Goal: Feedback & Contribution: Submit feedback/report problem

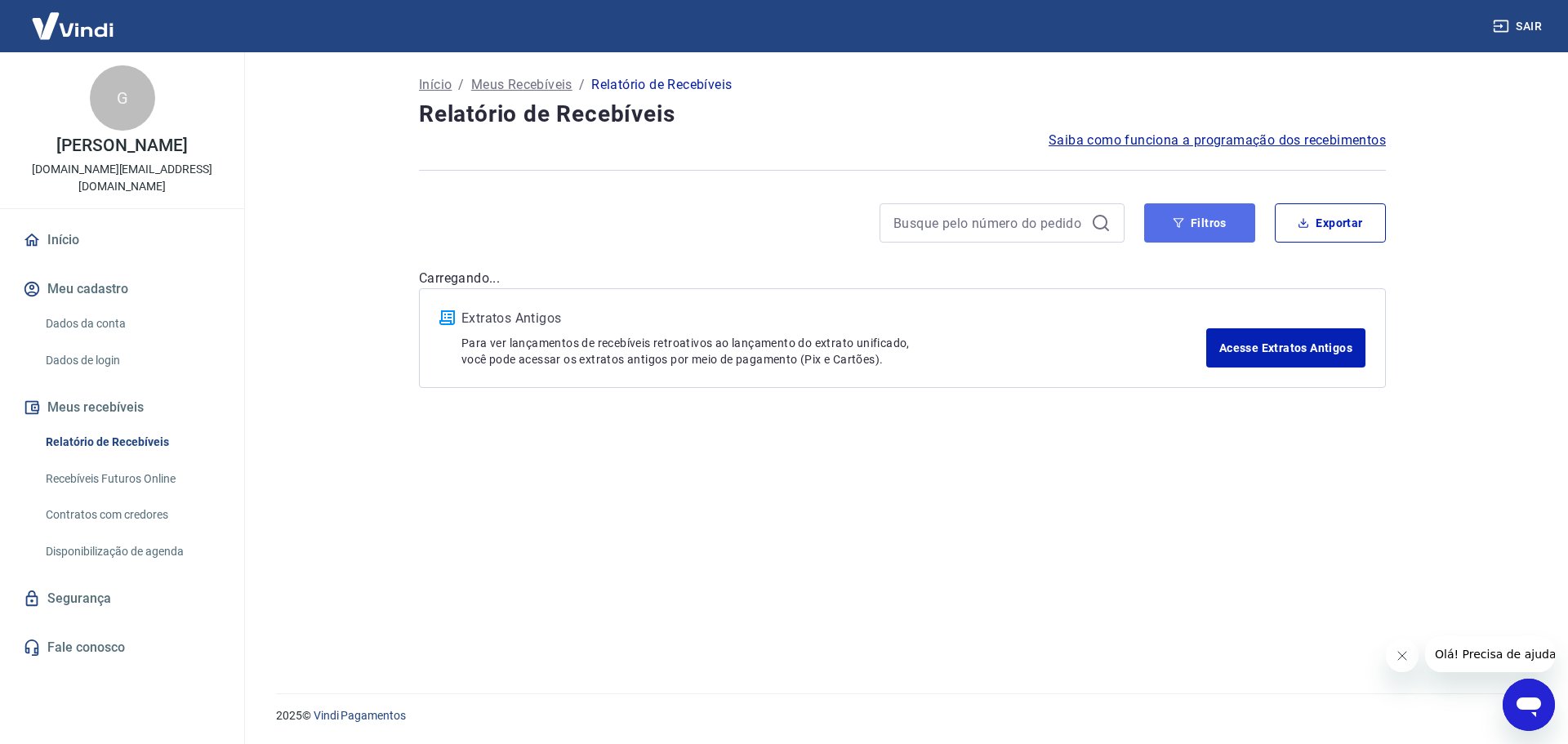
click at [1210, 229] on button "Filtros" at bounding box center [1199, 222] width 111 height 39
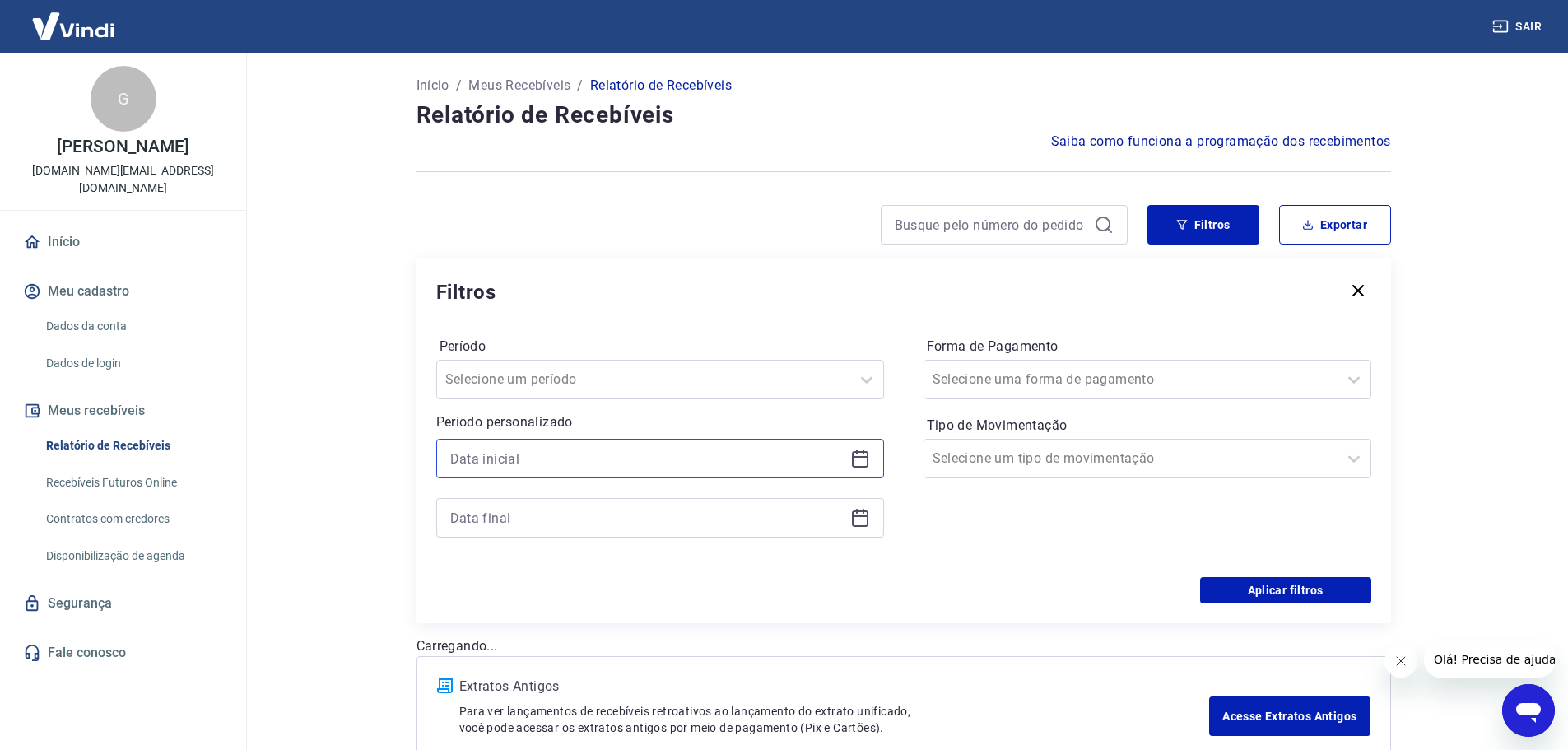
click at [674, 466] on input at bounding box center [647, 459] width 394 height 25
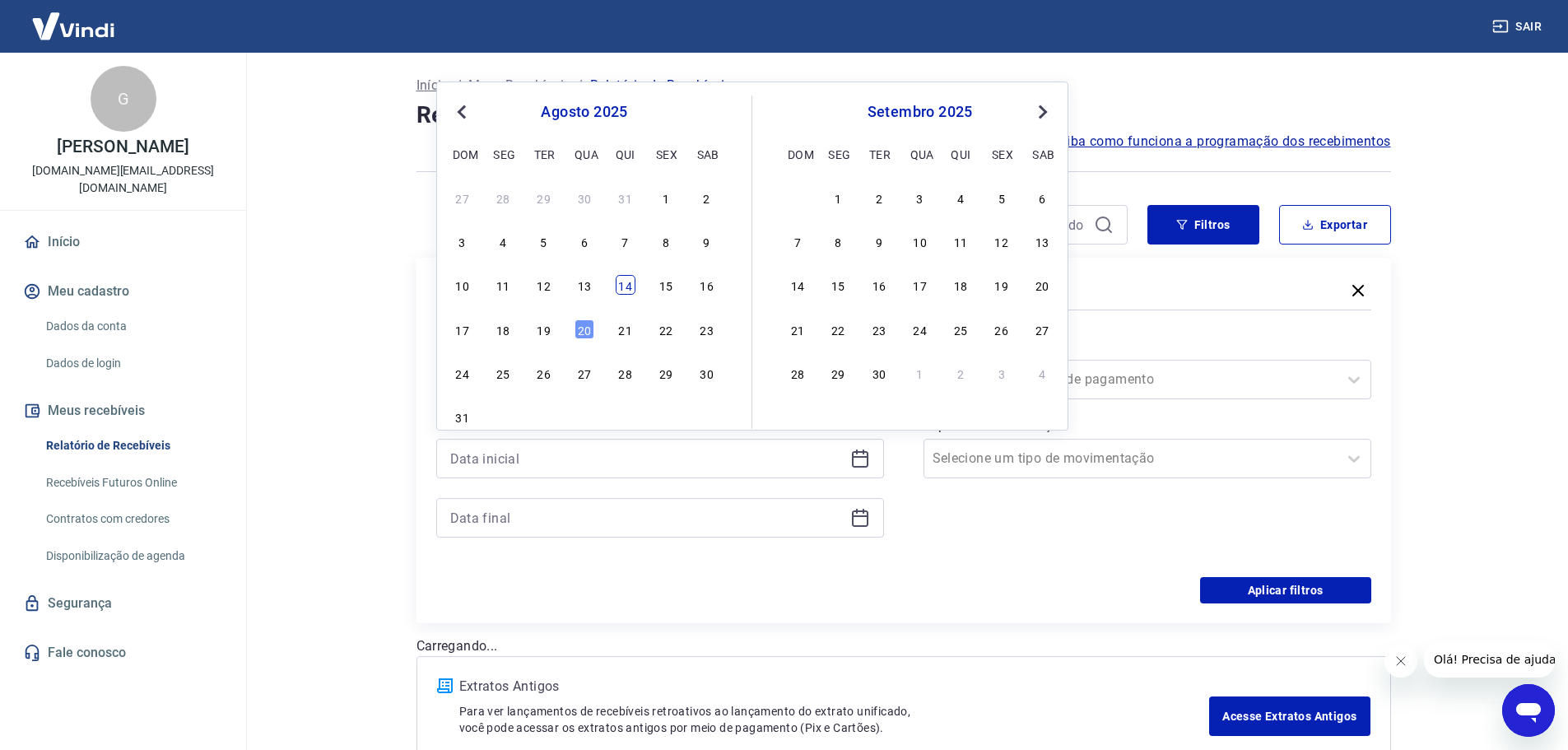
click at [626, 289] on div "14" at bounding box center [626, 285] width 20 height 20
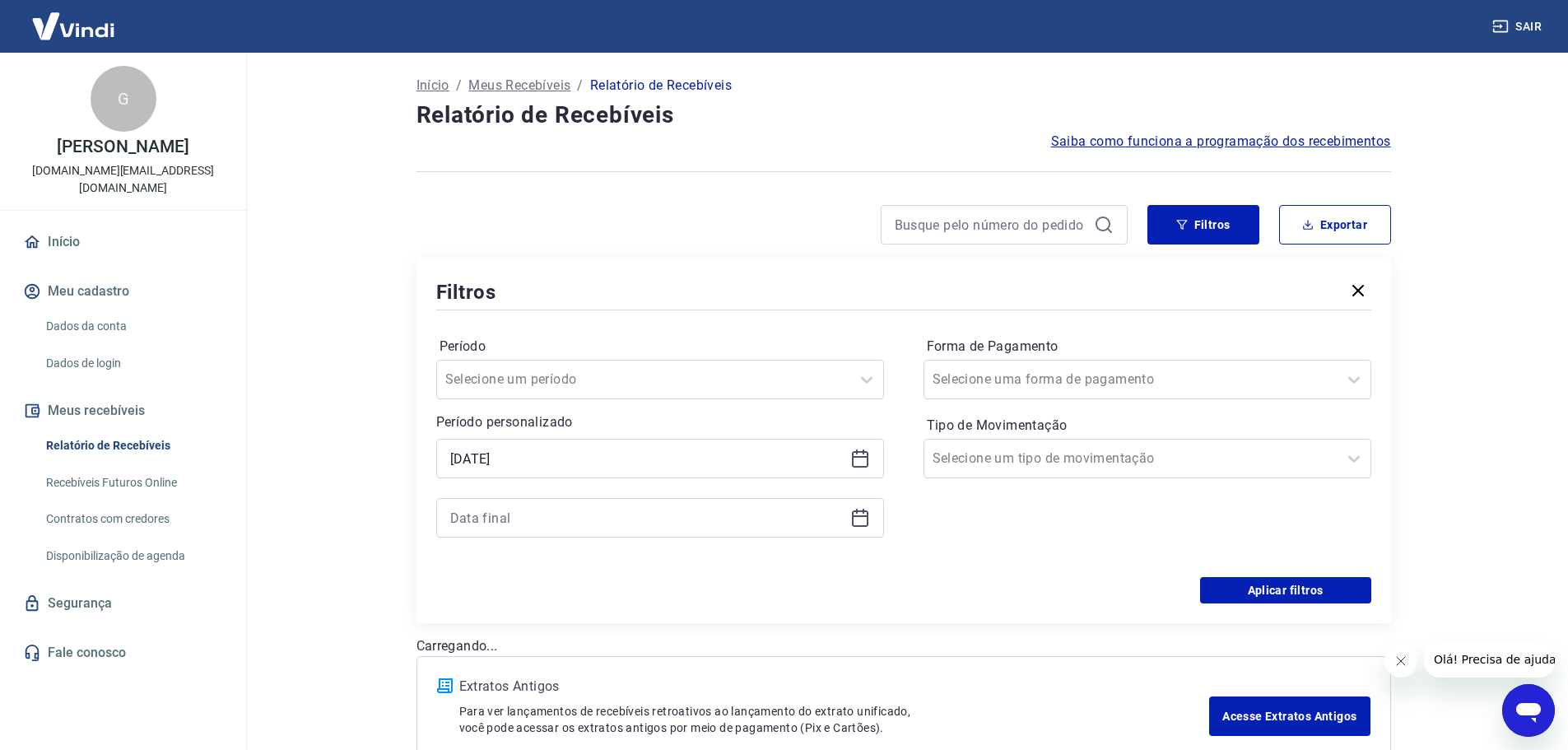
type input "[DATE]"
click at [592, 528] on input at bounding box center [647, 518] width 394 height 25
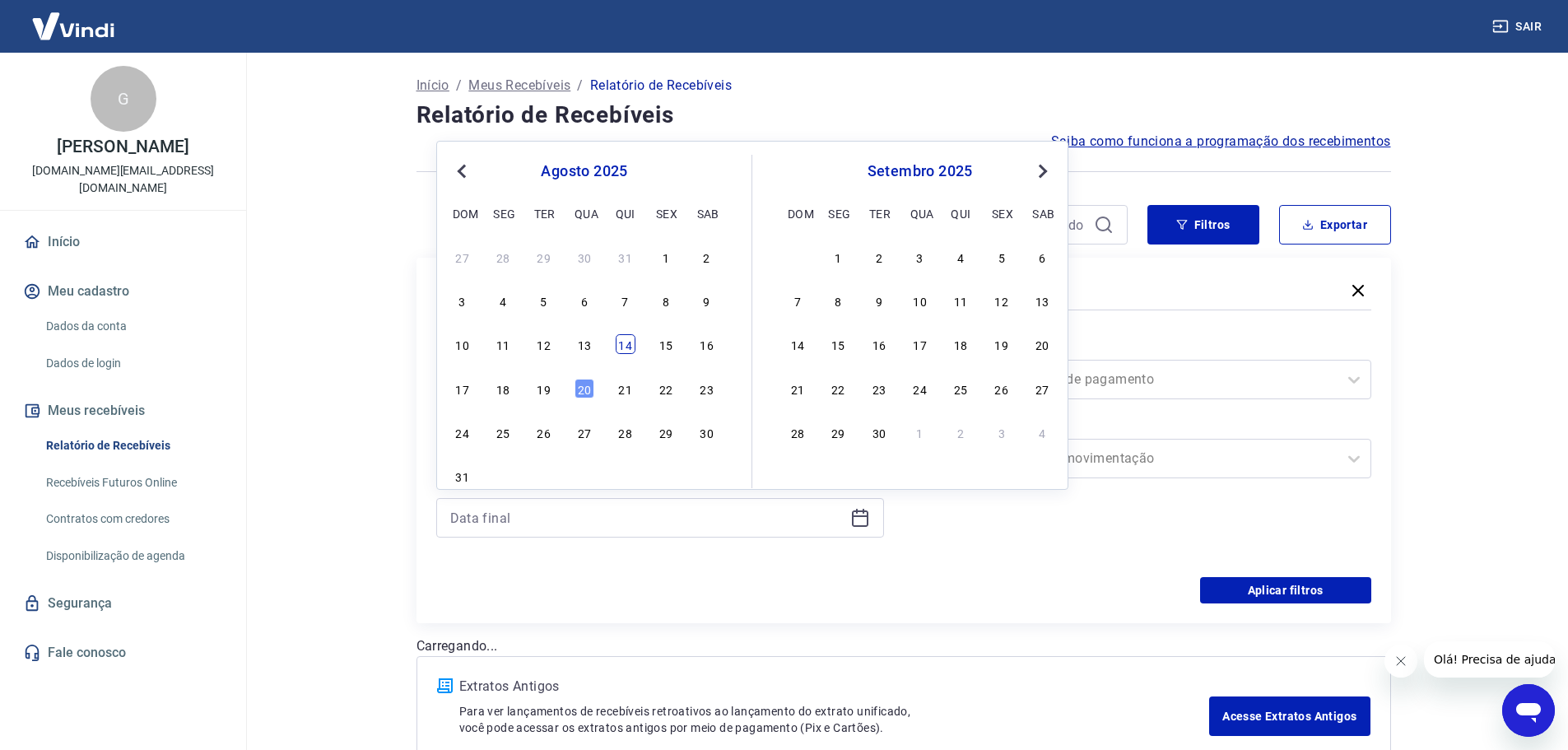
click at [633, 343] on div "14" at bounding box center [626, 344] width 20 height 20
type input "14/08/2025"
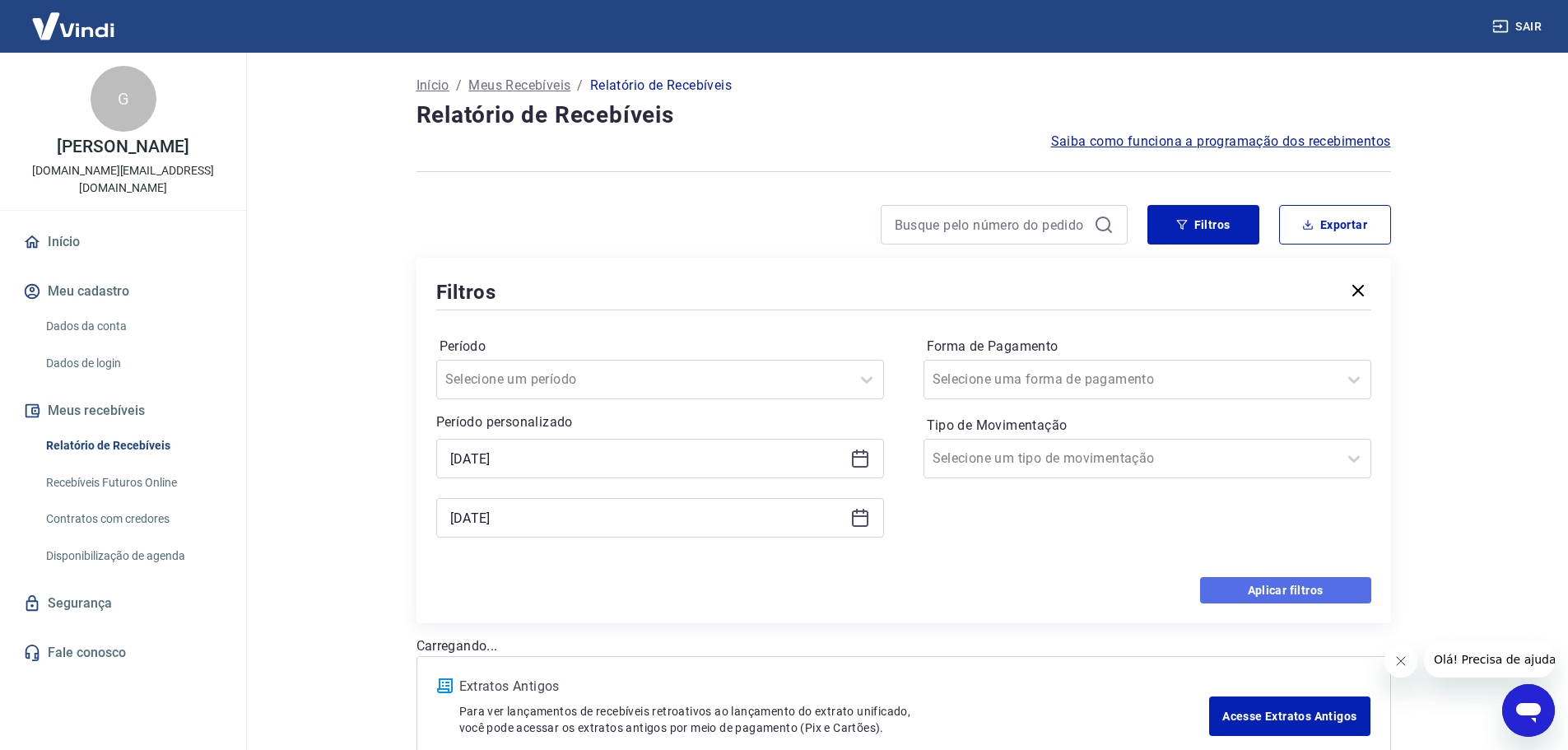
click at [1293, 590] on button "Aplicar filtros" at bounding box center [1286, 590] width 172 height 26
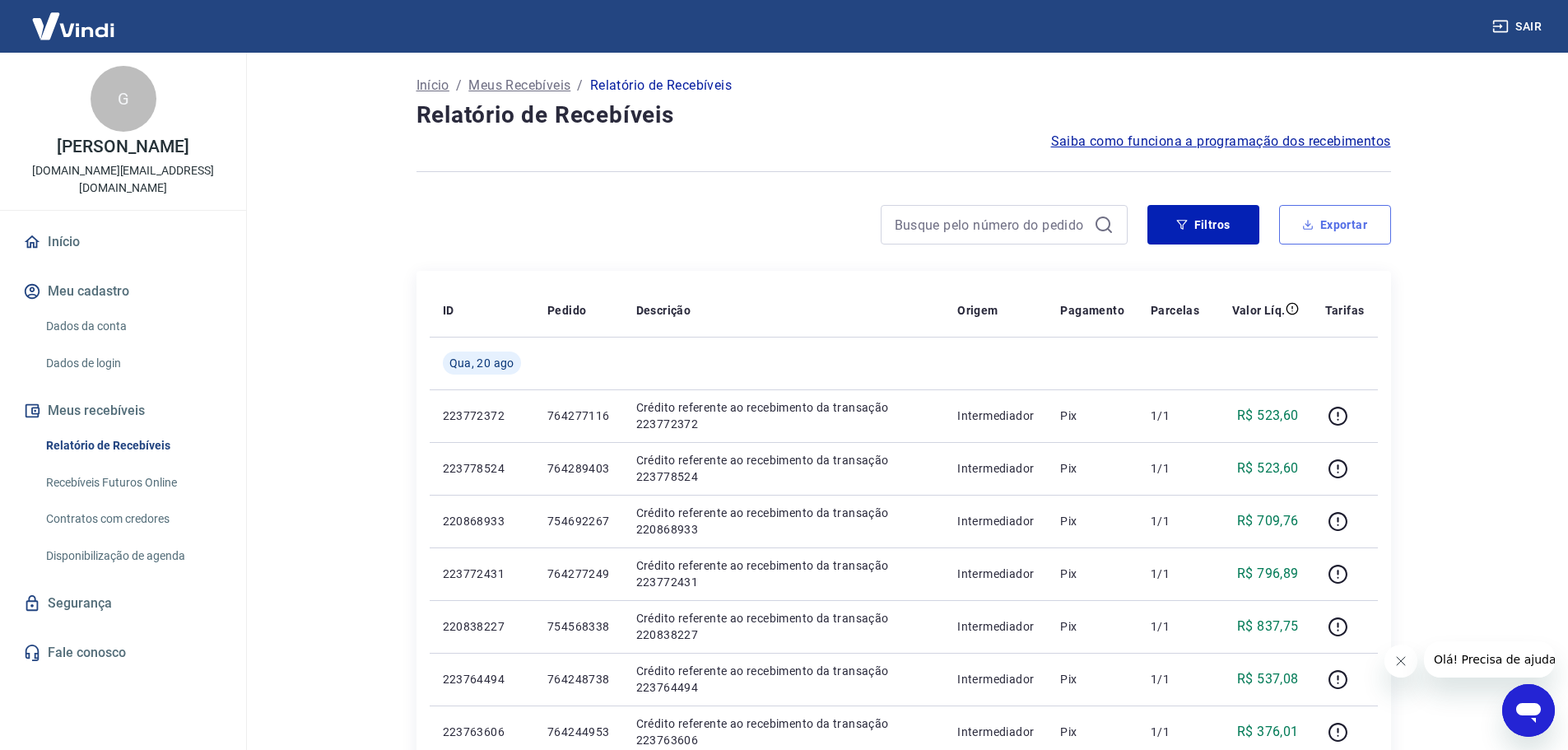
click at [1305, 229] on icon "button" at bounding box center [1308, 227] width 10 height 5
type input "14/08/2025"
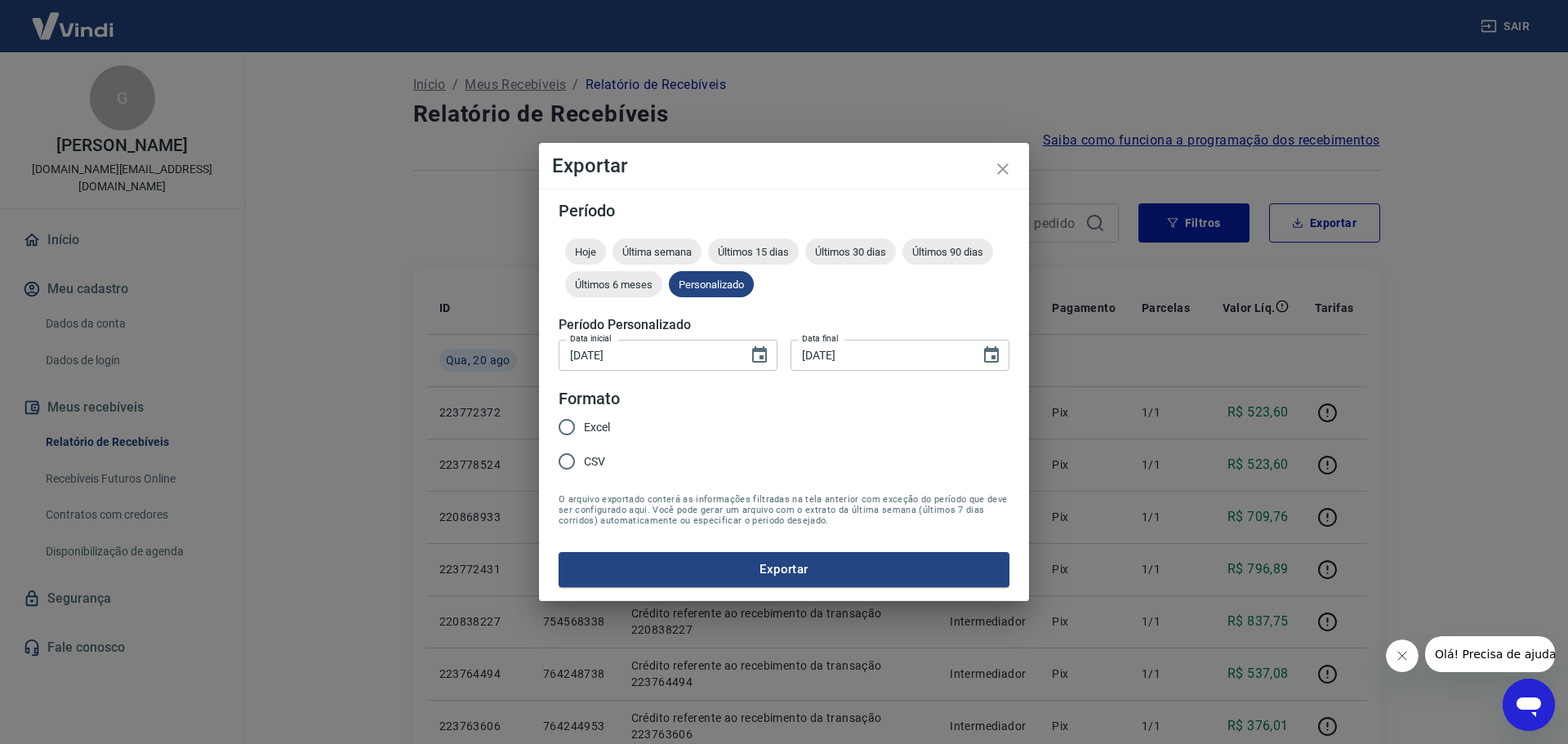
click at [1343, 462] on div "Exportar Período Hoje Última semana Últimos 15 dias Últimos 30 dias Últimos 90 …" at bounding box center [784, 372] width 1568 height 744
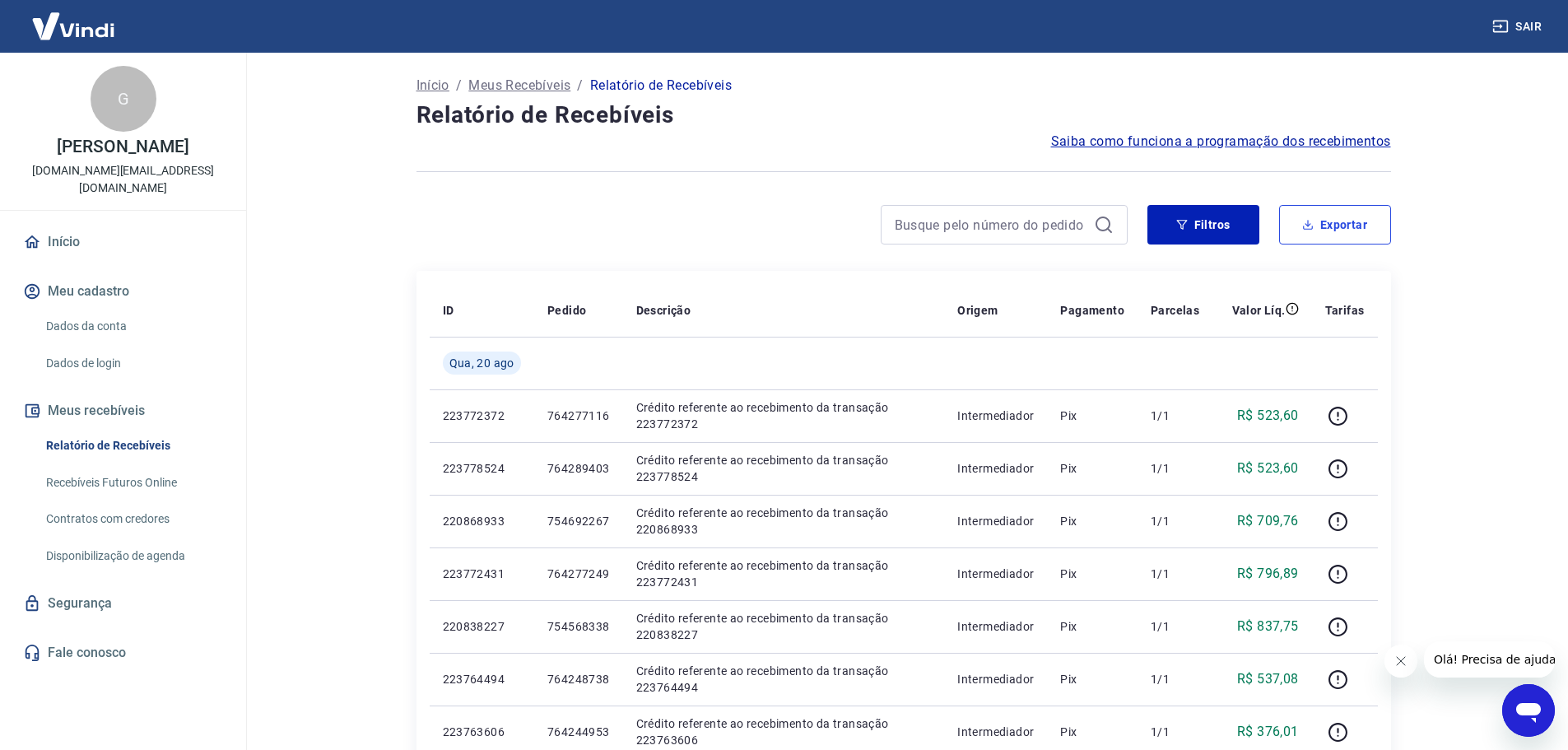
click at [1317, 222] on button "Exportar" at bounding box center [1335, 224] width 112 height 39
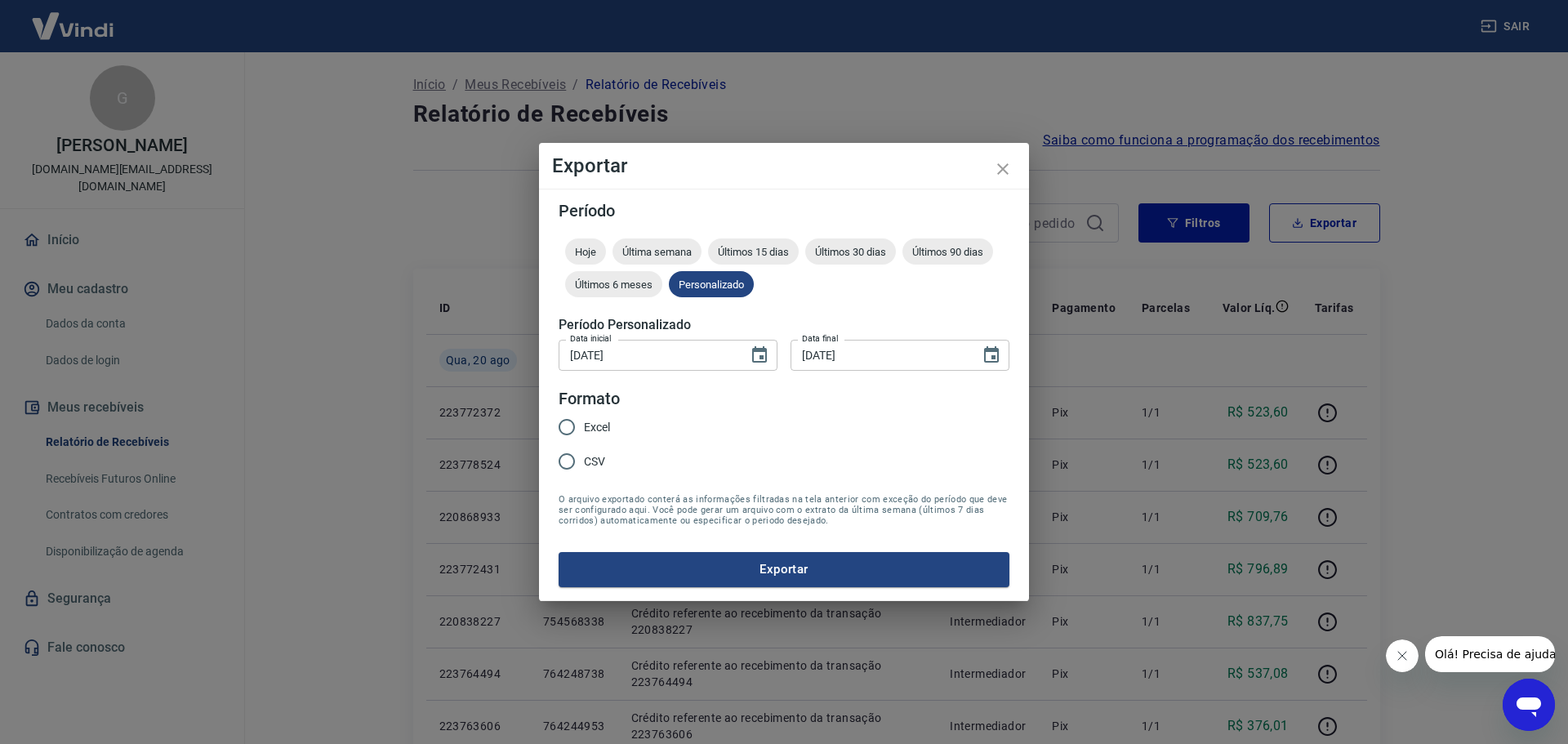
click at [608, 427] on span "Excel" at bounding box center [597, 427] width 26 height 17
click at [584, 427] on input "Excel" at bounding box center [567, 428] width 34 height 34
radio input "true"
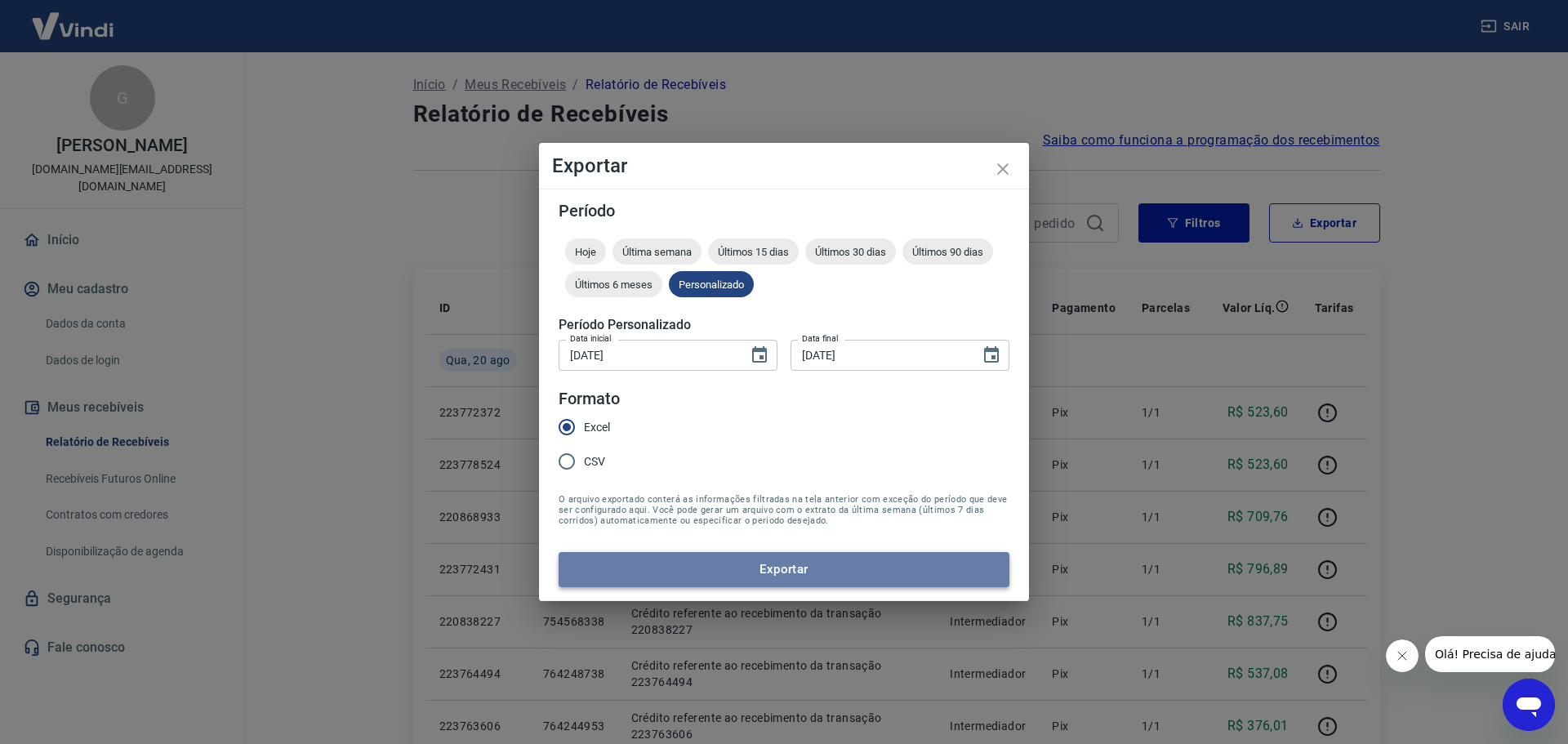
click at [850, 577] on button "Exportar" at bounding box center [784, 569] width 451 height 34
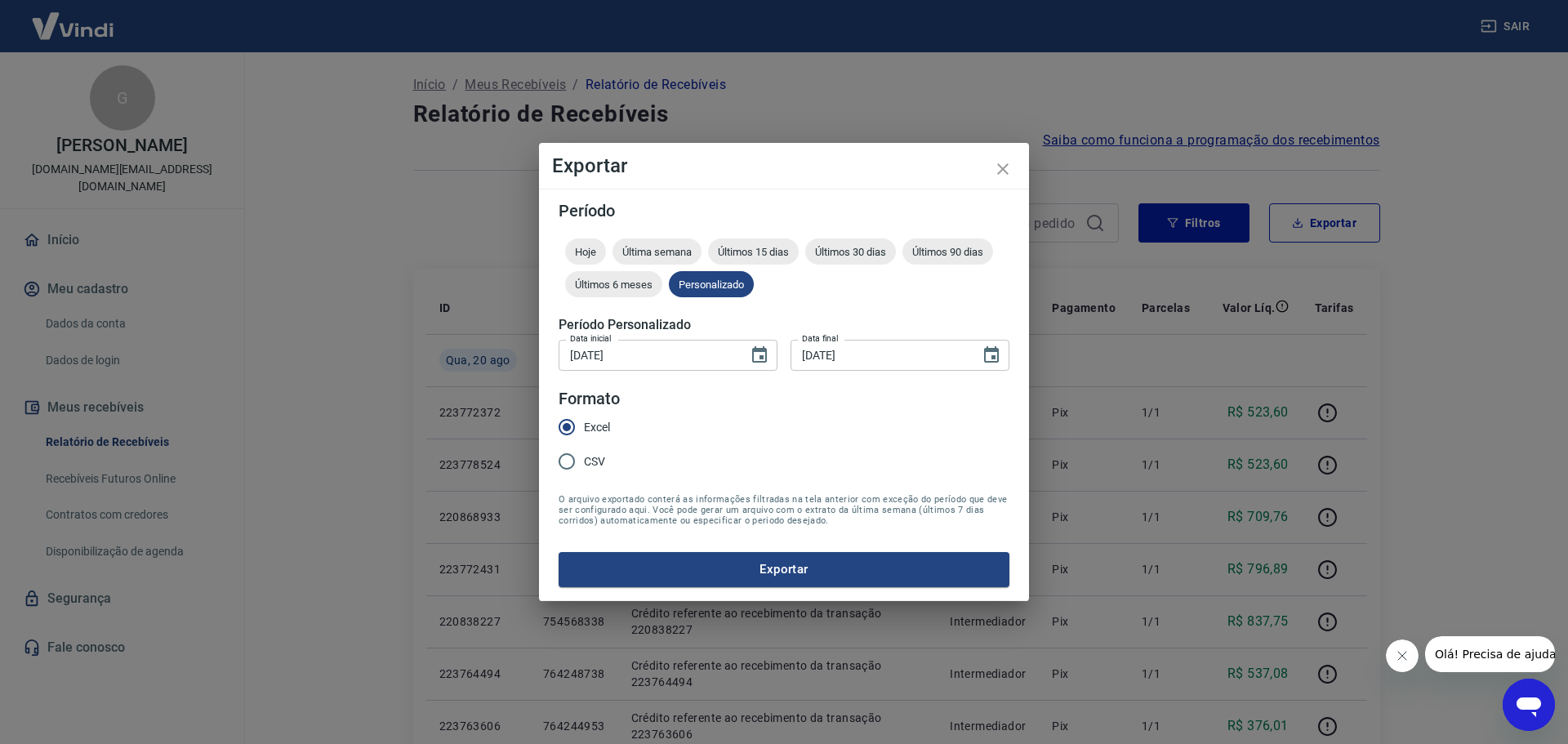
click at [682, 353] on input "14/08/2025" at bounding box center [648, 354] width 178 height 30
click at [697, 343] on input "14/08/2025" at bounding box center [648, 354] width 178 height 30
click at [1000, 178] on icon "close" at bounding box center [1003, 169] width 20 height 20
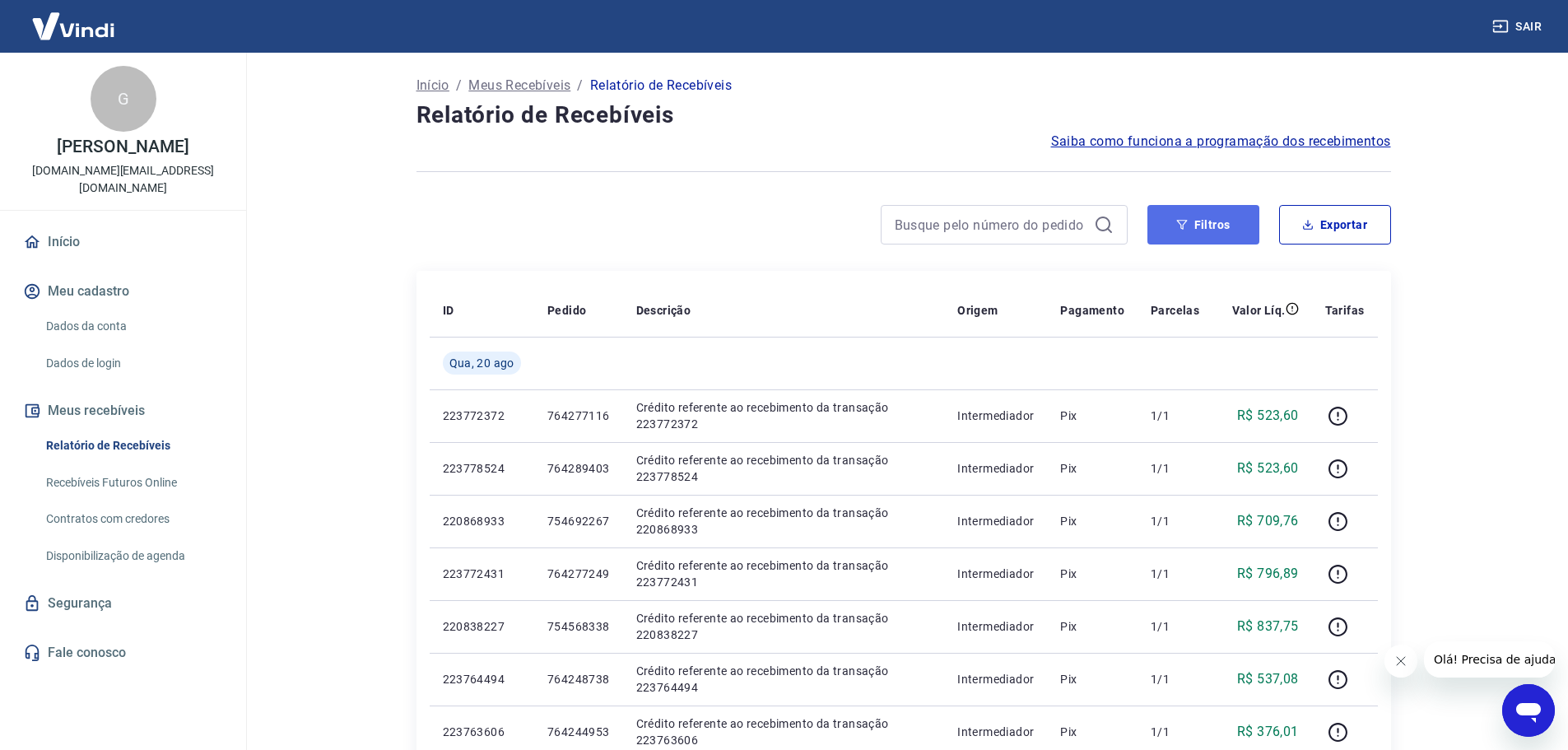
click at [1241, 233] on button "Filtros" at bounding box center [1204, 224] width 112 height 39
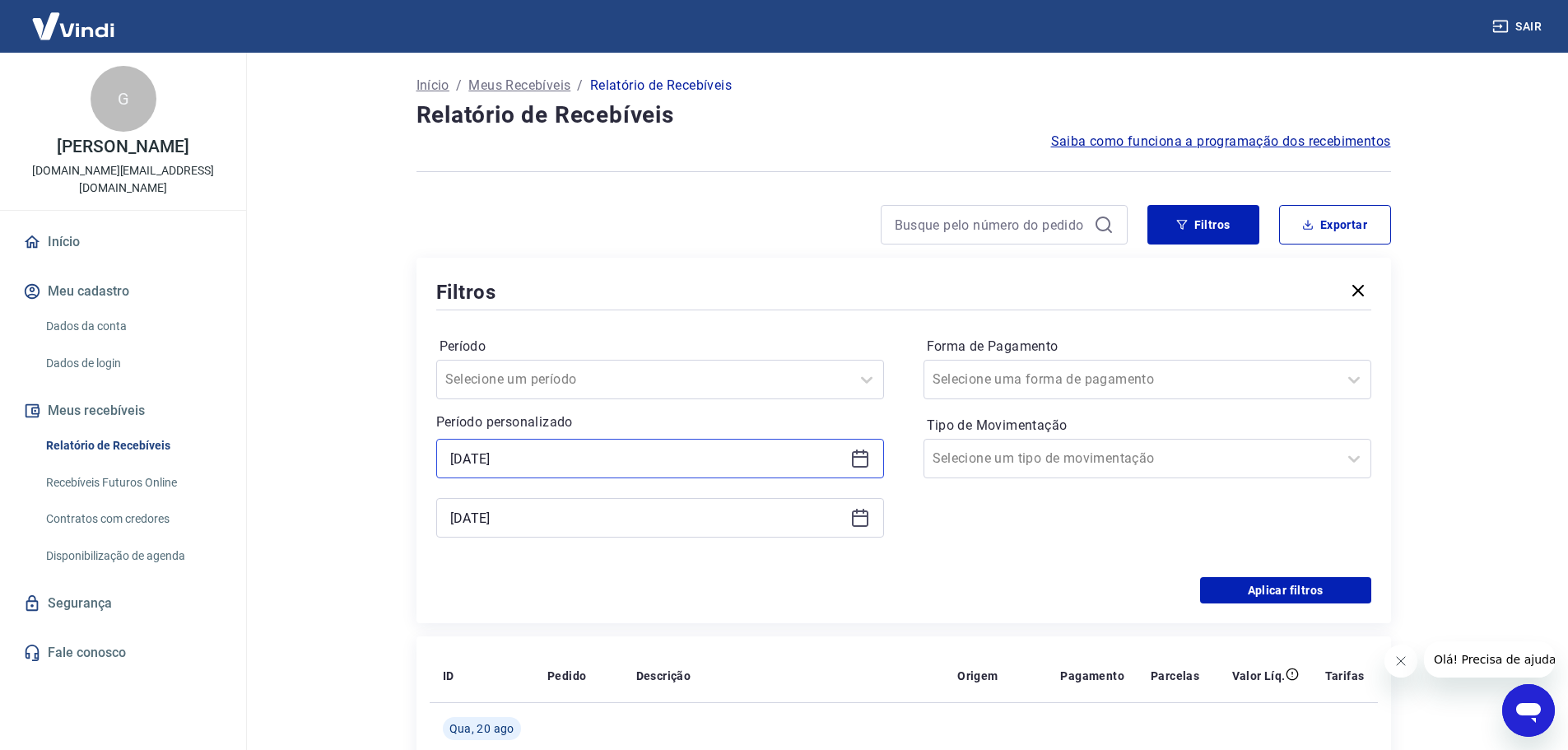
click at [580, 458] on input "14/08/2025" at bounding box center [647, 459] width 394 height 25
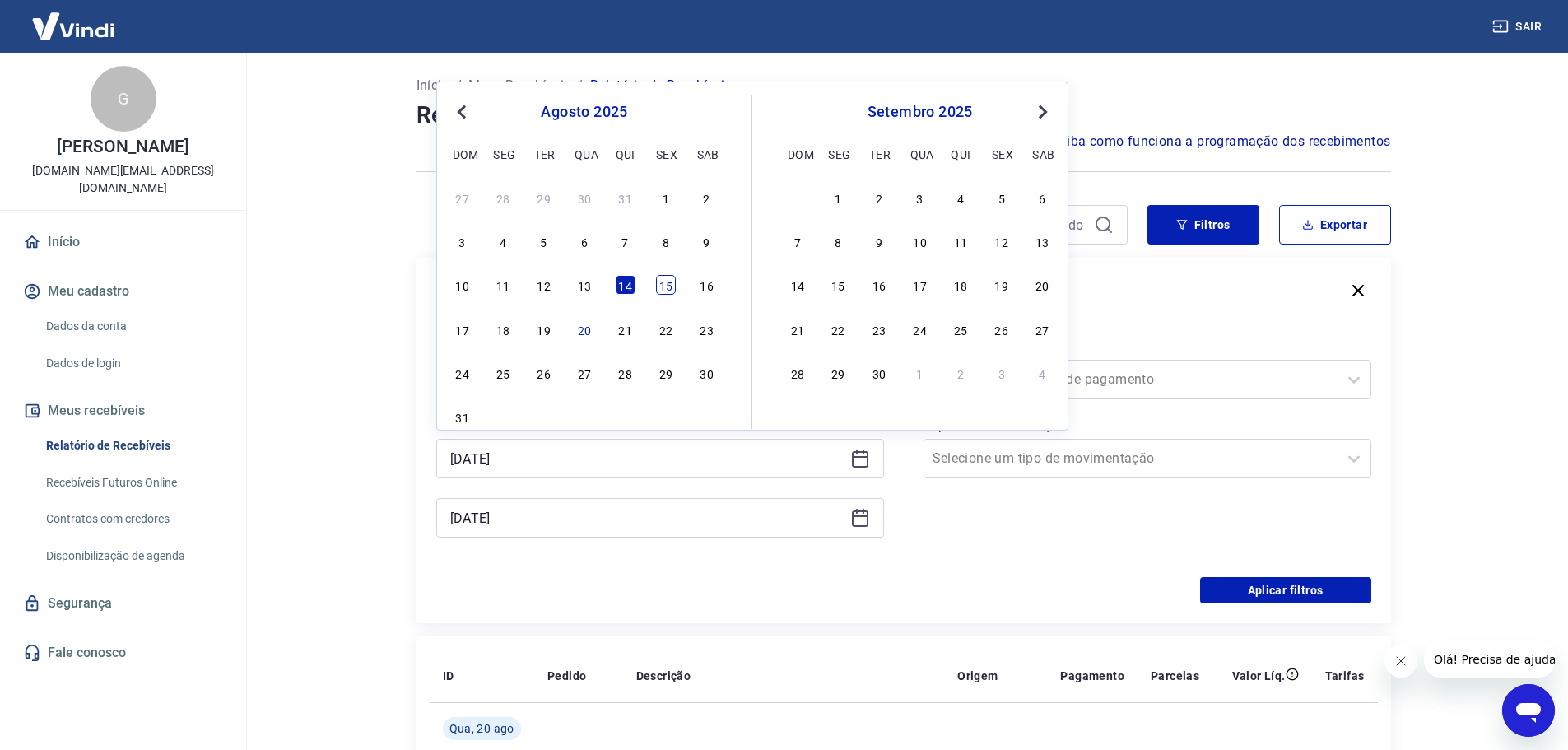
click at [673, 287] on div "15" at bounding box center [667, 285] width 20 height 20
type input "15/08/2025"
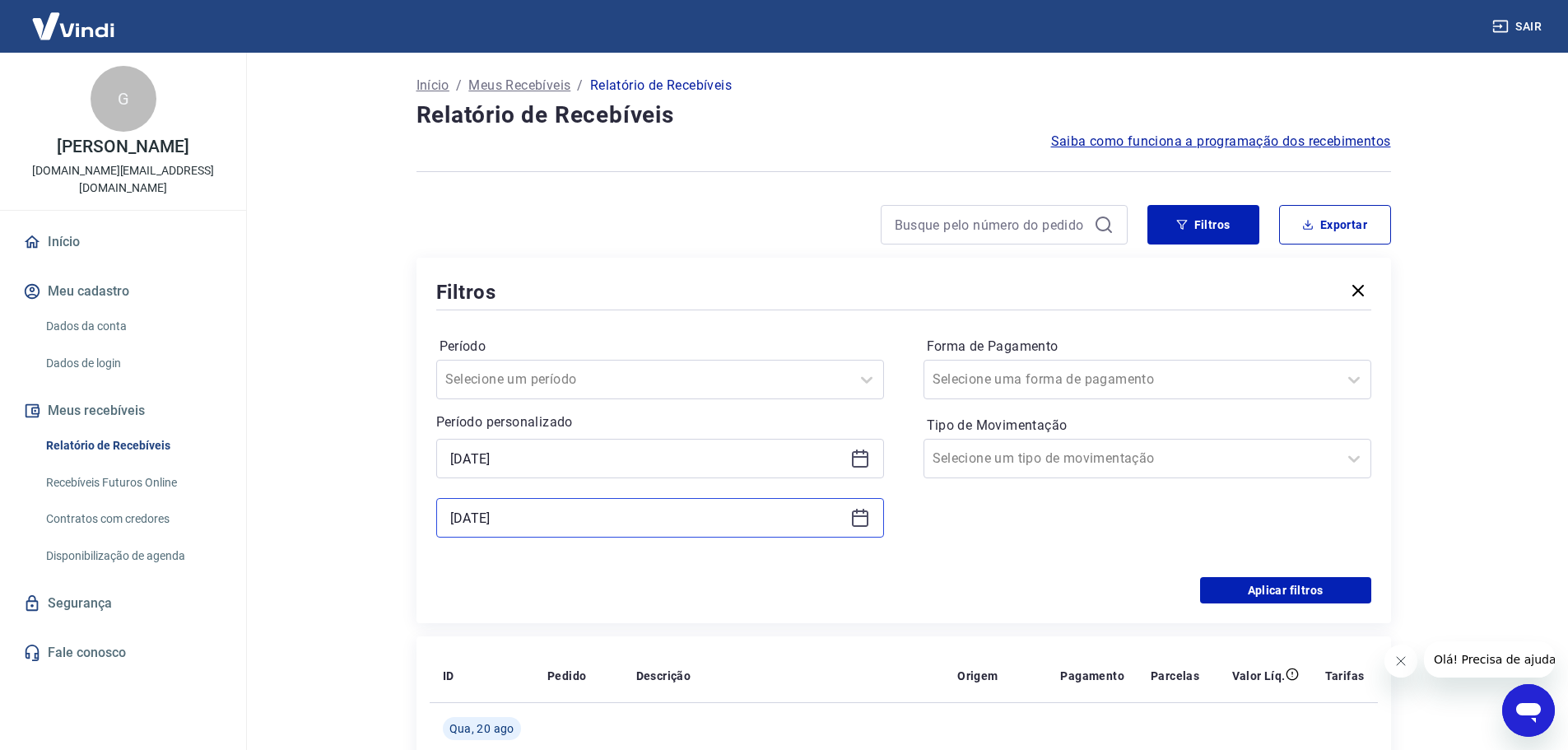
click at [614, 513] on input "14/08/2025" at bounding box center [647, 518] width 394 height 25
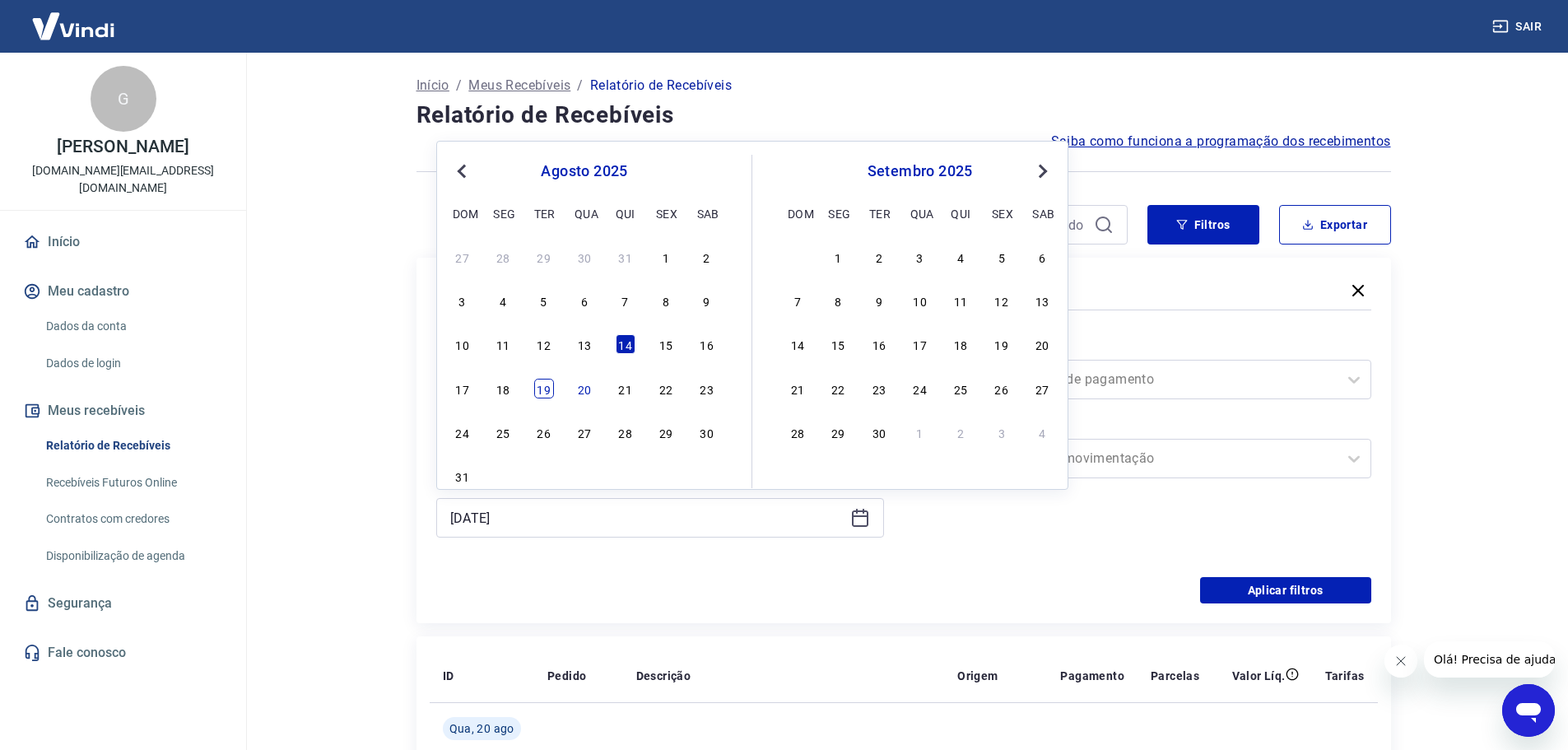
click at [542, 395] on div "19" at bounding box center [544, 389] width 20 height 20
type input "19/08/2025"
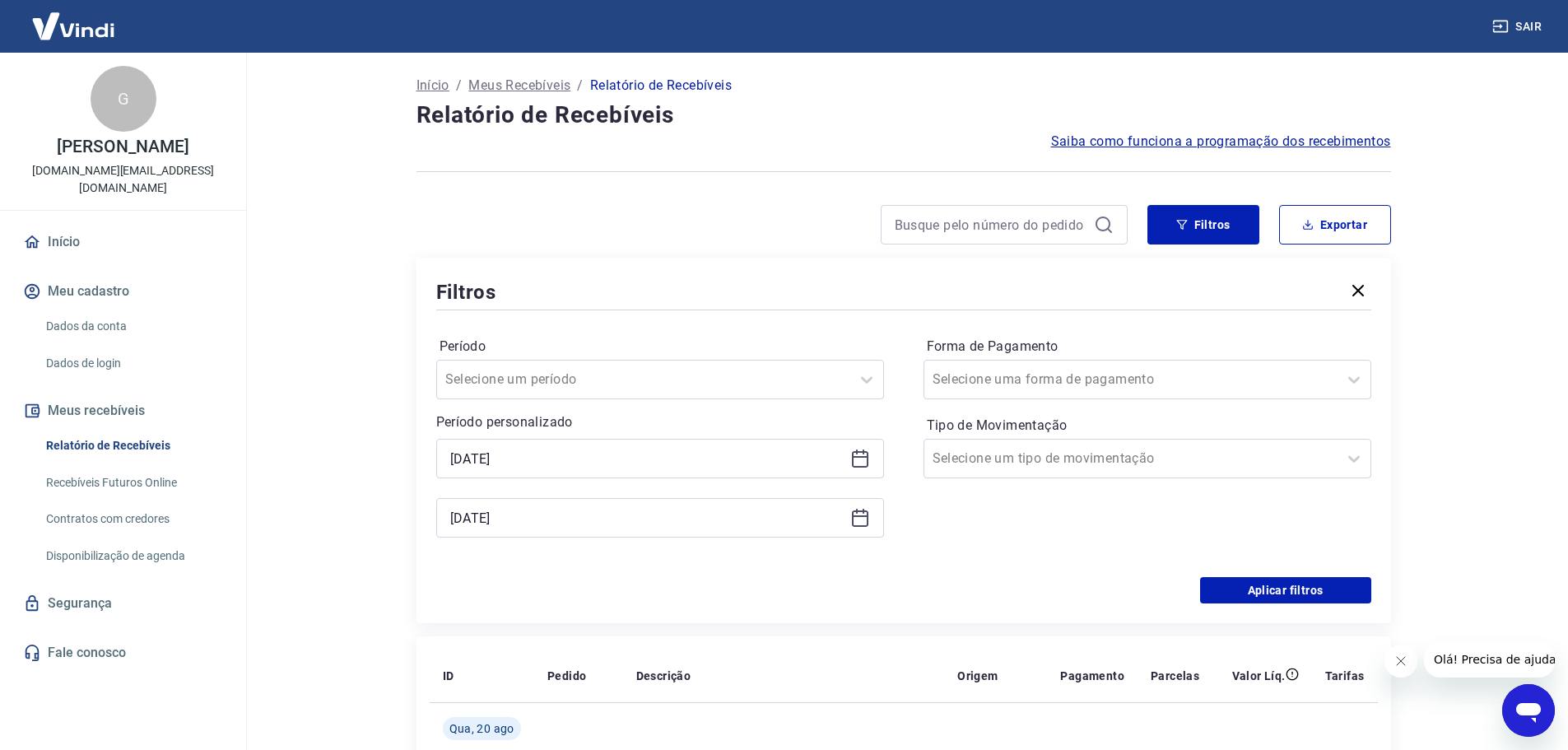
click at [1292, 559] on div "Período Selecione um período Período personalizado Selected date: sexta-feira, …" at bounding box center [904, 445] width 935 height 263
click at [1289, 572] on div "Período Selecione um período Período personalizado Selected date: sexta-feira, …" at bounding box center [904, 445] width 935 height 263
click at [1286, 578] on button "Aplicar filtros" at bounding box center [1286, 590] width 172 height 26
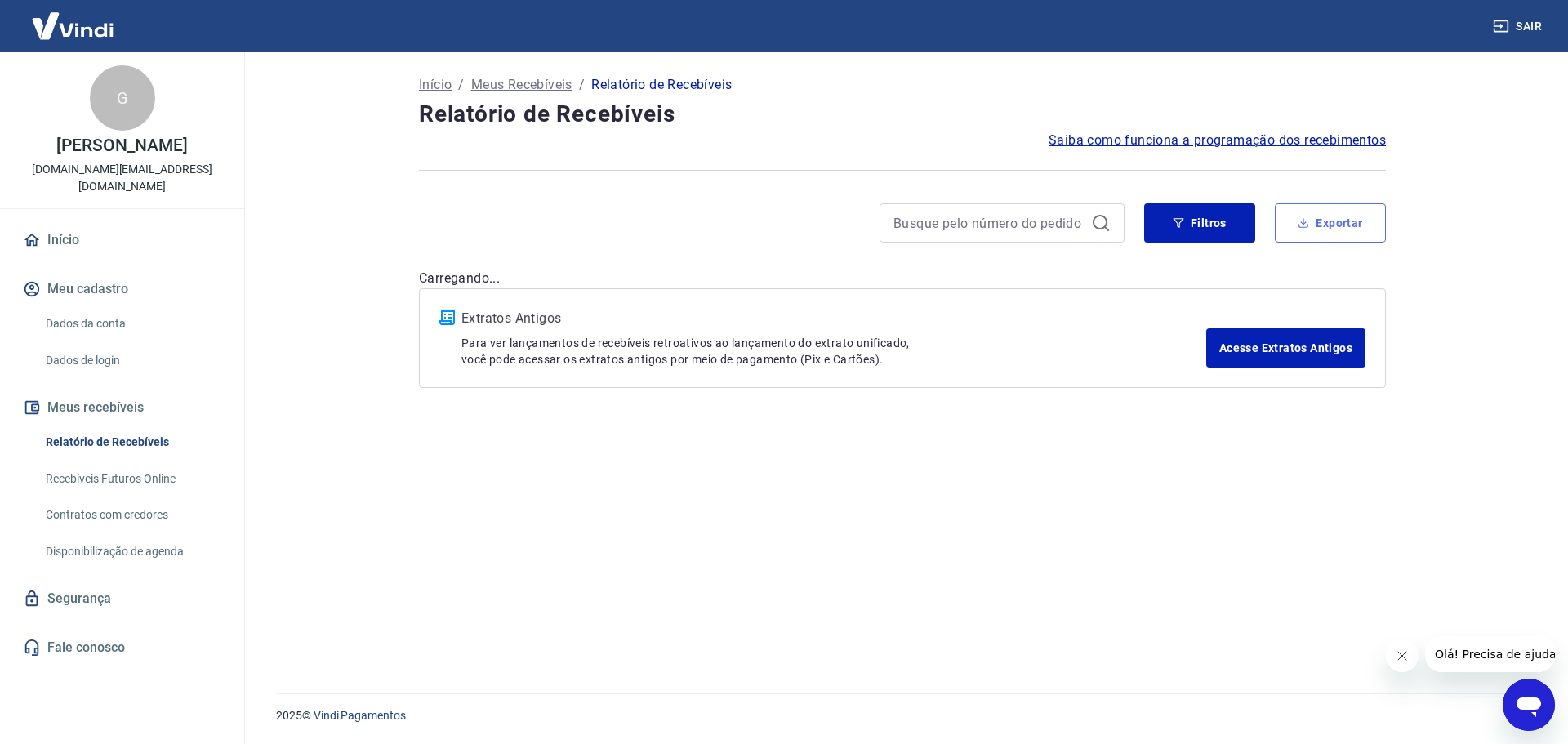
click at [1339, 211] on button "Exportar" at bounding box center [1330, 222] width 111 height 39
type input "15/08/2025"
type input "19/08/2025"
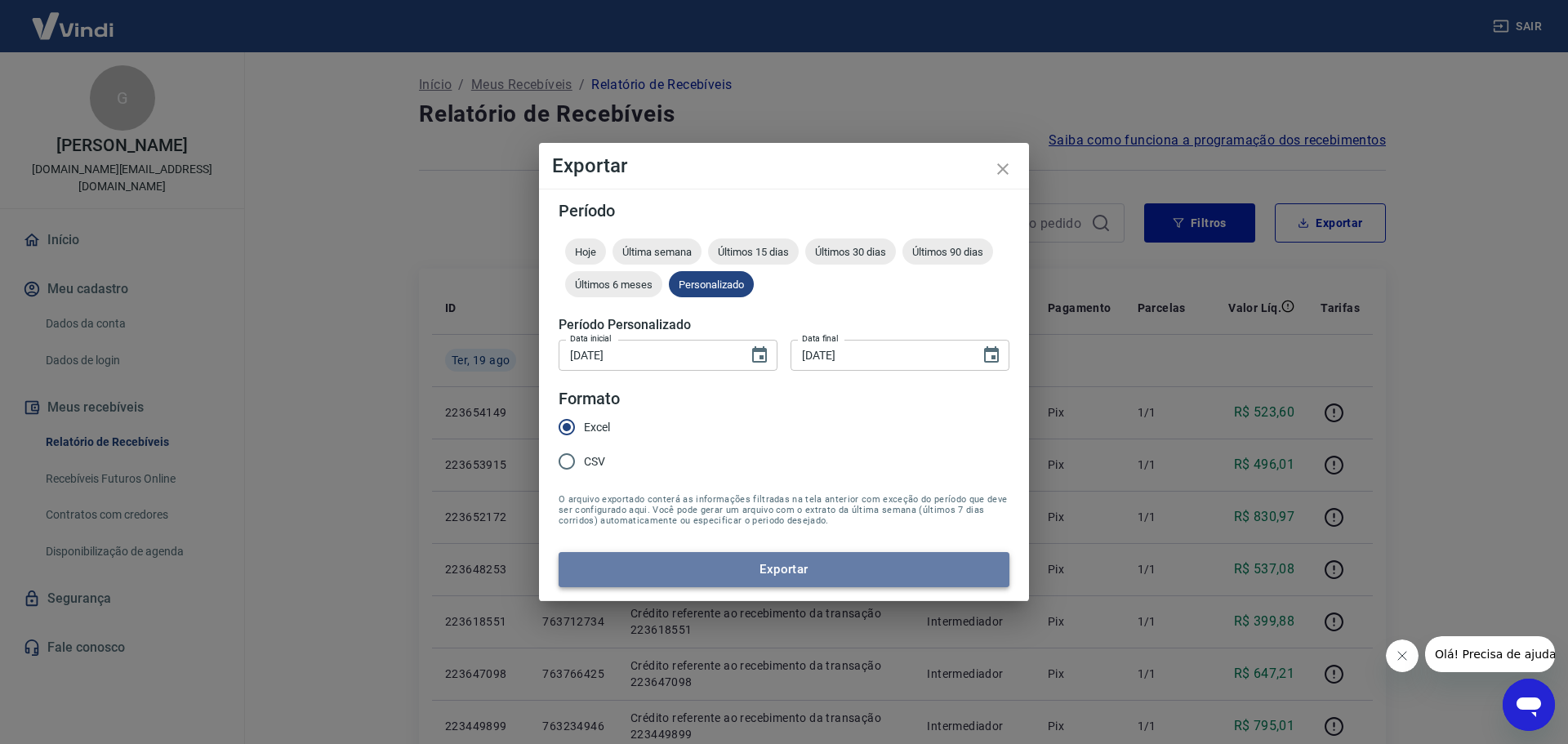
click at [919, 575] on button "Exportar" at bounding box center [784, 569] width 451 height 34
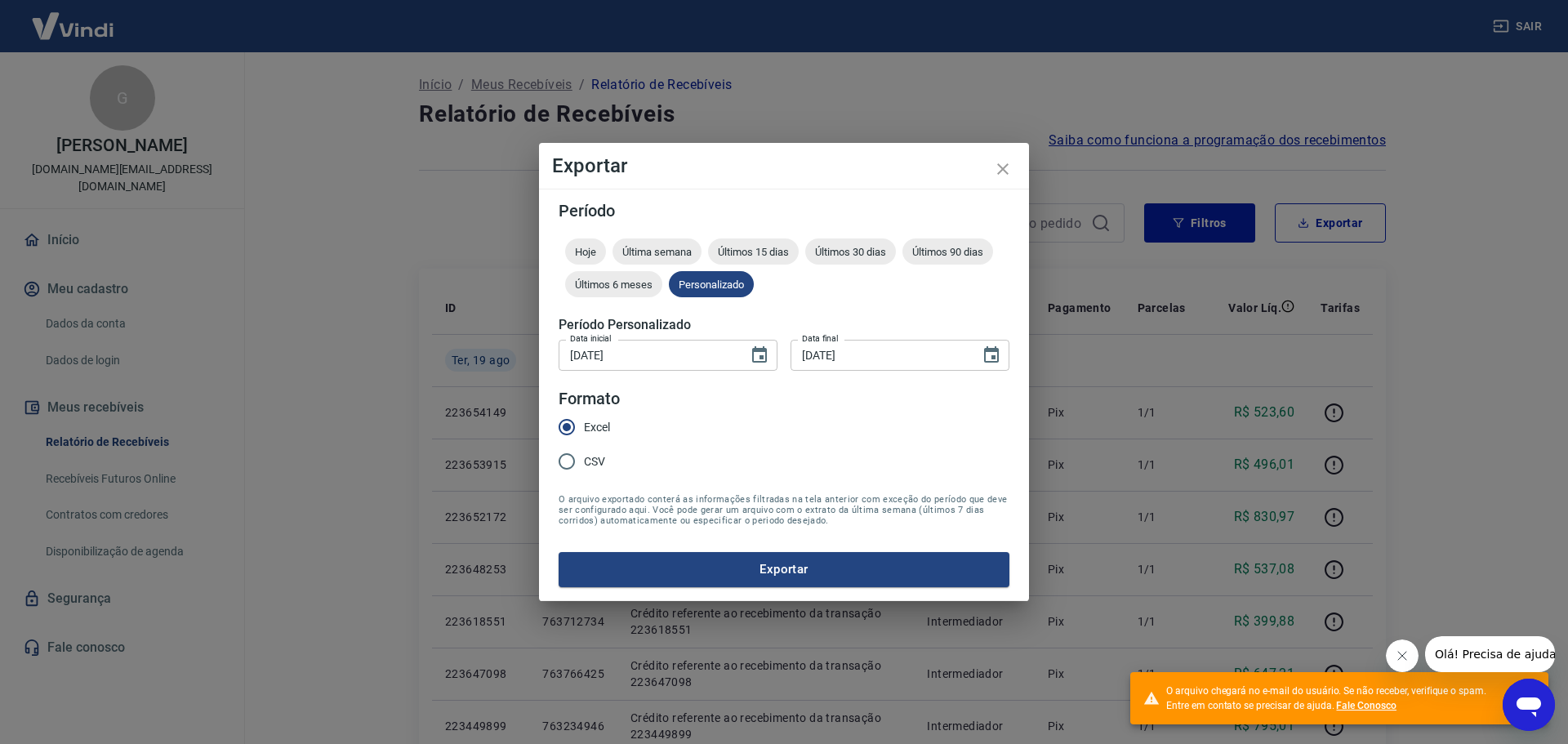
click at [1365, 707] on link "Fale Conosco" at bounding box center [1366, 706] width 61 height 12
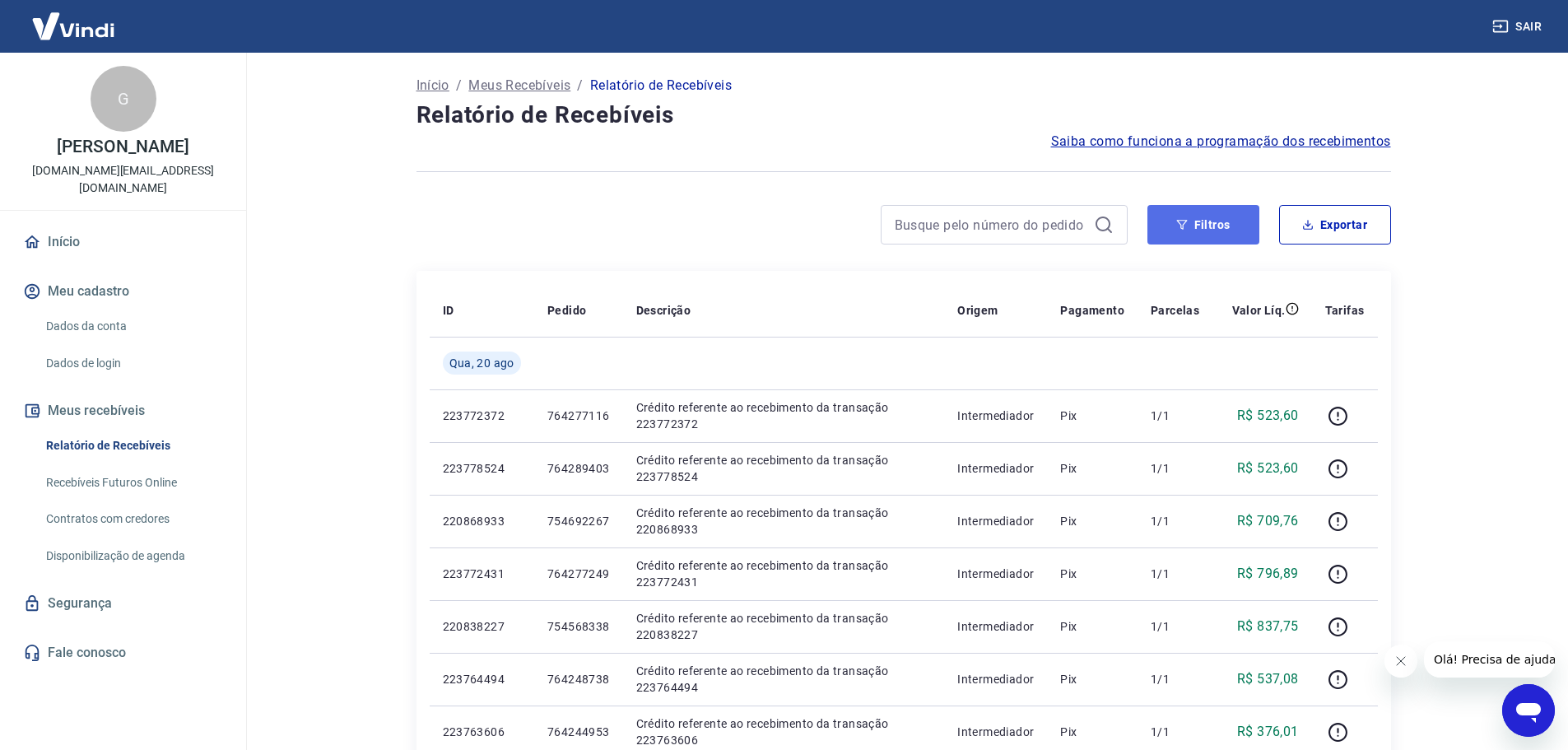
click at [1186, 222] on icon "button" at bounding box center [1182, 225] width 12 height 12
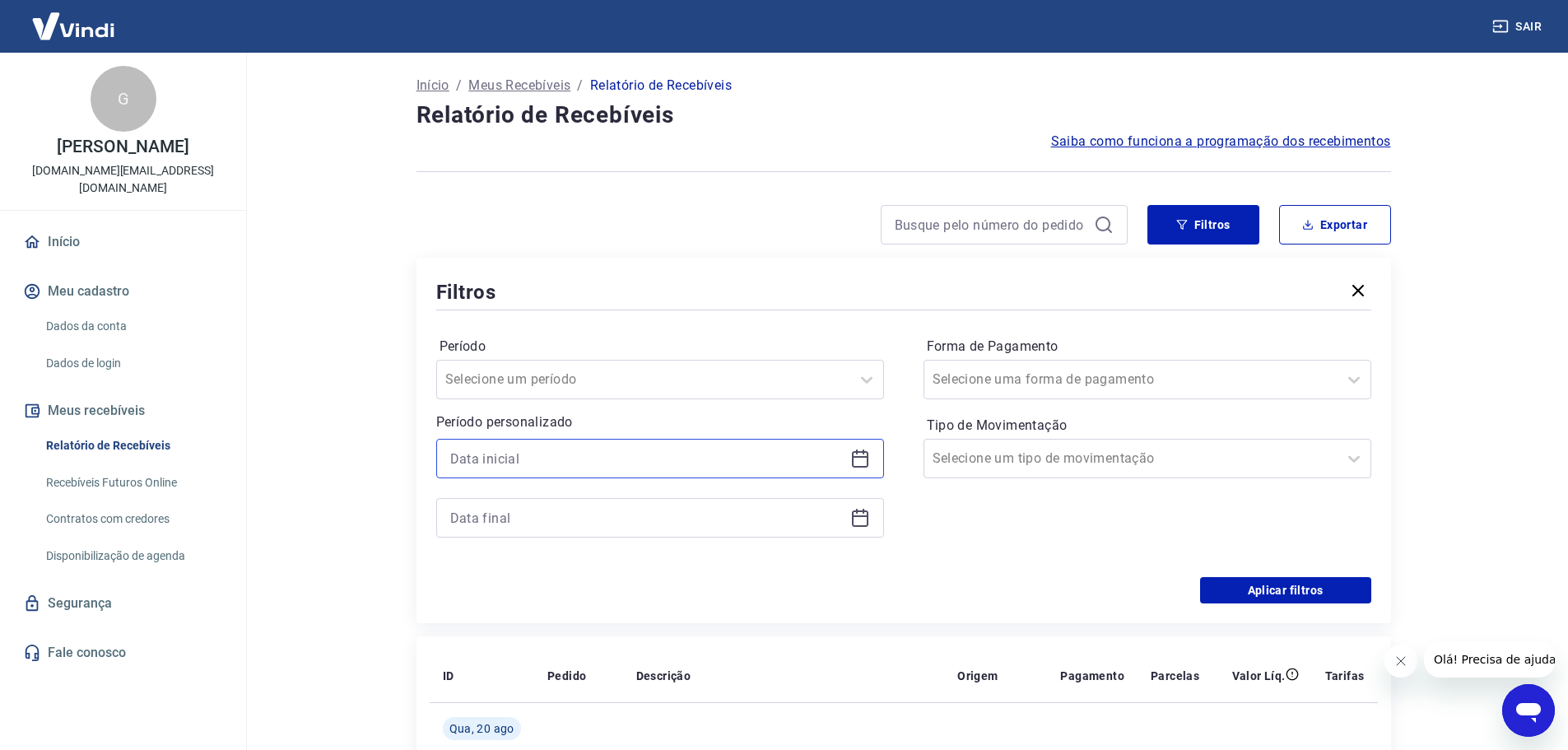
click at [777, 462] on input at bounding box center [647, 459] width 394 height 25
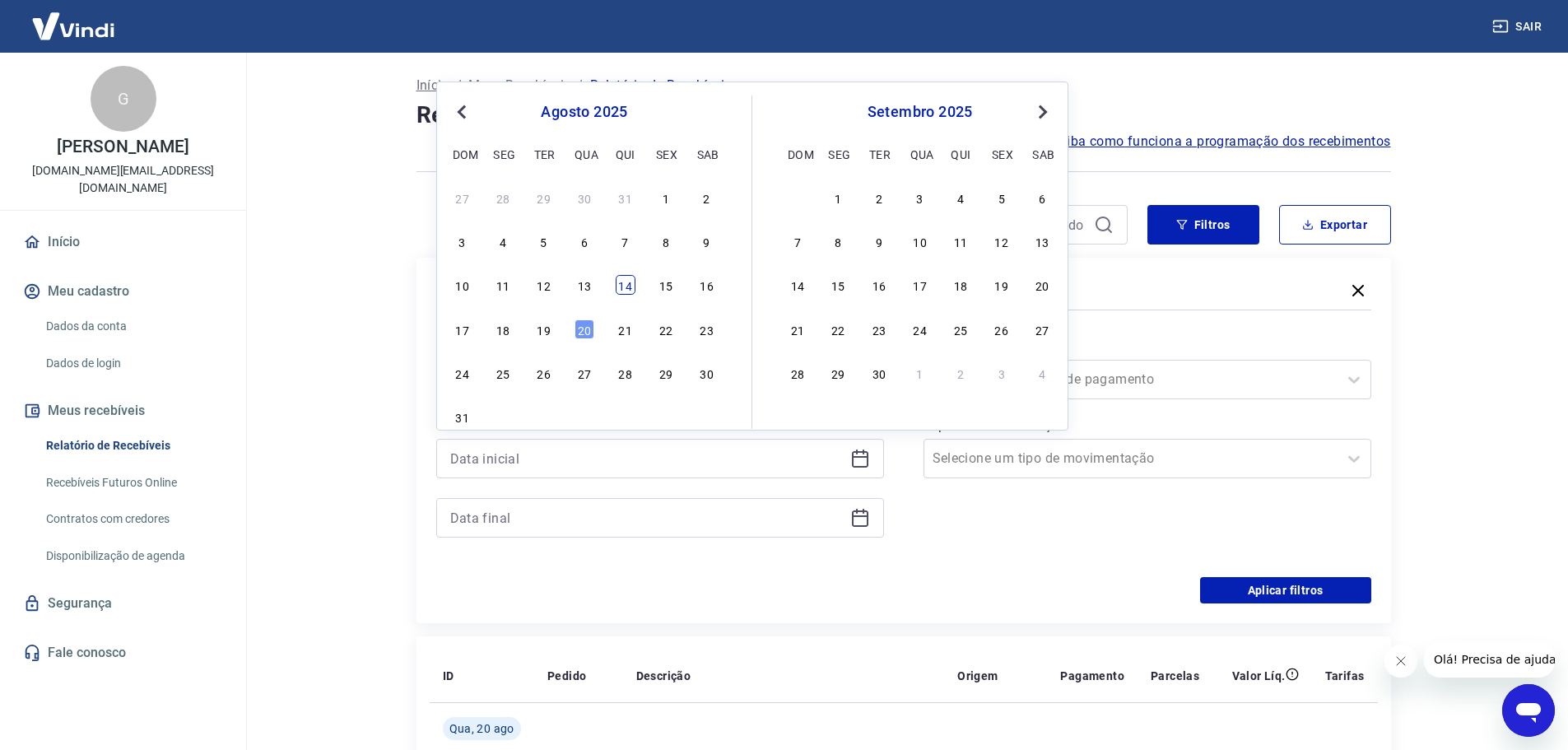
click at [626, 285] on div "14" at bounding box center [626, 285] width 20 height 20
type input "14/08/2025"
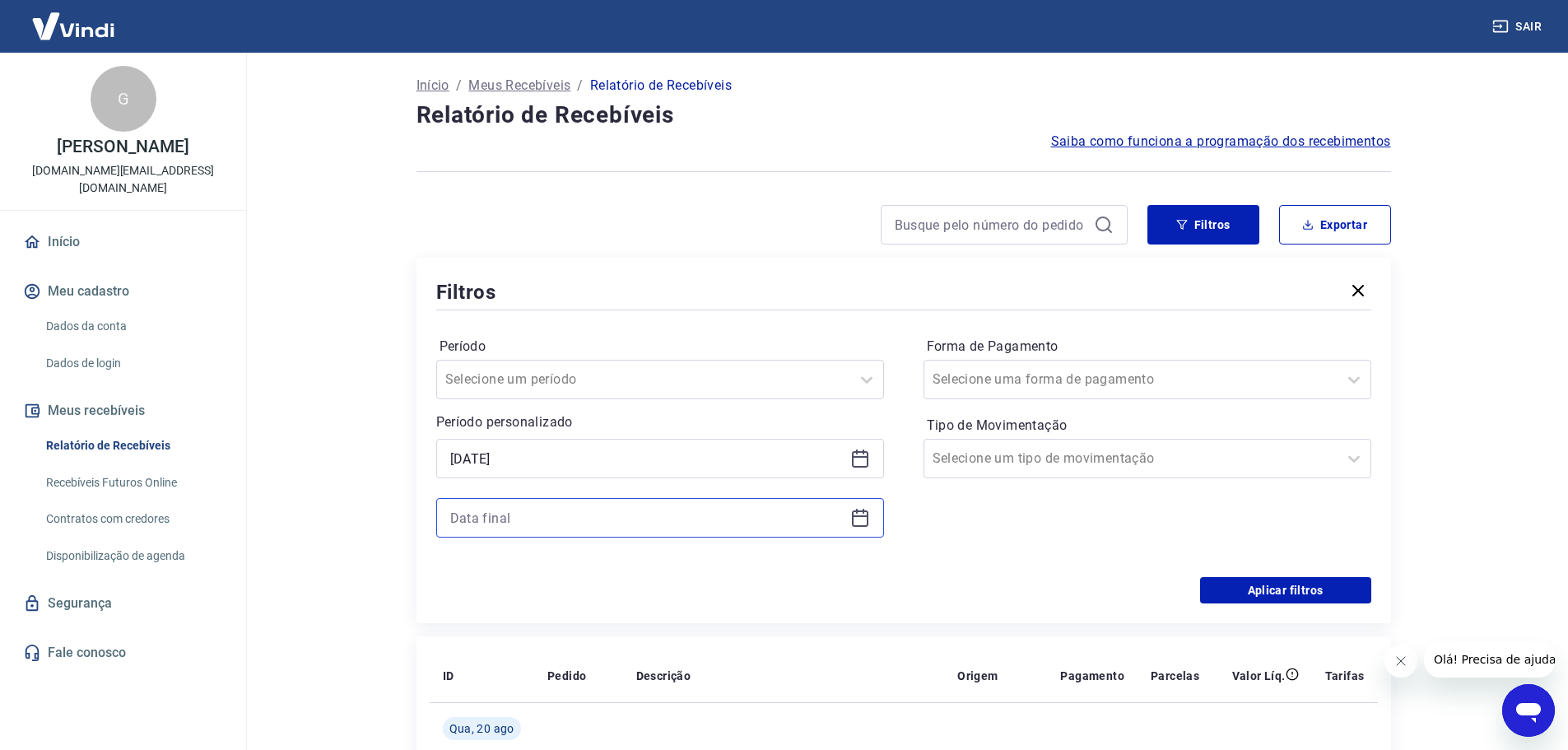
click at [576, 529] on input at bounding box center [647, 518] width 394 height 25
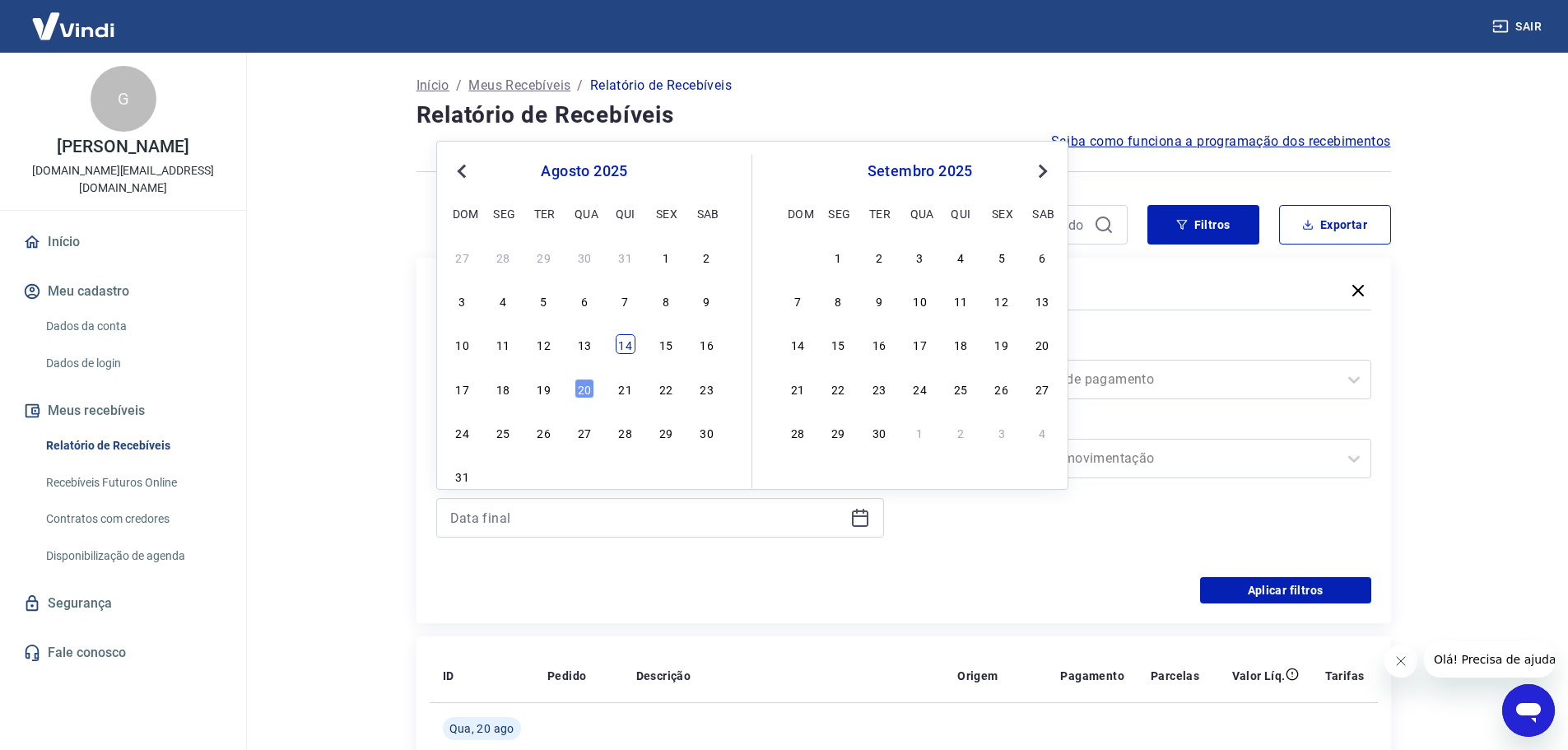
click at [628, 341] on div "14" at bounding box center [626, 344] width 20 height 20
type input "14/08/2025"
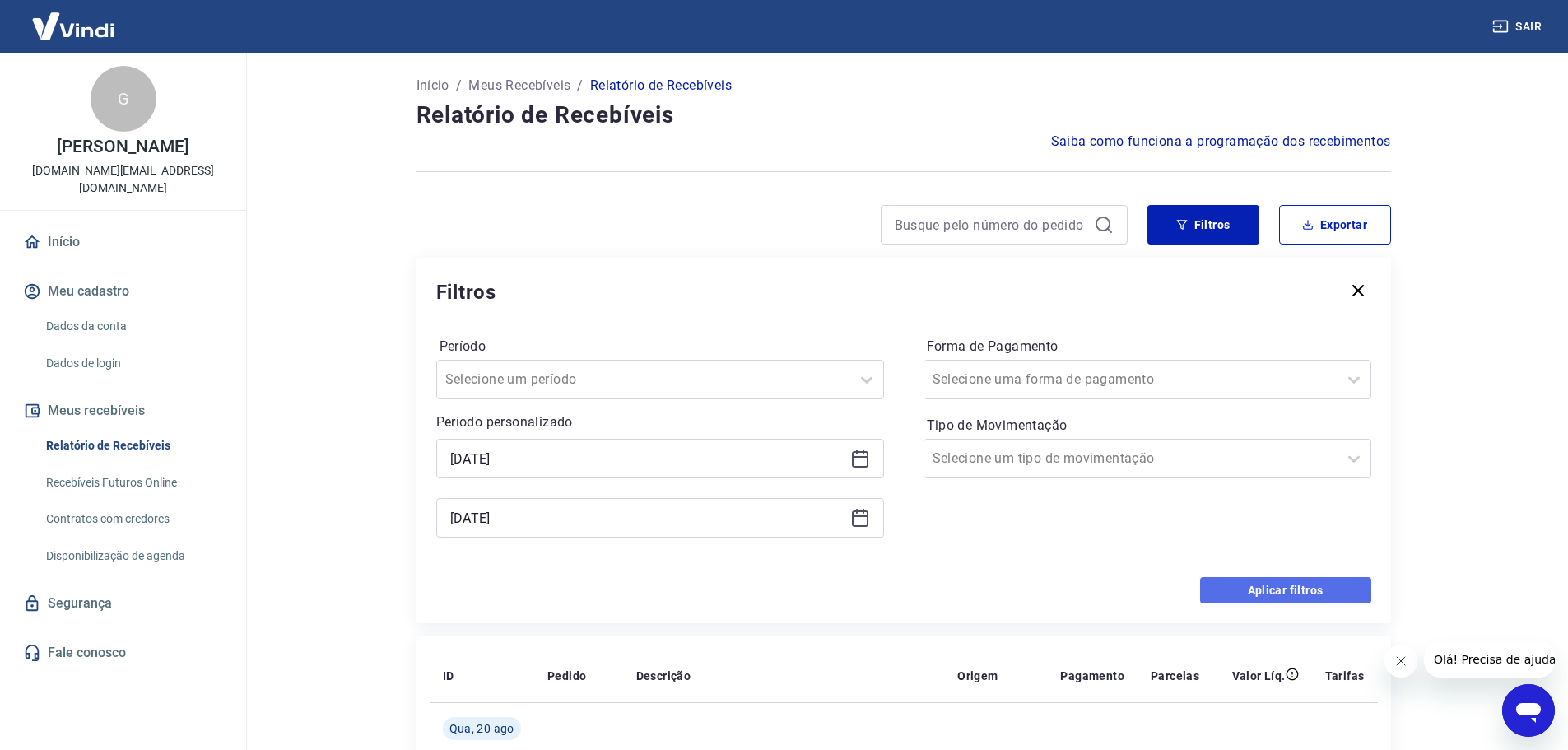
click at [1260, 589] on button "Aplicar filtros" at bounding box center [1286, 590] width 172 height 26
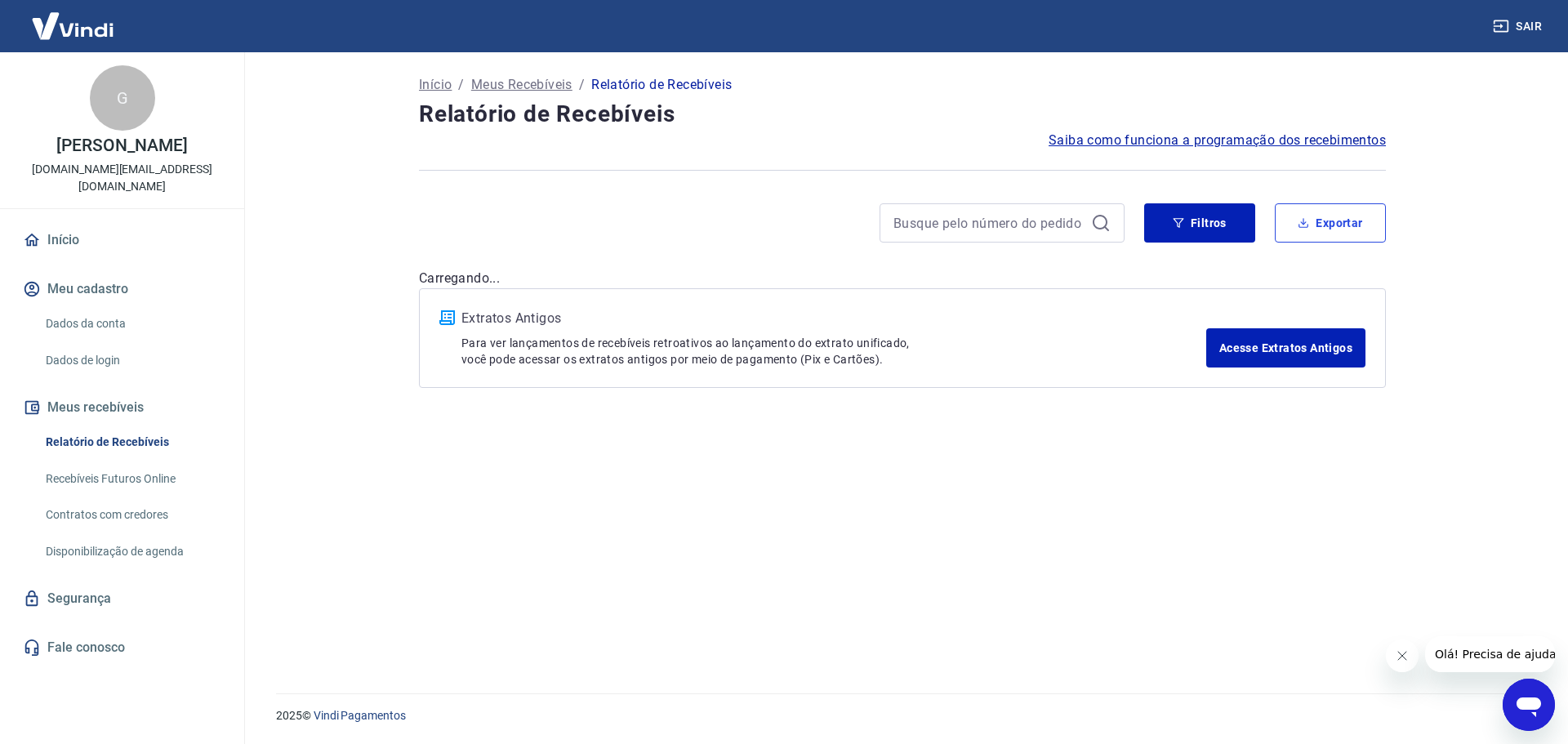
click at [1363, 228] on button "Exportar" at bounding box center [1330, 222] width 111 height 39
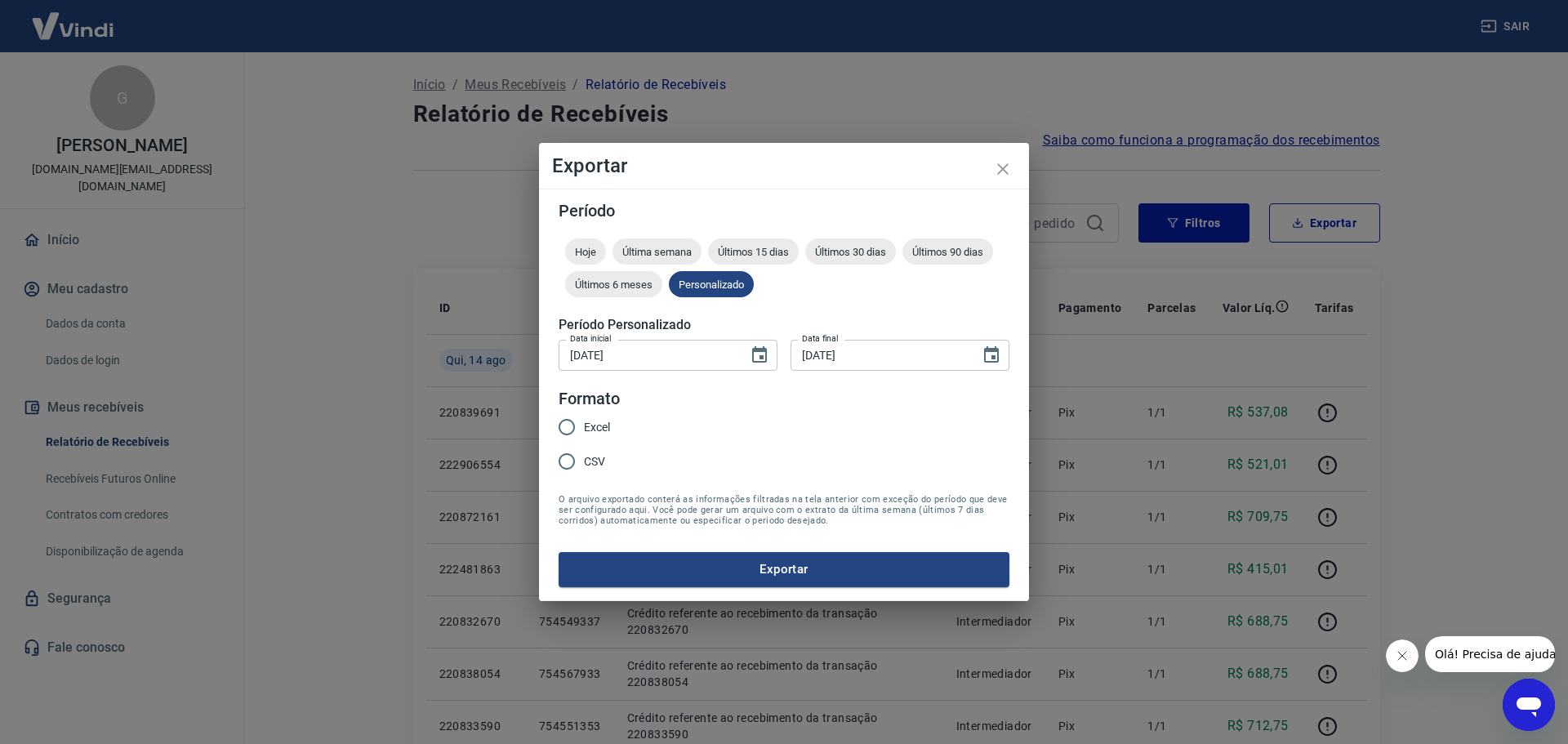
type input "14/08/2025"
click at [606, 427] on span "Excel" at bounding box center [597, 427] width 26 height 17
click at [584, 427] on input "Excel" at bounding box center [567, 428] width 34 height 34
radio input "true"
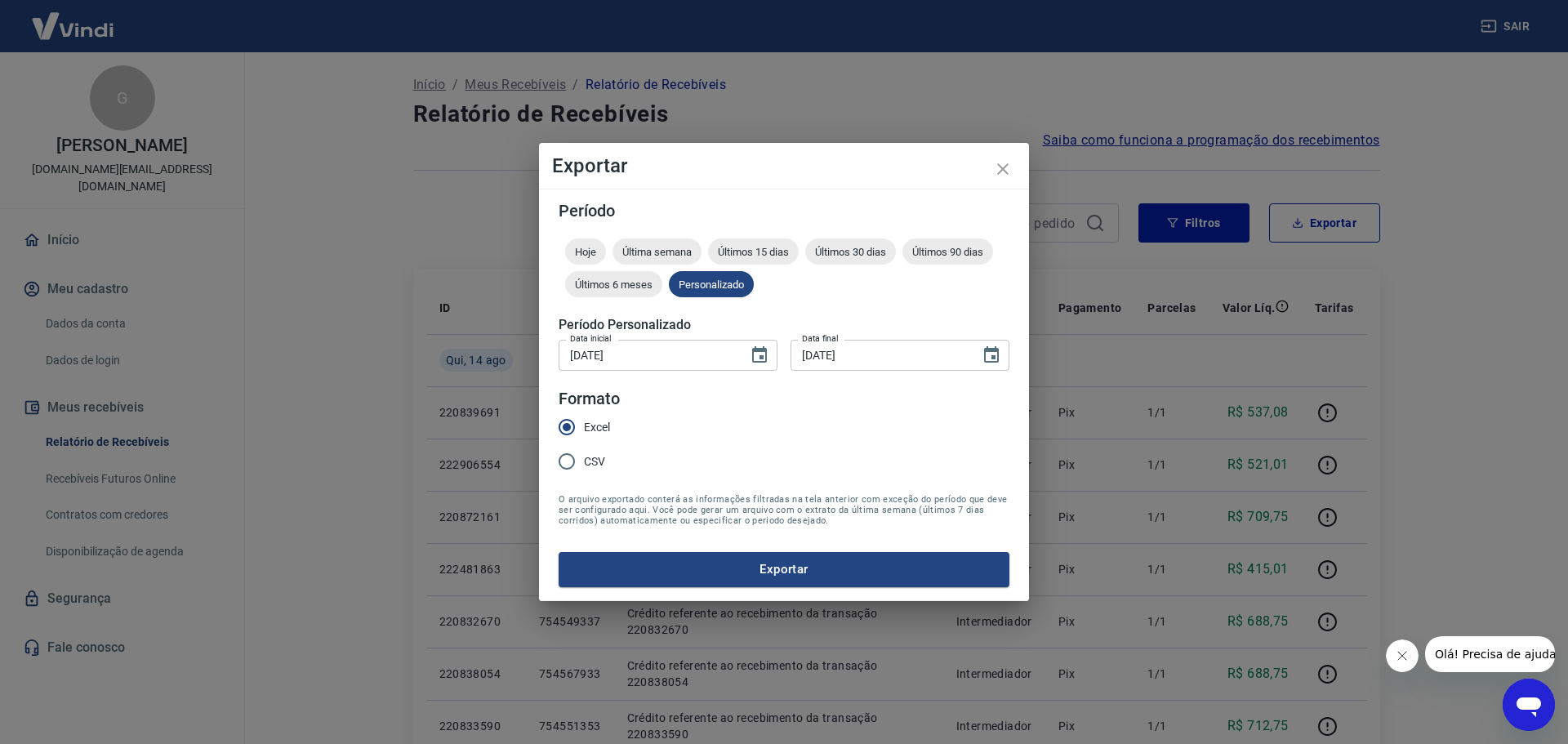
click at [593, 460] on span "CSV" at bounding box center [594, 461] width 21 height 17
click at [584, 460] on input "CSV" at bounding box center [567, 461] width 34 height 34
radio input "true"
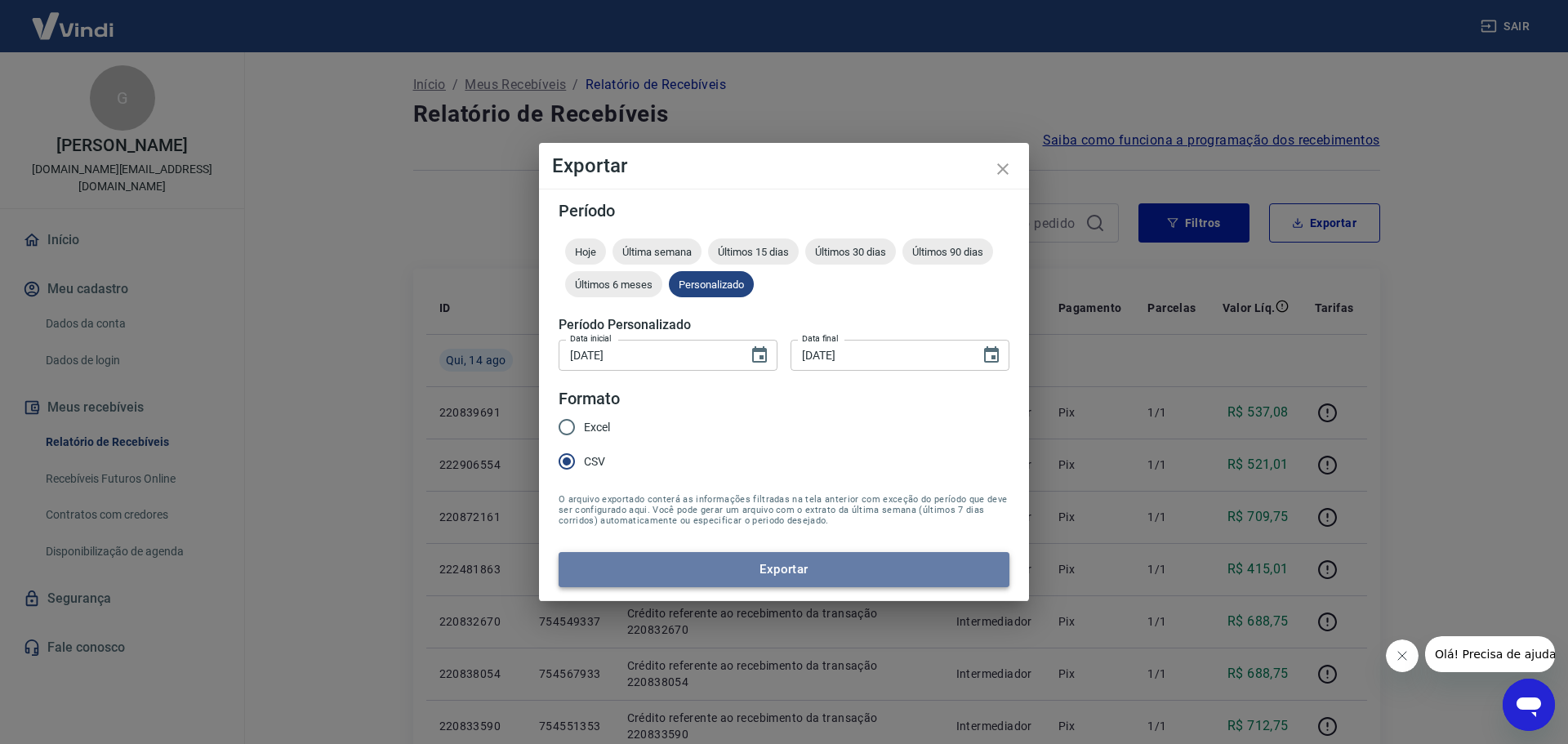
click at [860, 576] on button "Exportar" at bounding box center [784, 569] width 451 height 34
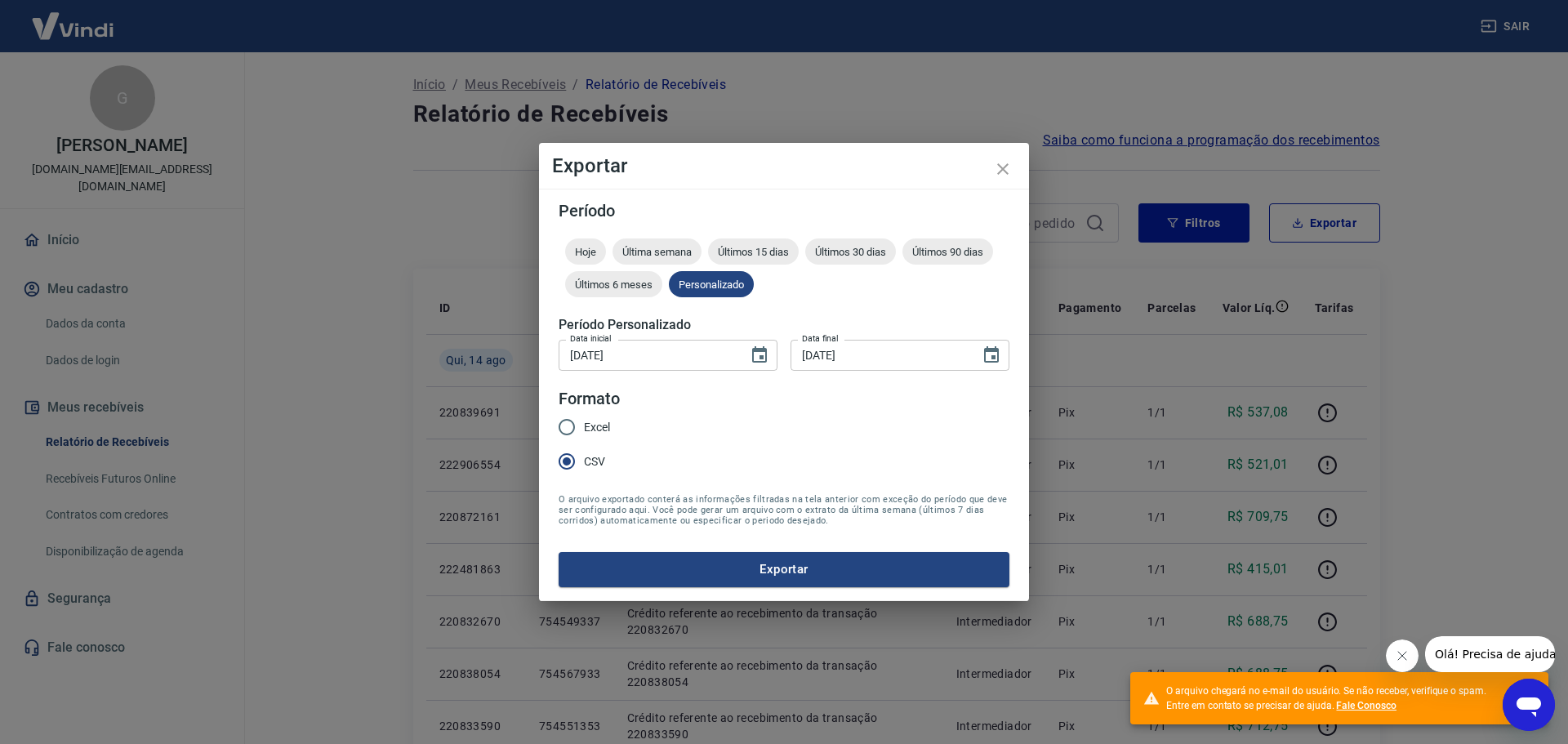
click at [1375, 710] on link "Fale Conosco" at bounding box center [1366, 706] width 61 height 12
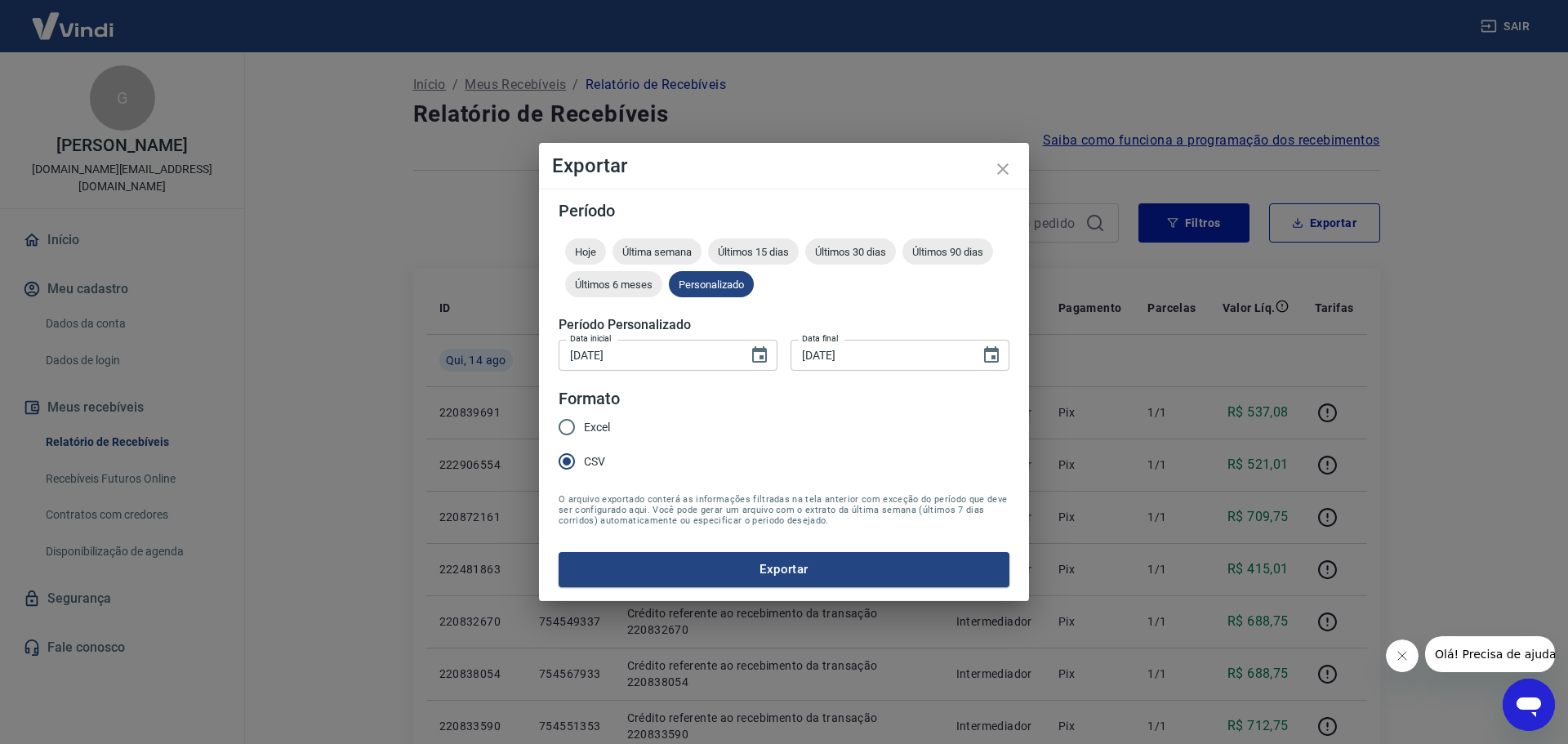
click at [564, 424] on input "Excel" at bounding box center [567, 428] width 34 height 34
radio input "true"
click at [727, 572] on button "Exportar" at bounding box center [784, 569] width 451 height 34
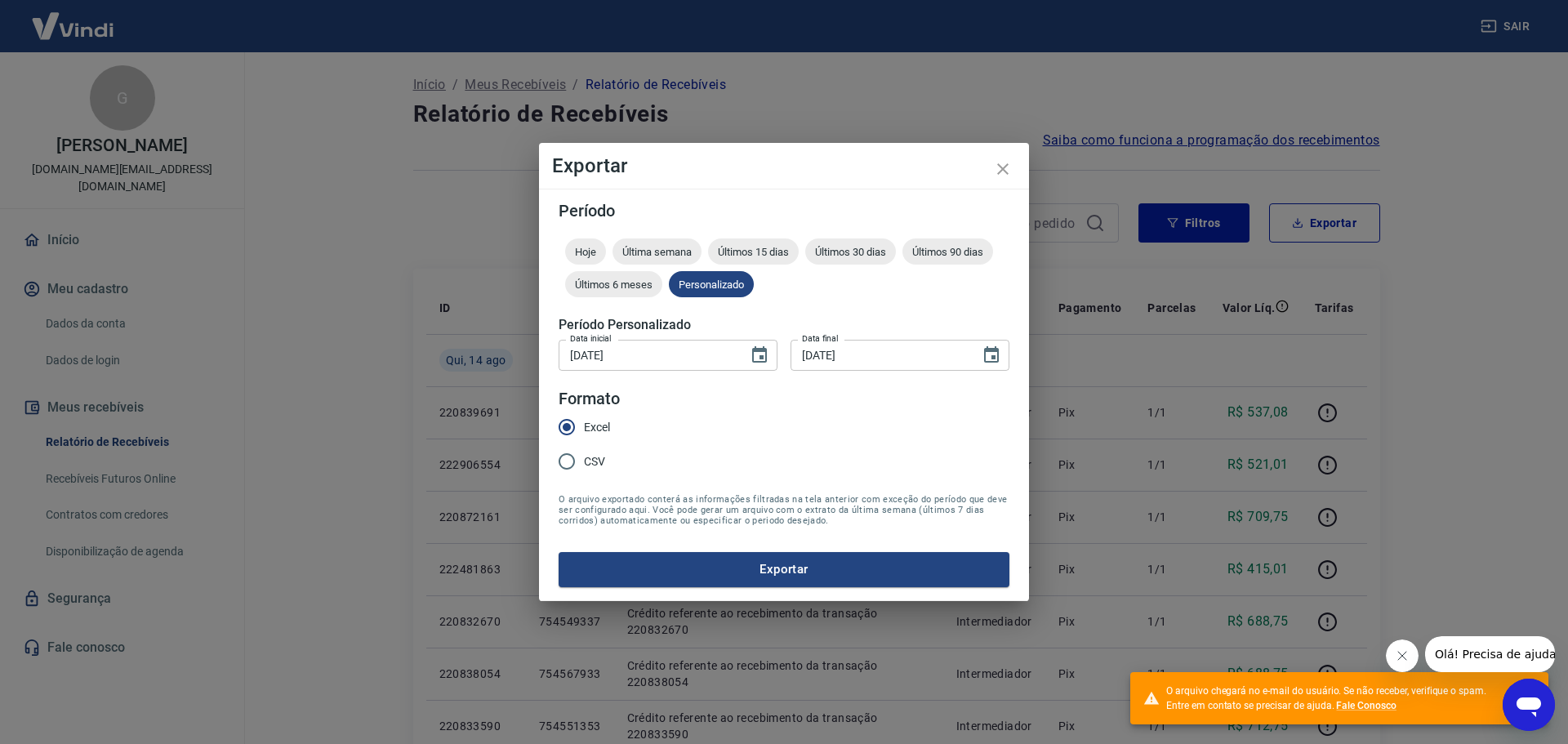
click at [709, 352] on input "14/08/2025" at bounding box center [648, 354] width 178 height 30
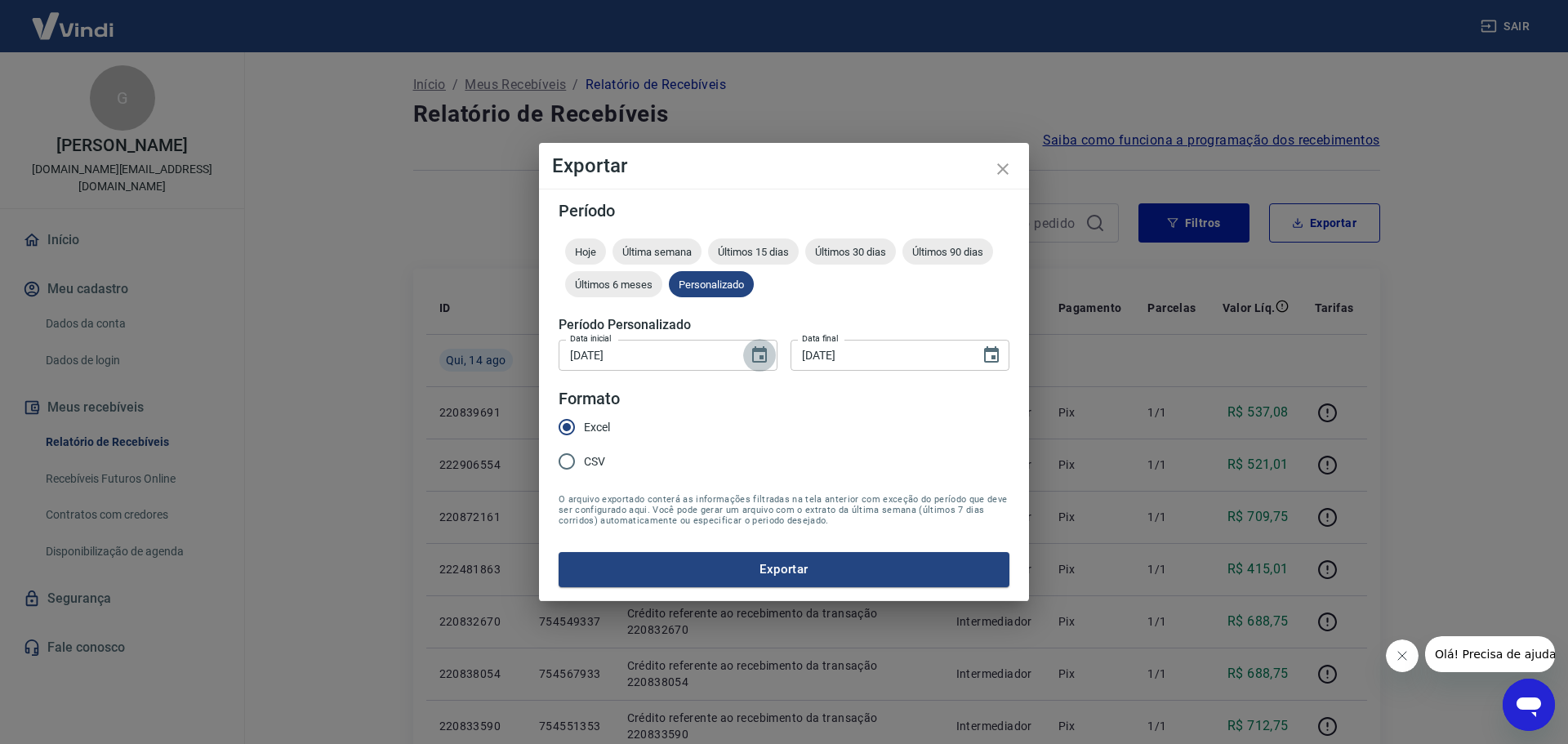
click at [743, 354] on button "Choose date, selected date is 14 de ago de 2025" at bounding box center [759, 355] width 33 height 33
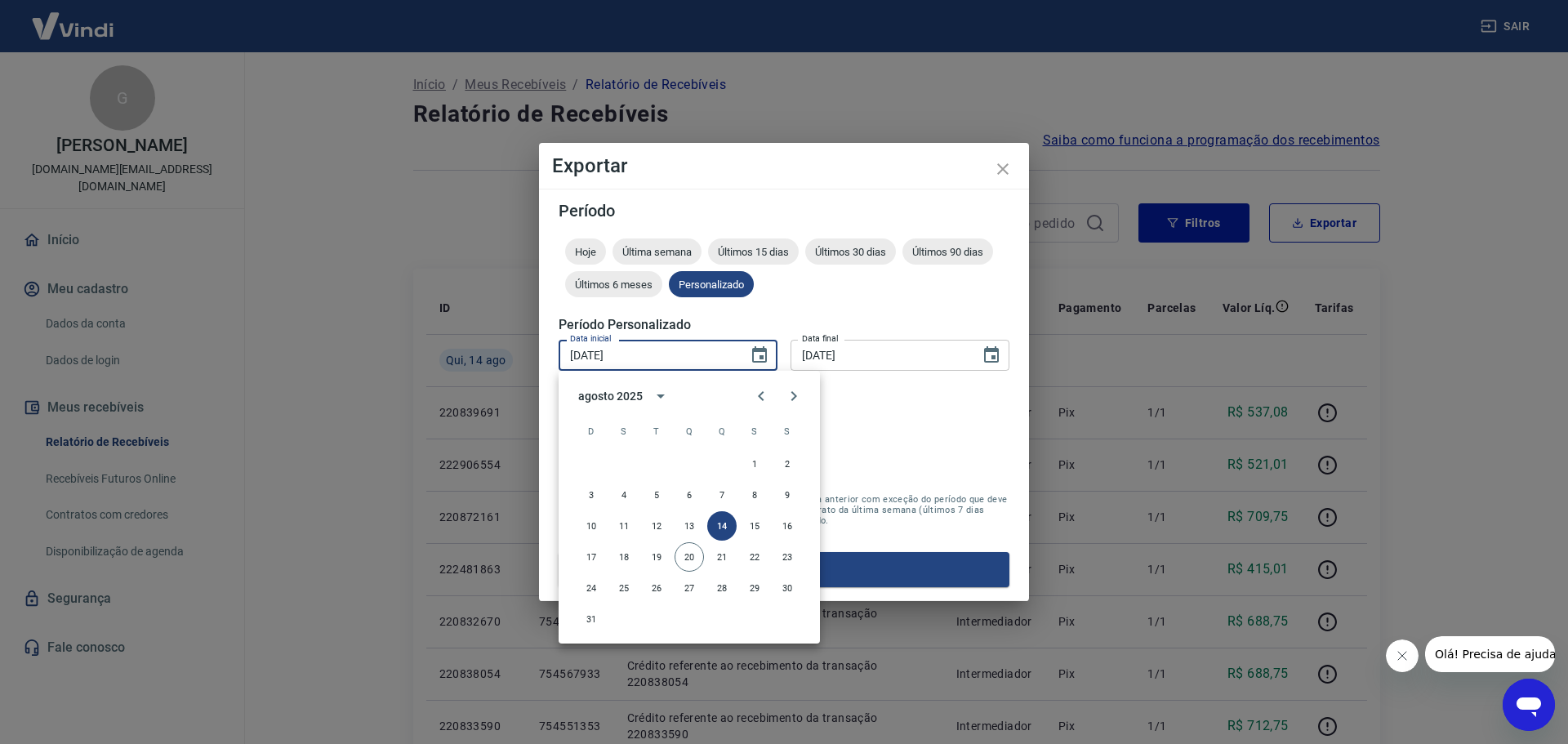
click at [1185, 227] on div "Exportar Período Hoje Última semana Últimos 15 dias Últimos 30 dias Últimos 90 …" at bounding box center [784, 372] width 1568 height 744
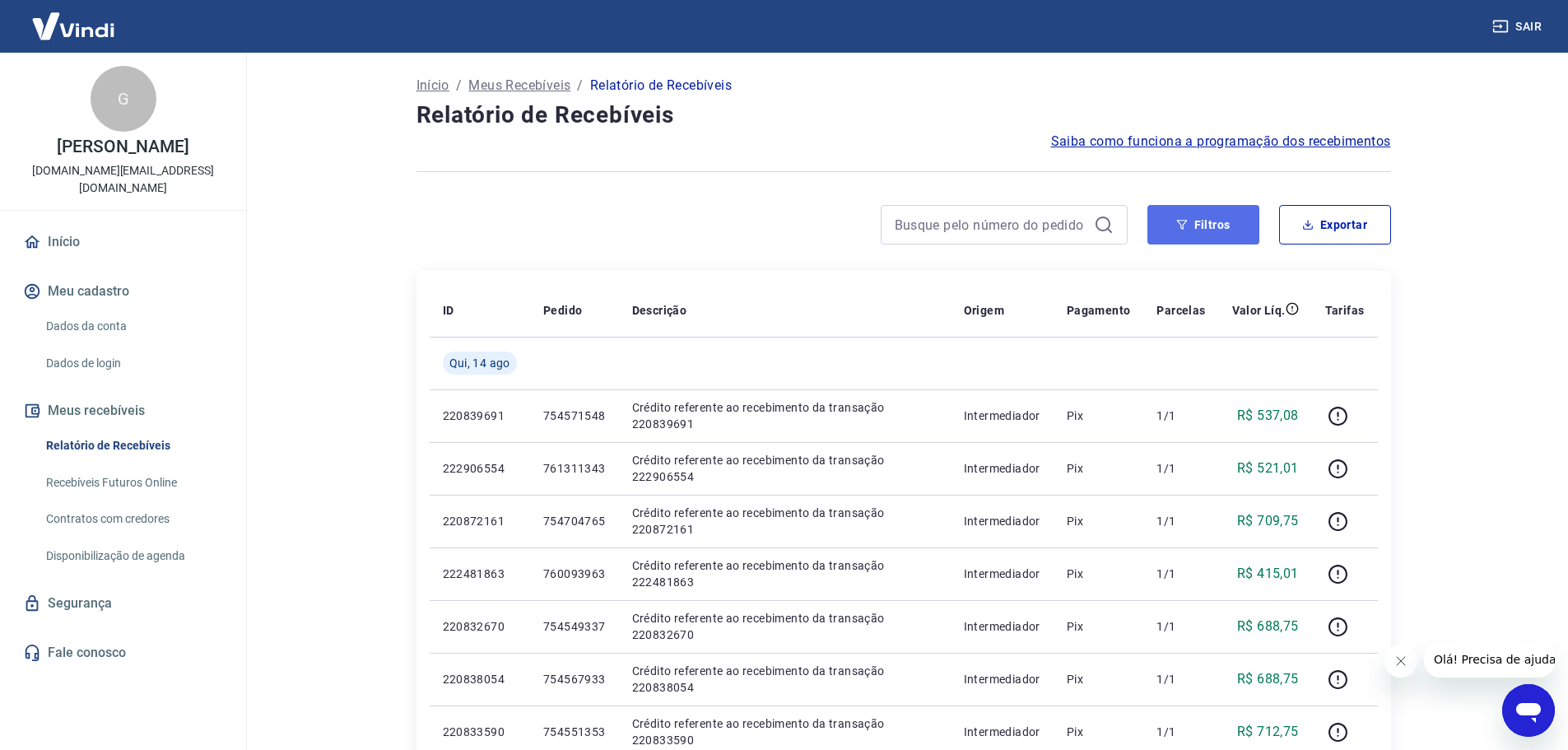
click at [1241, 232] on button "Filtros" at bounding box center [1204, 224] width 112 height 39
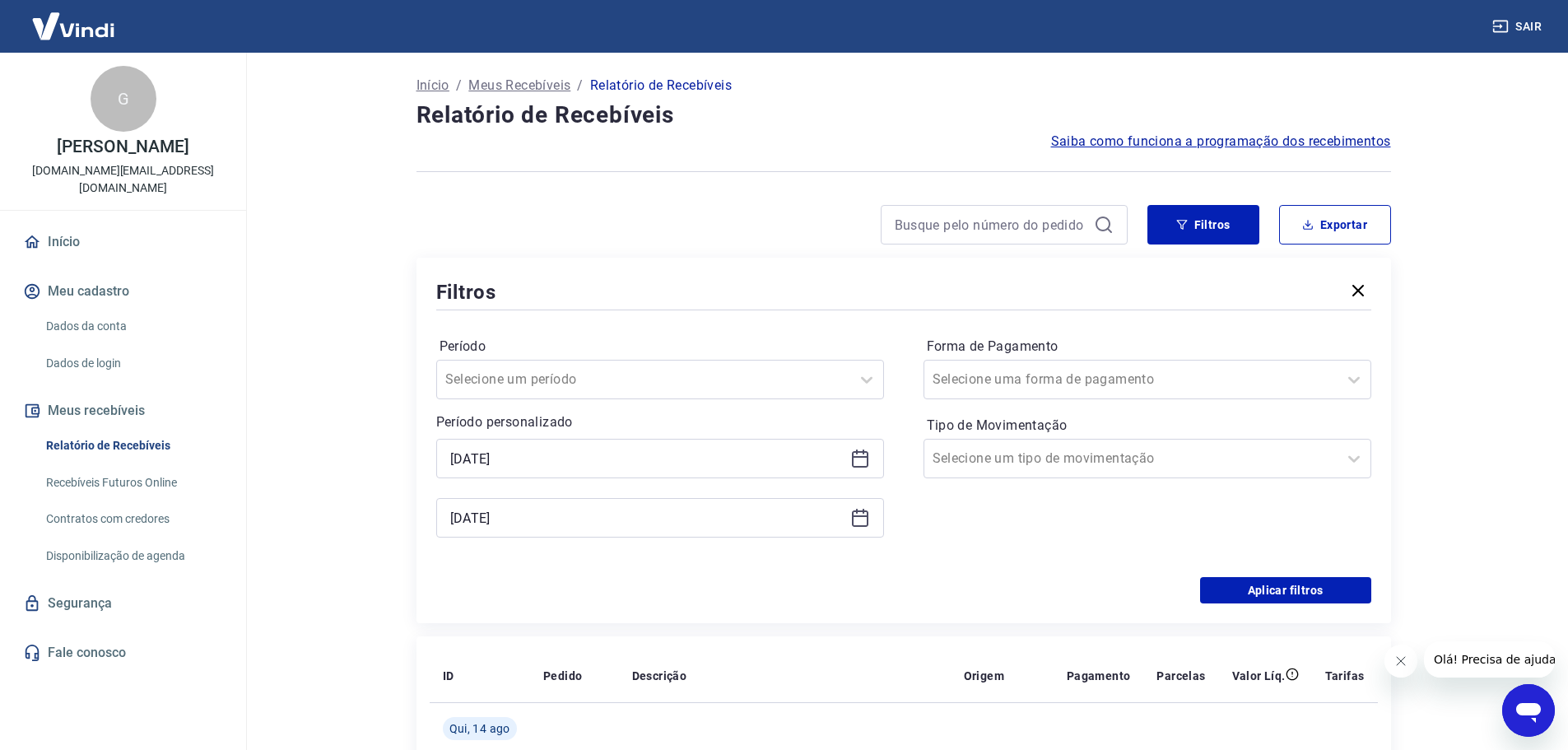
click at [699, 472] on div "14/08/2025" at bounding box center [660, 459] width 447 height 39
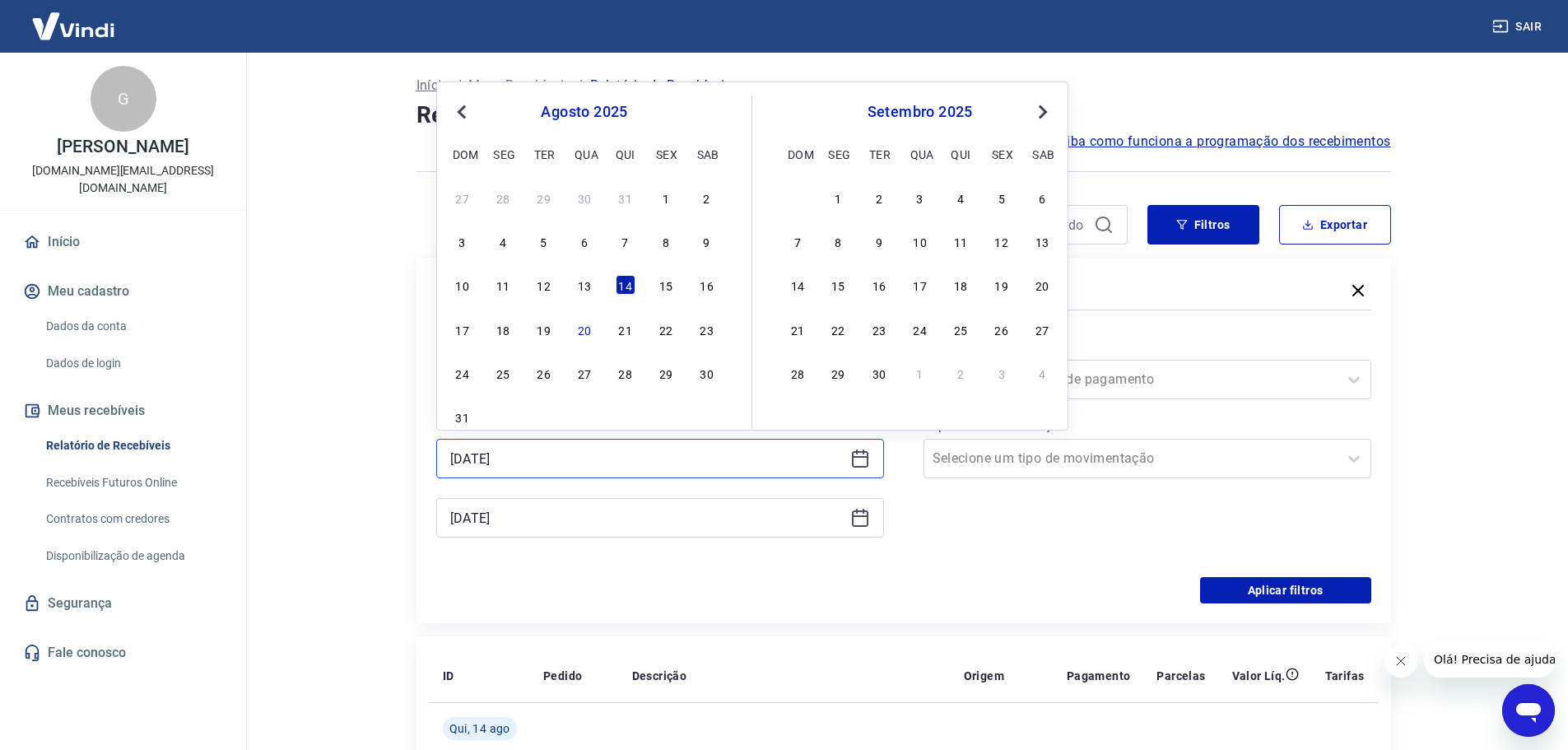
click at [698, 462] on input "14/08/2025" at bounding box center [647, 459] width 394 height 25
click at [698, 287] on div "16" at bounding box center [708, 285] width 20 height 20
type input "16/08/2025"
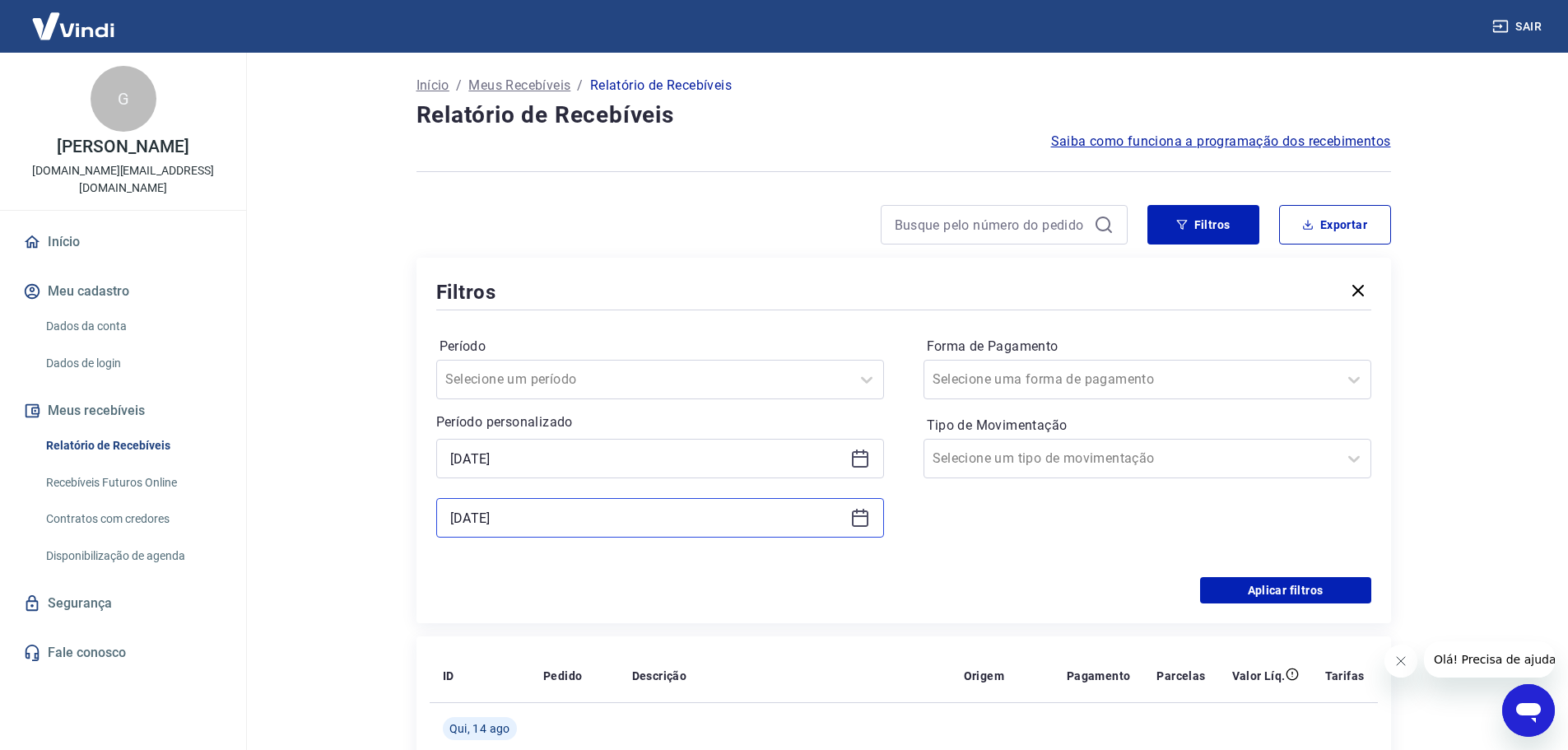
click at [651, 529] on input "14/08/2025" at bounding box center [647, 518] width 394 height 25
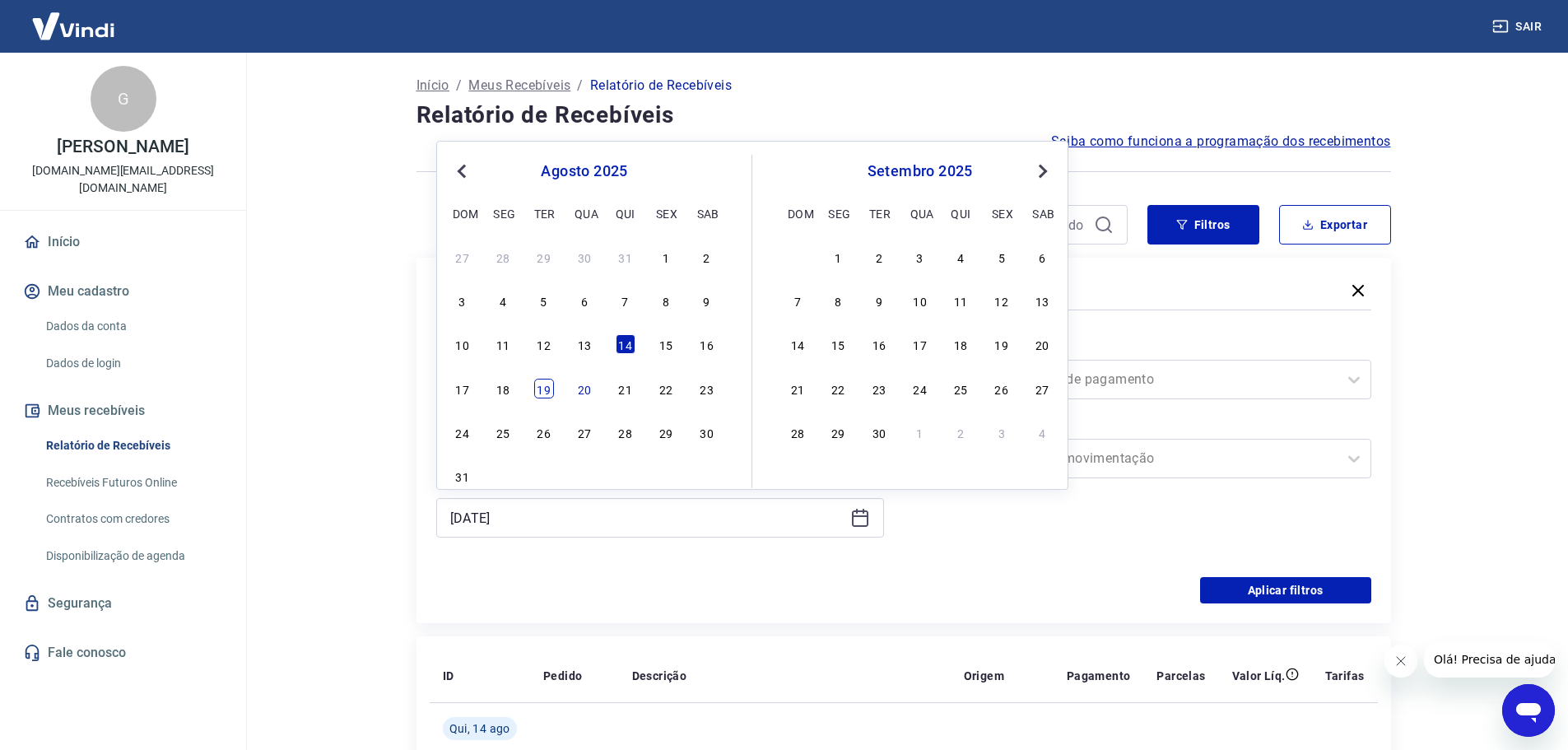
click at [550, 393] on div "19" at bounding box center [544, 389] width 20 height 20
type input "19/08/2025"
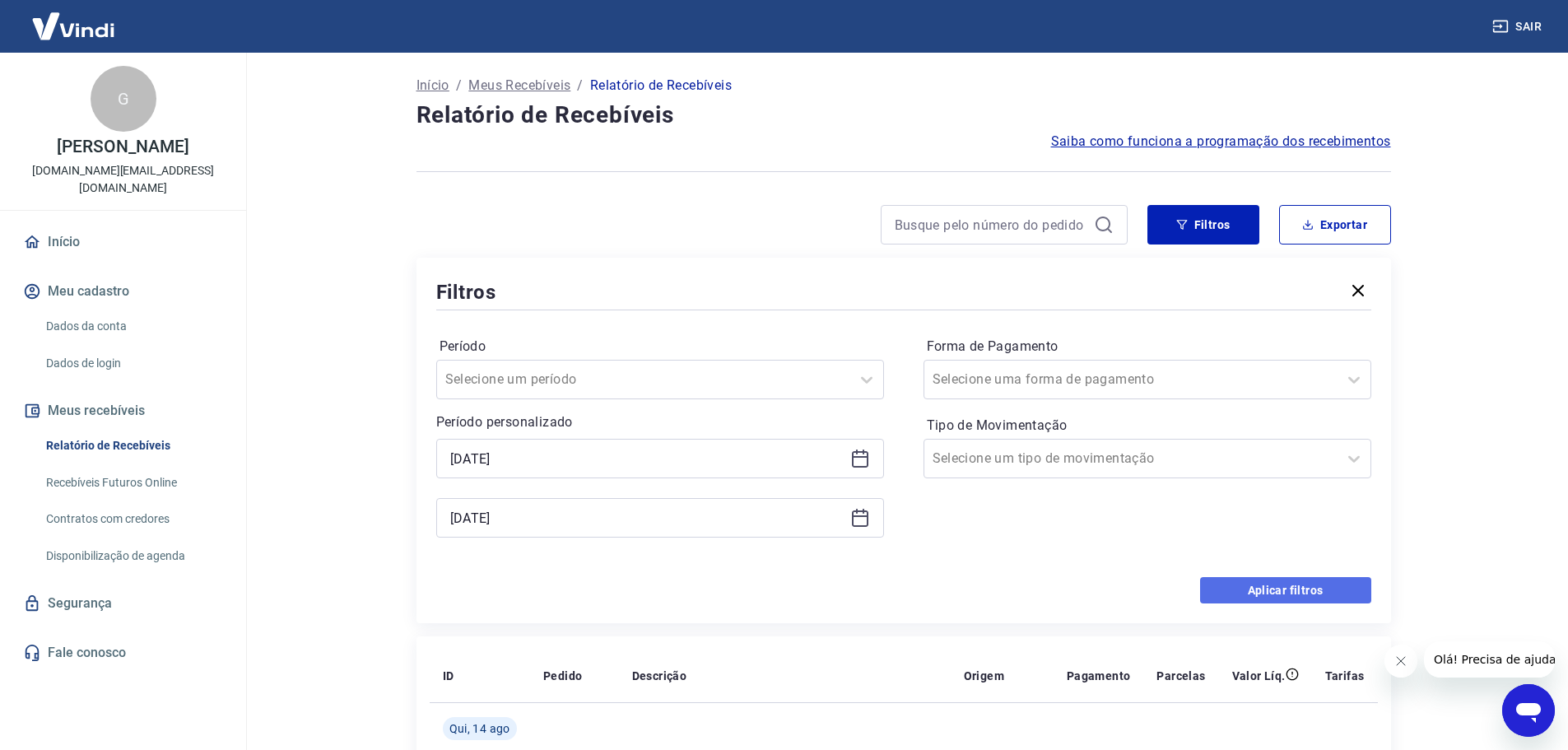
click at [1221, 598] on button "Aplicar filtros" at bounding box center [1286, 590] width 172 height 26
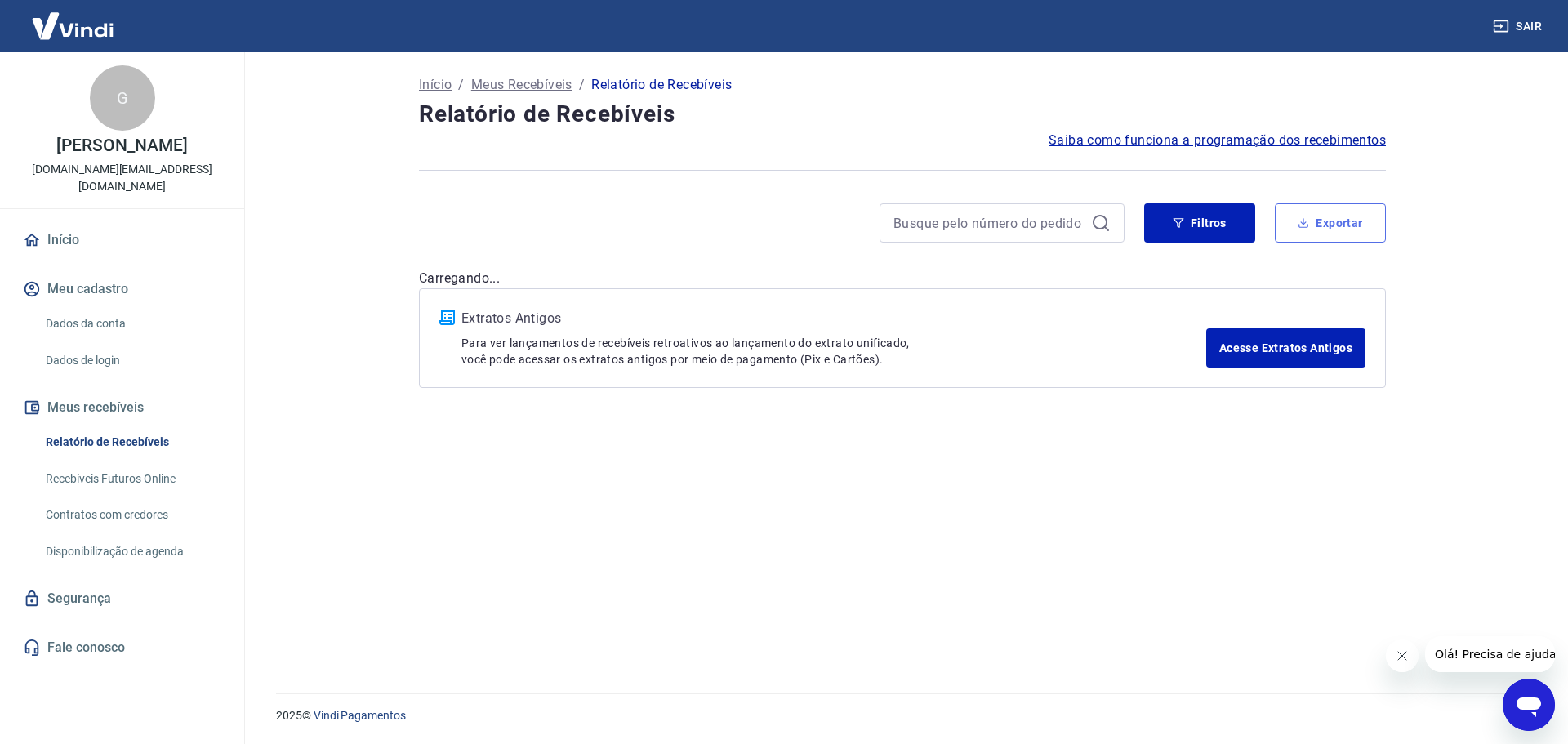
click at [1282, 228] on button "Exportar" at bounding box center [1330, 222] width 111 height 39
type input "16/08/2025"
type input "19/08/2025"
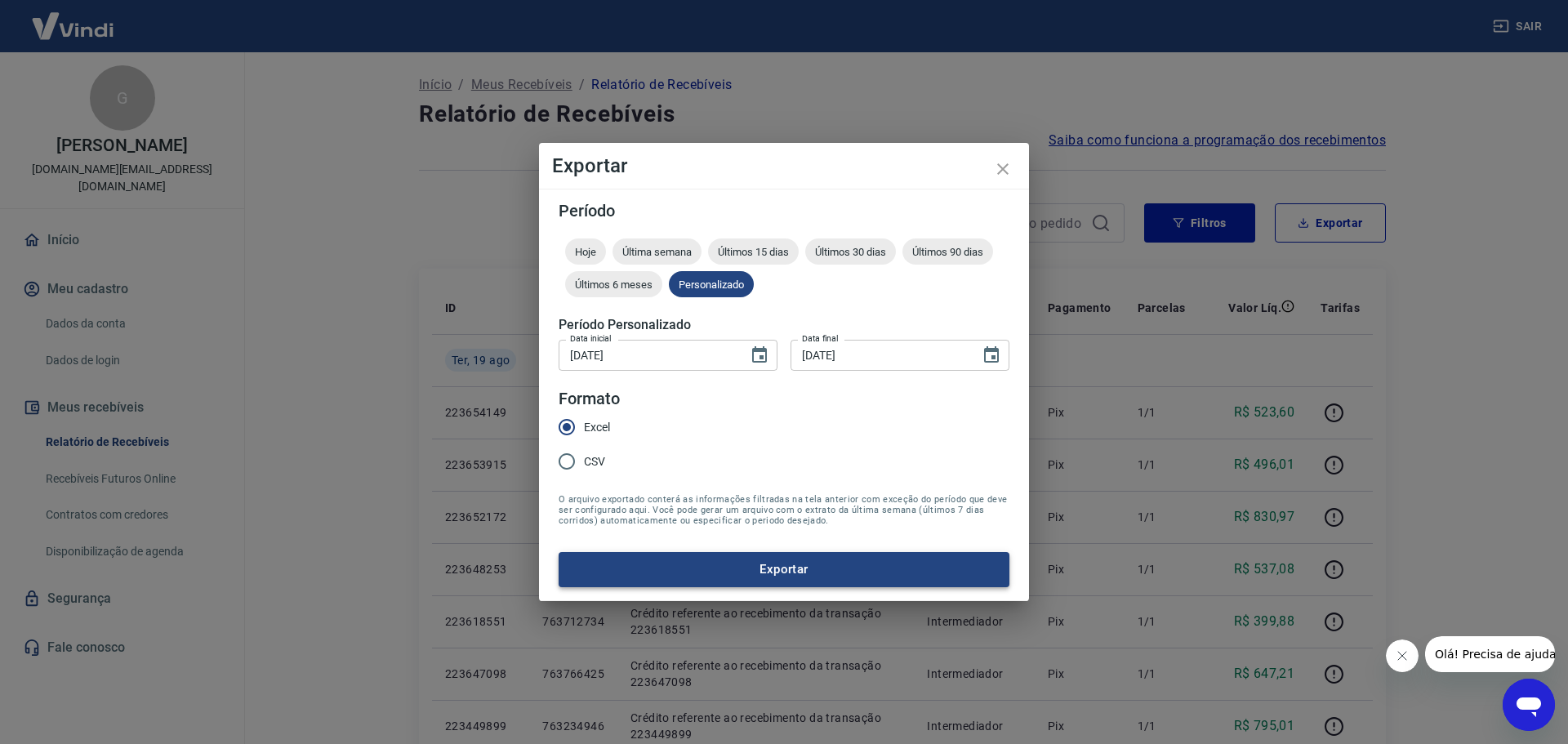
click at [715, 563] on button "Exportar" at bounding box center [784, 569] width 451 height 34
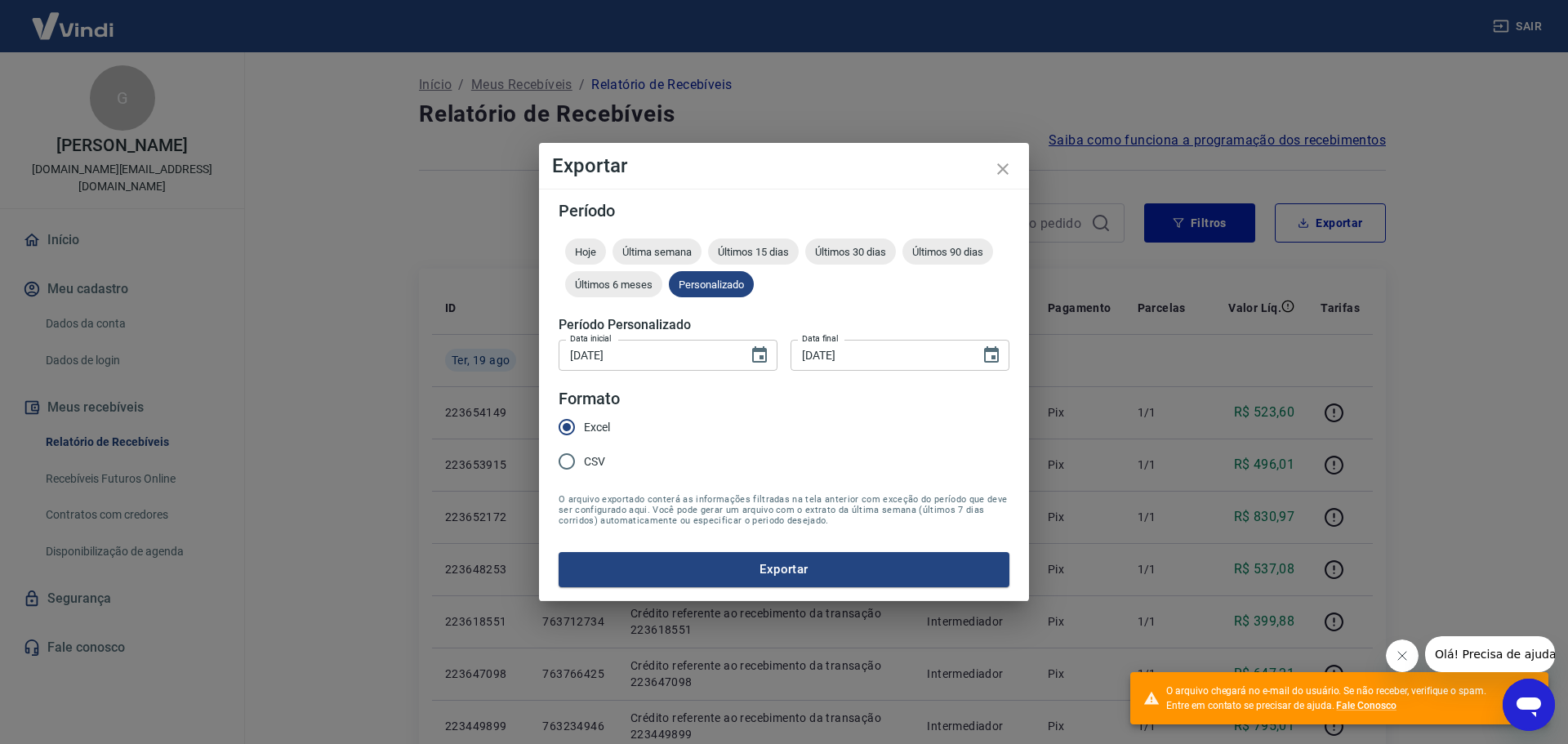
click at [1184, 305] on div "Exportar Período Hoje Última semana Últimos 15 dias Últimos 30 dias Últimos 90 …" at bounding box center [784, 372] width 1568 height 744
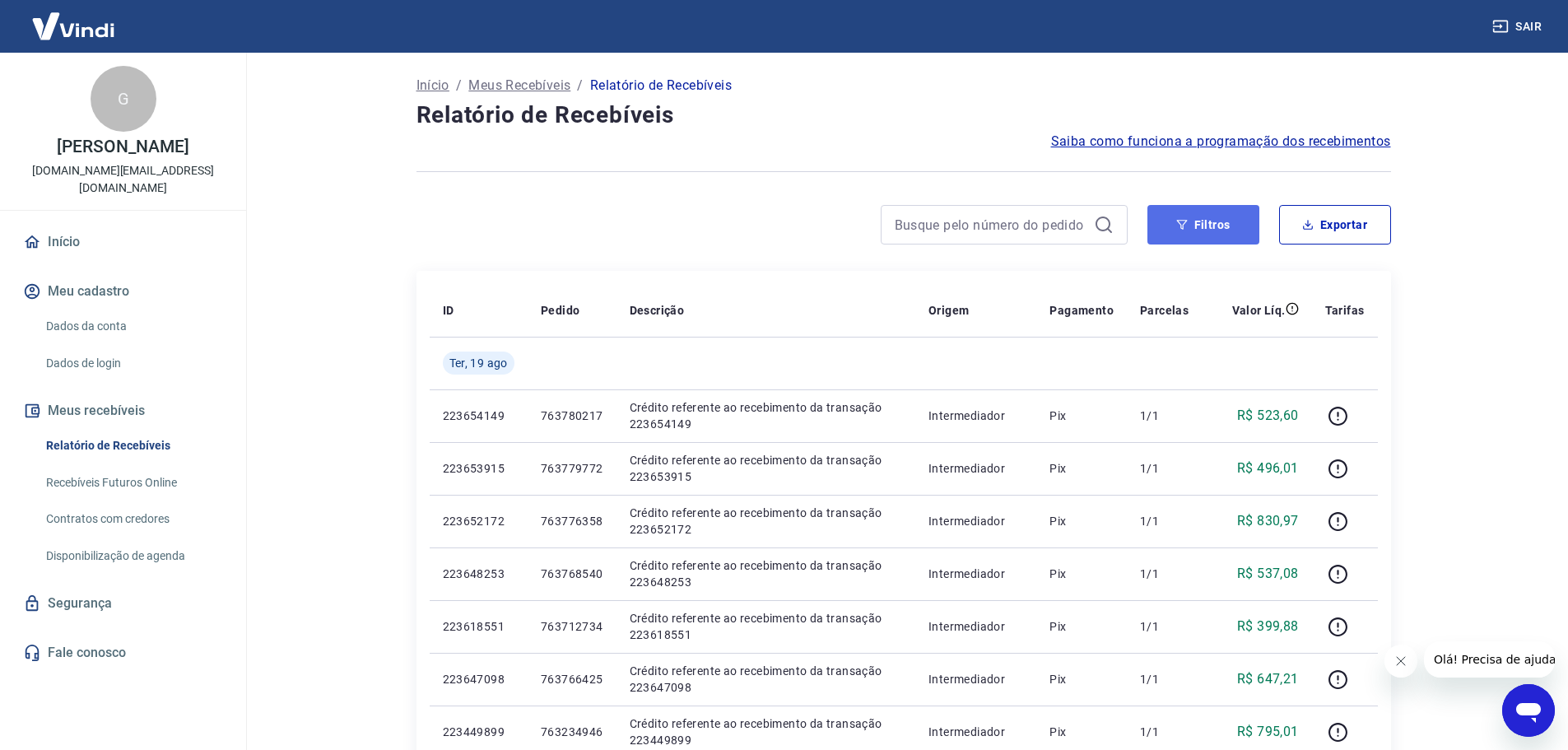
click at [1217, 222] on button "Filtros" at bounding box center [1204, 224] width 112 height 39
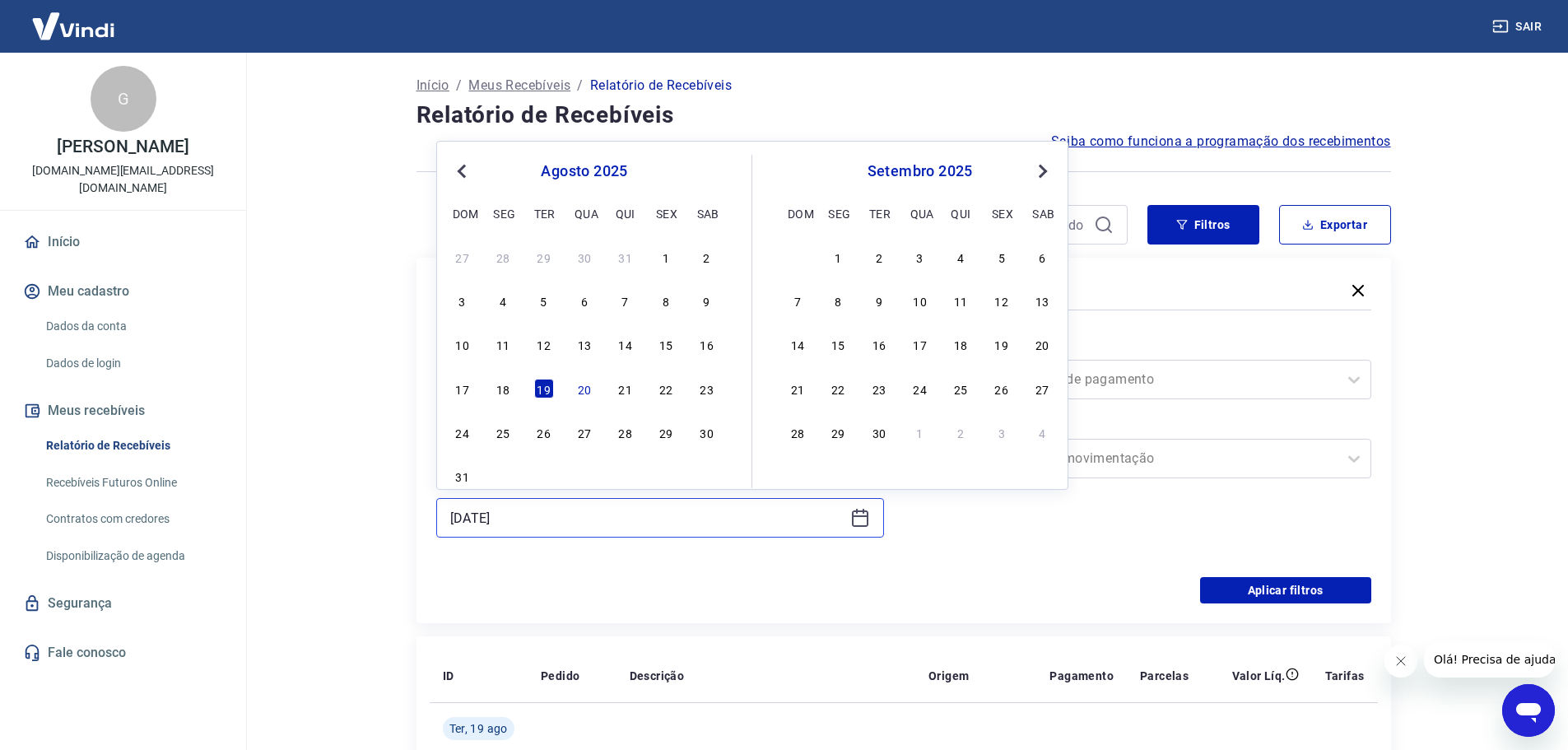
click at [676, 506] on input "19/08/2025" at bounding box center [647, 518] width 394 height 25
click at [458, 391] on div "17" at bounding box center [463, 389] width 20 height 20
type input "17/08/2025"
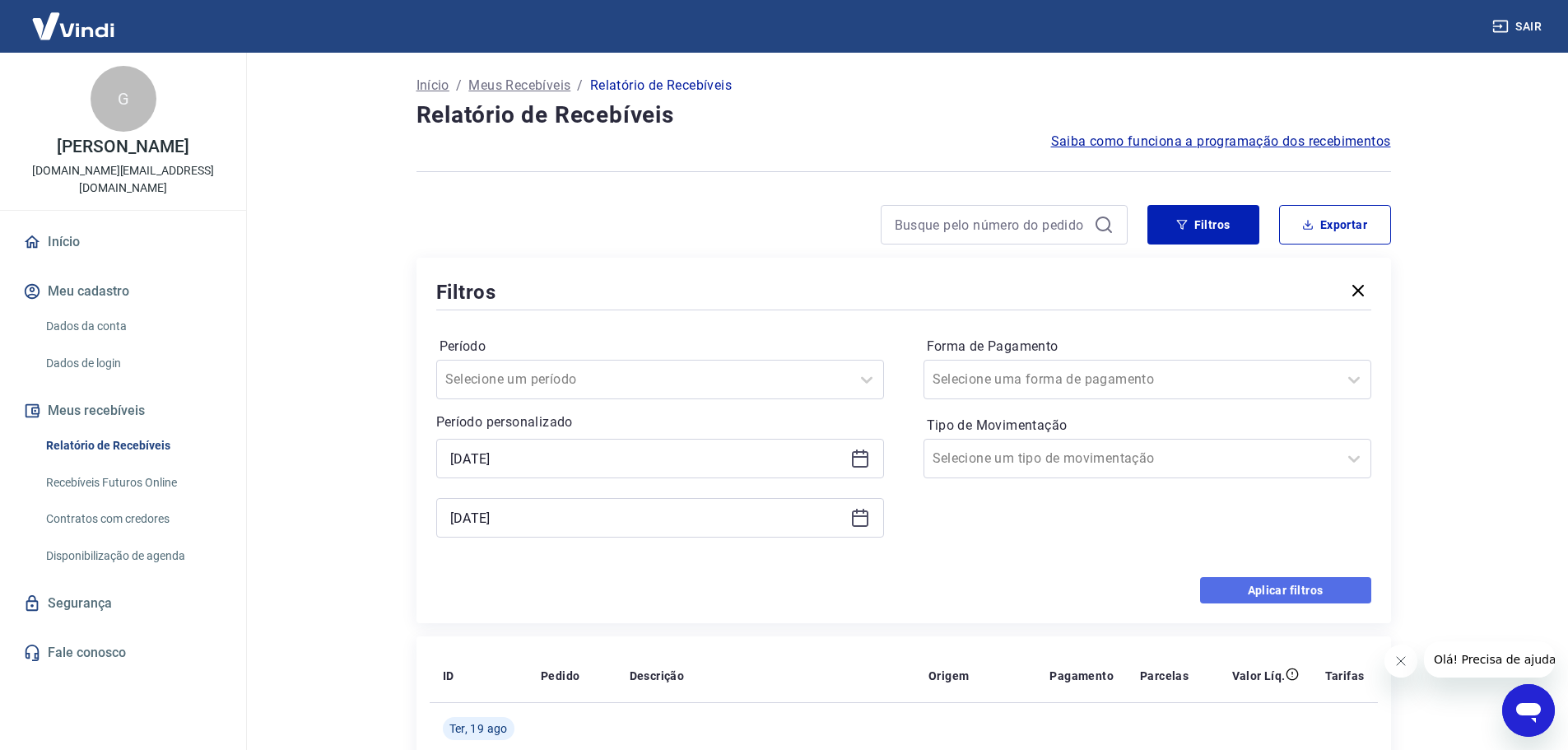
click at [1266, 586] on button "Aplicar filtros" at bounding box center [1286, 590] width 172 height 26
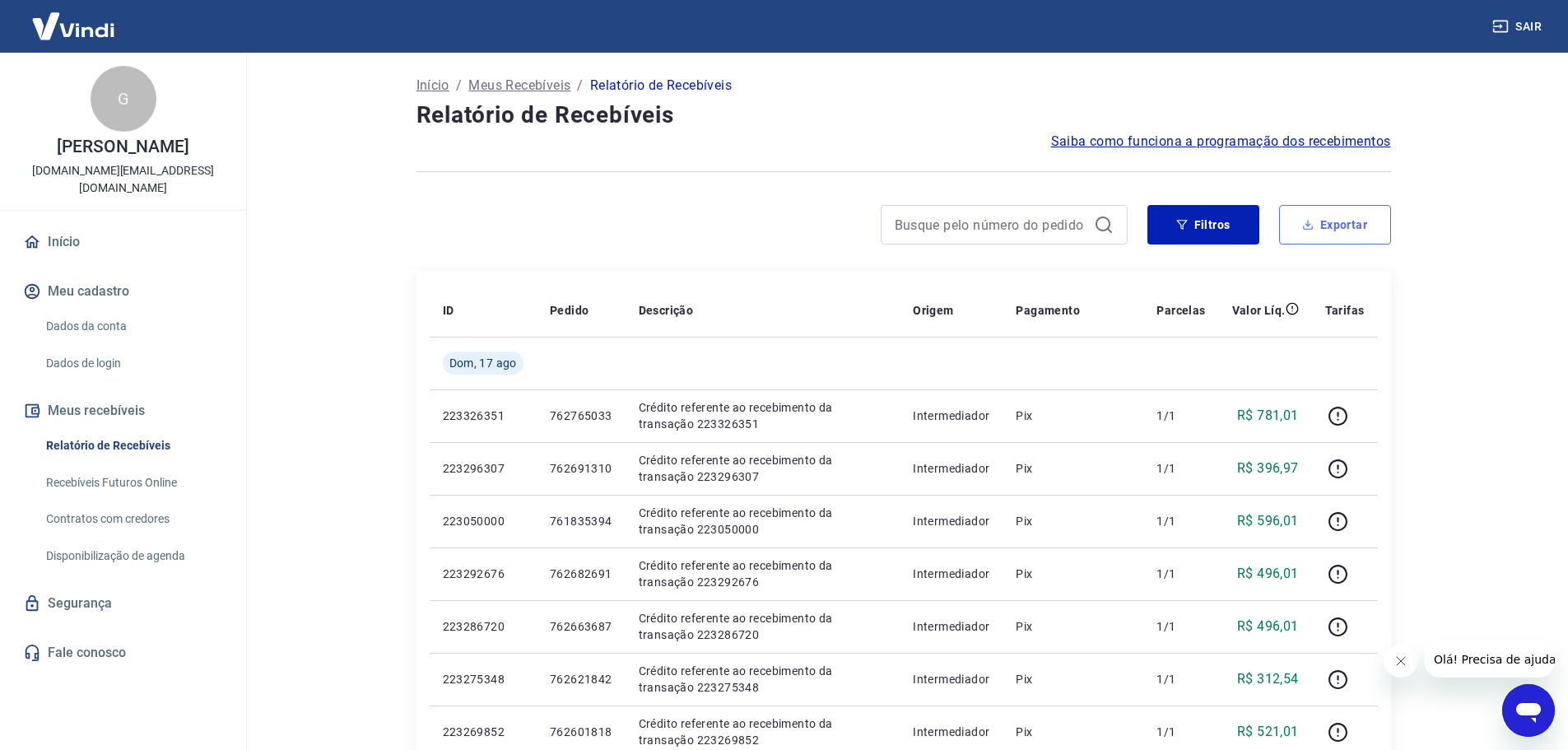
click at [1332, 228] on button "Exportar" at bounding box center [1335, 224] width 112 height 39
type input "17/08/2025"
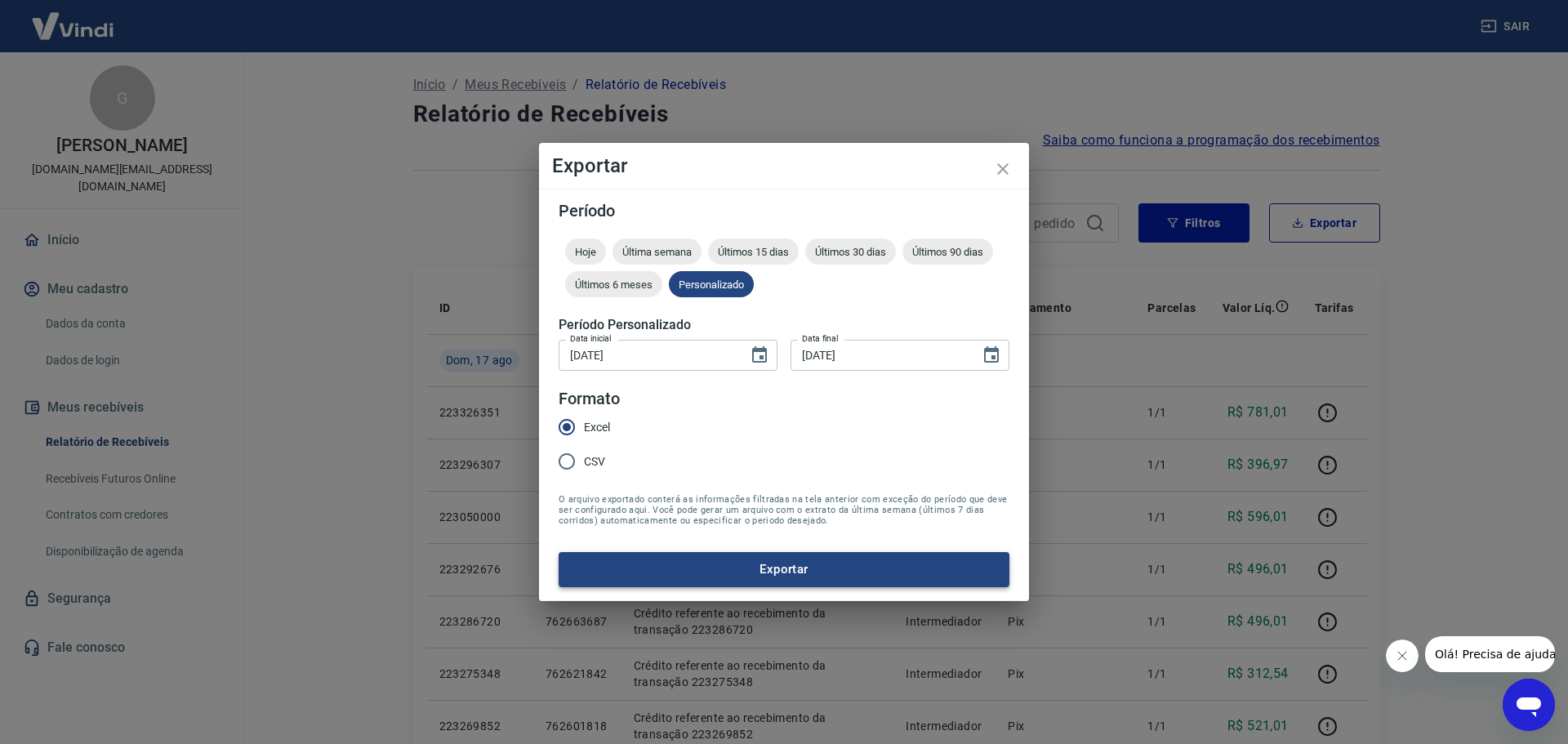
click at [791, 557] on button "Exportar" at bounding box center [784, 569] width 451 height 34
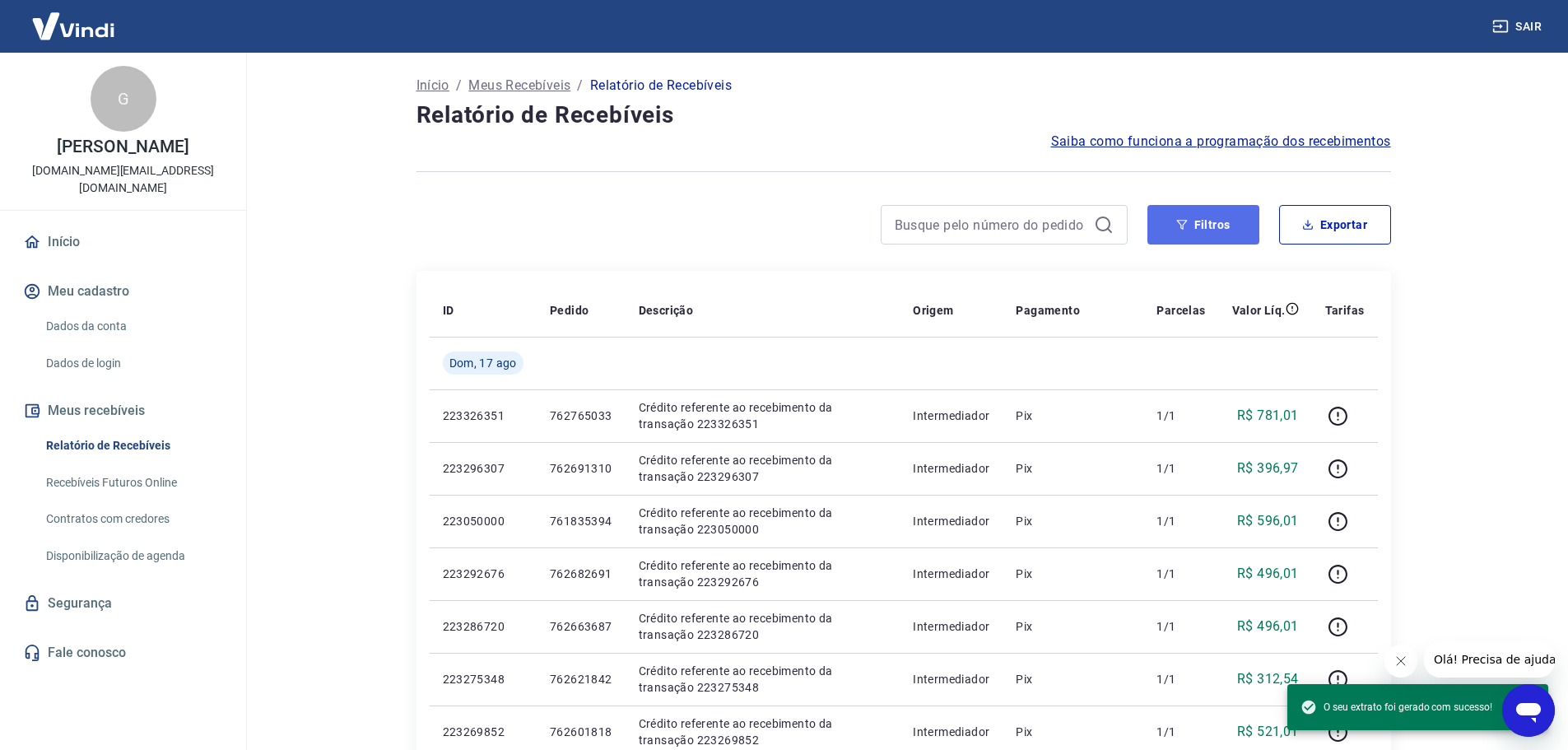
click at [1228, 214] on button "Filtros" at bounding box center [1204, 224] width 112 height 39
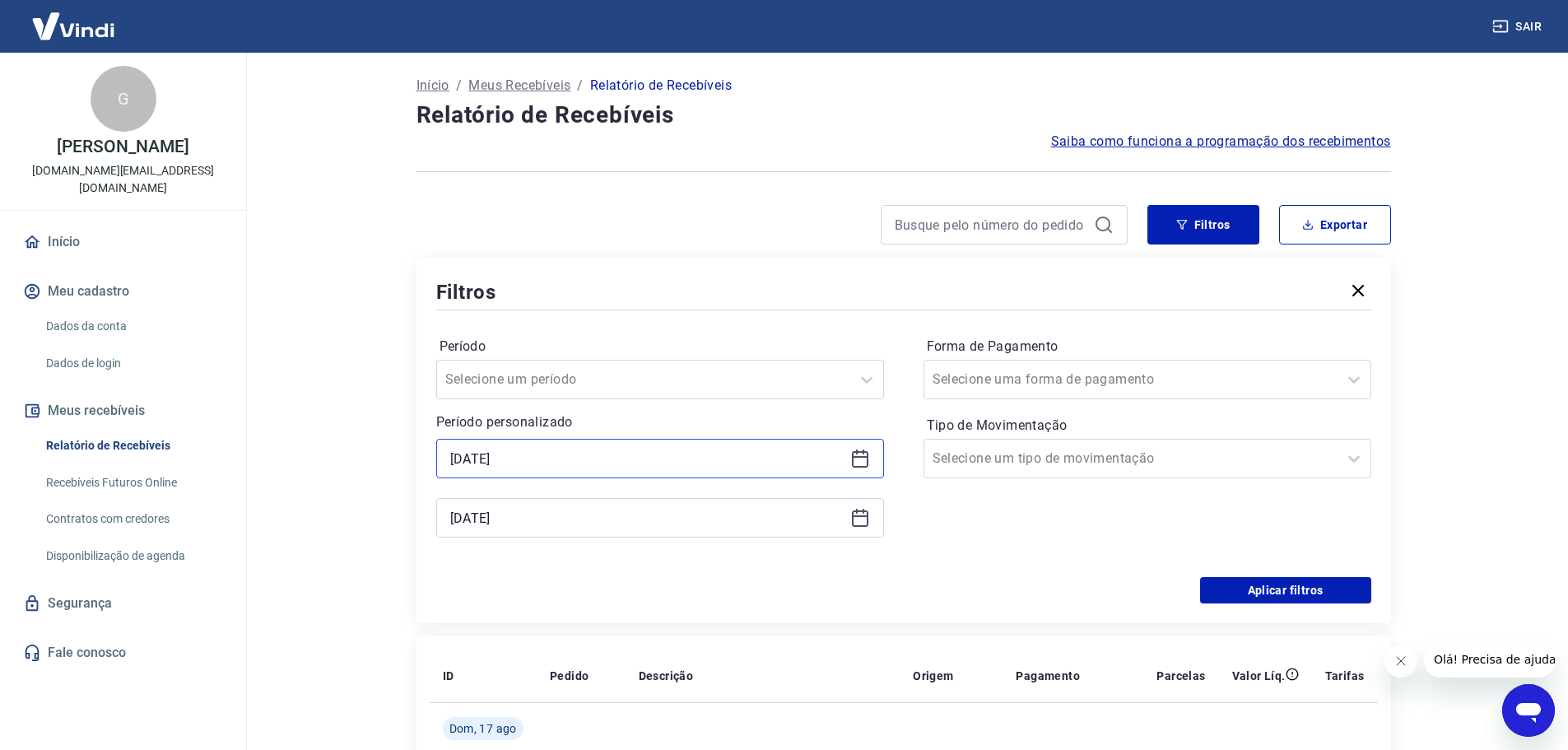
click at [576, 454] on input "16/08/2025" at bounding box center [647, 459] width 394 height 25
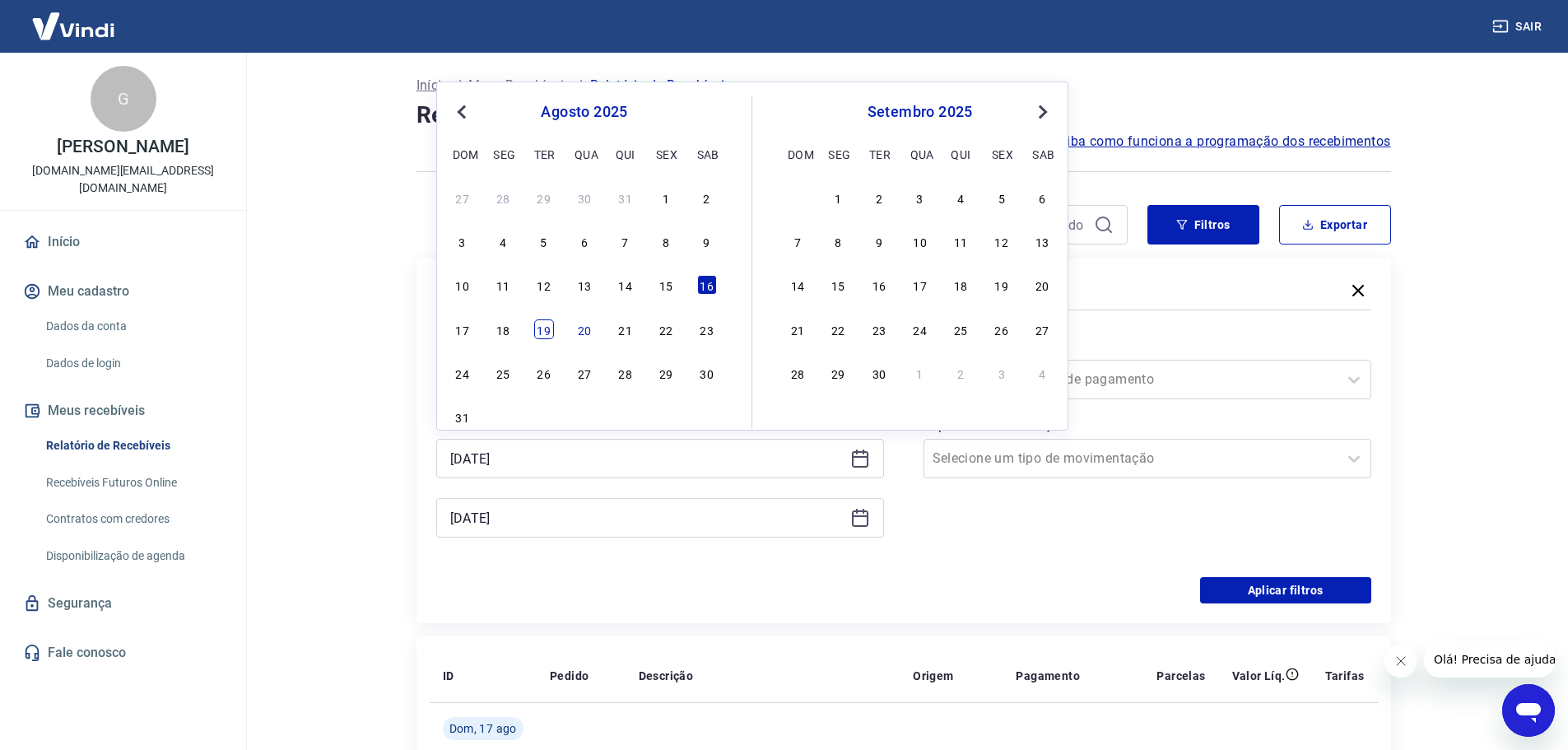
click at [541, 328] on div "19" at bounding box center [544, 330] width 20 height 20
type input "19/08/2025"
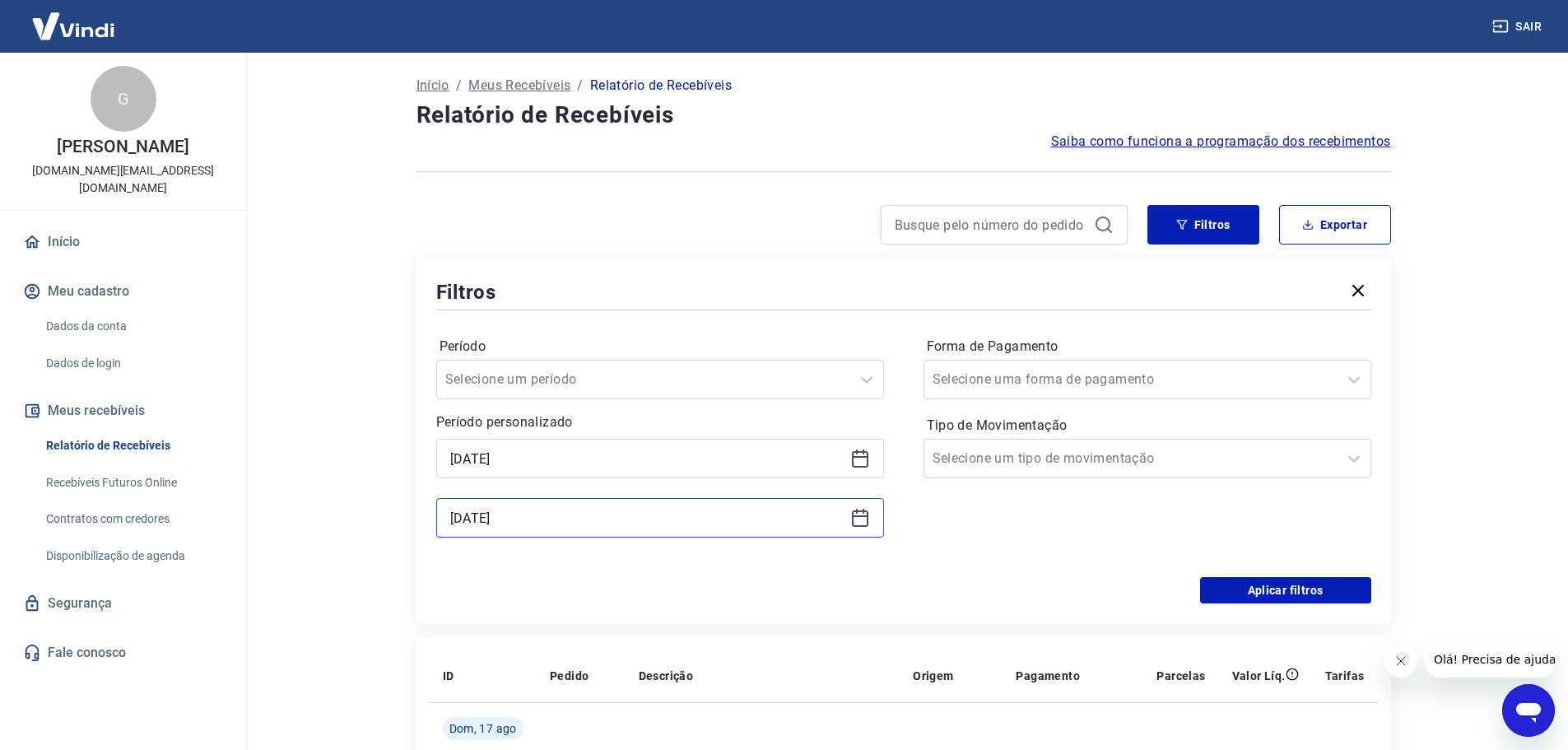
click at [574, 509] on input "17/08/2025" at bounding box center [647, 518] width 394 height 25
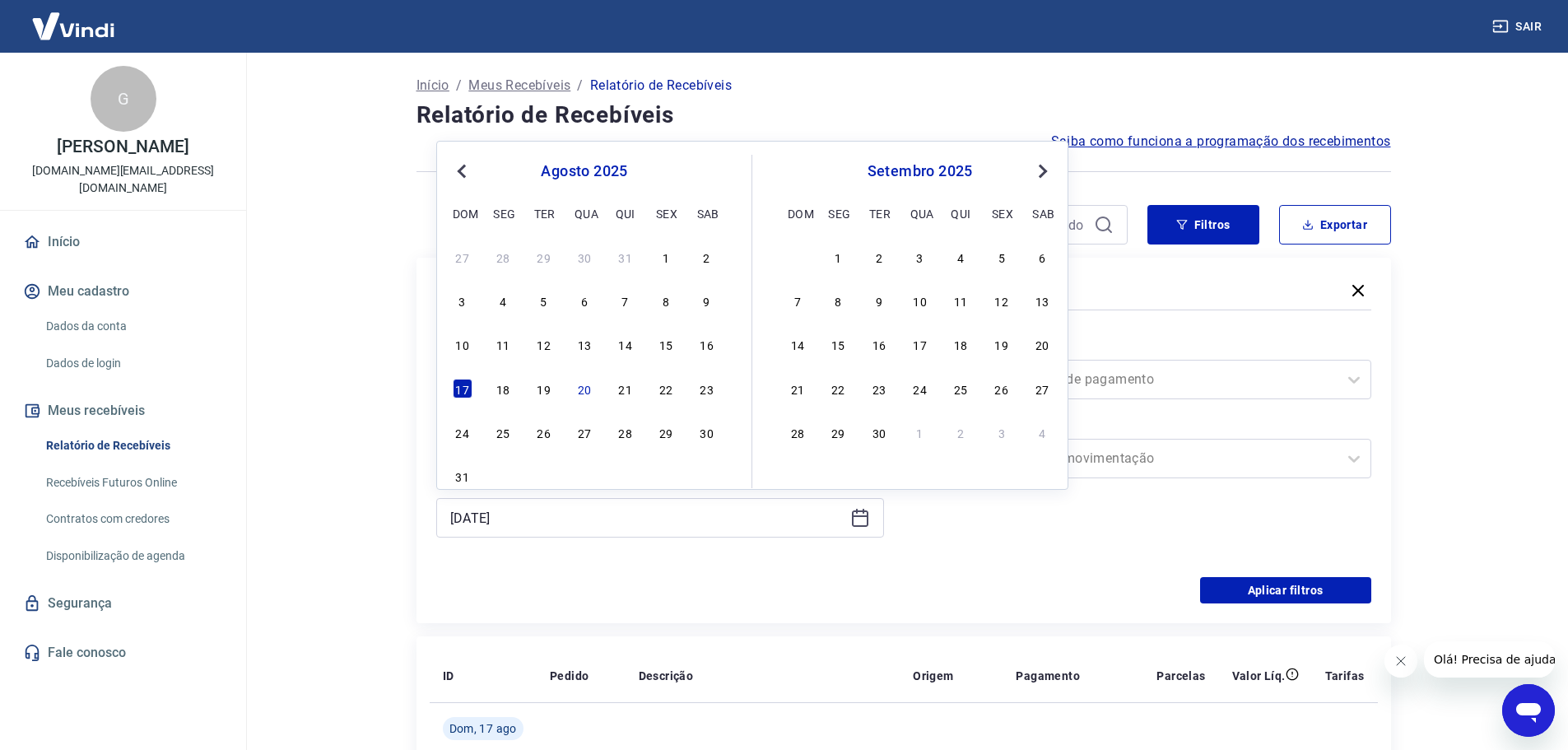
click at [546, 393] on div "19" at bounding box center [544, 389] width 20 height 20
type input "19/08/2025"
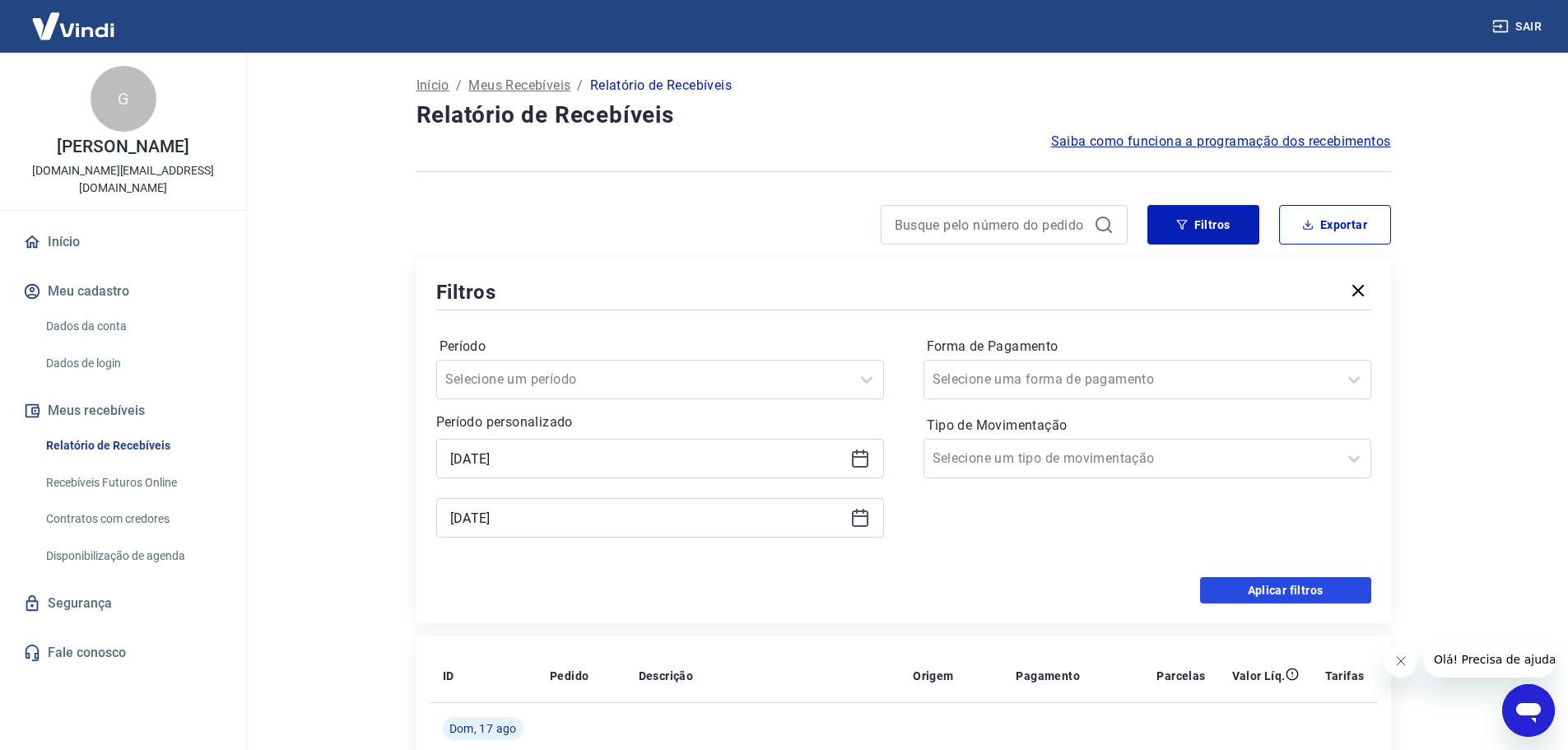
click at [1266, 591] on button "Aplicar filtros" at bounding box center [1286, 590] width 172 height 26
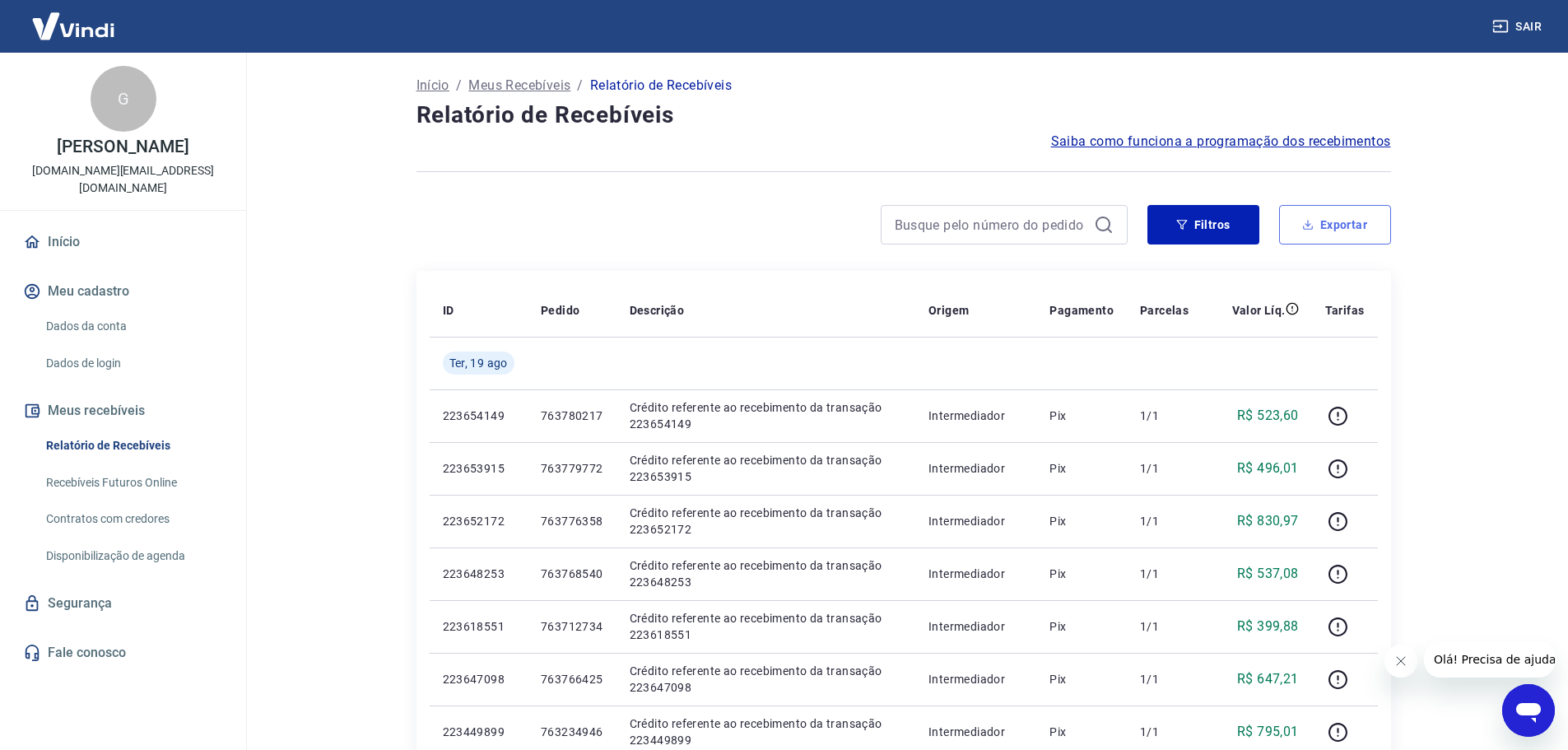
click at [1347, 224] on button "Exportar" at bounding box center [1335, 224] width 112 height 39
type input "19/08/2025"
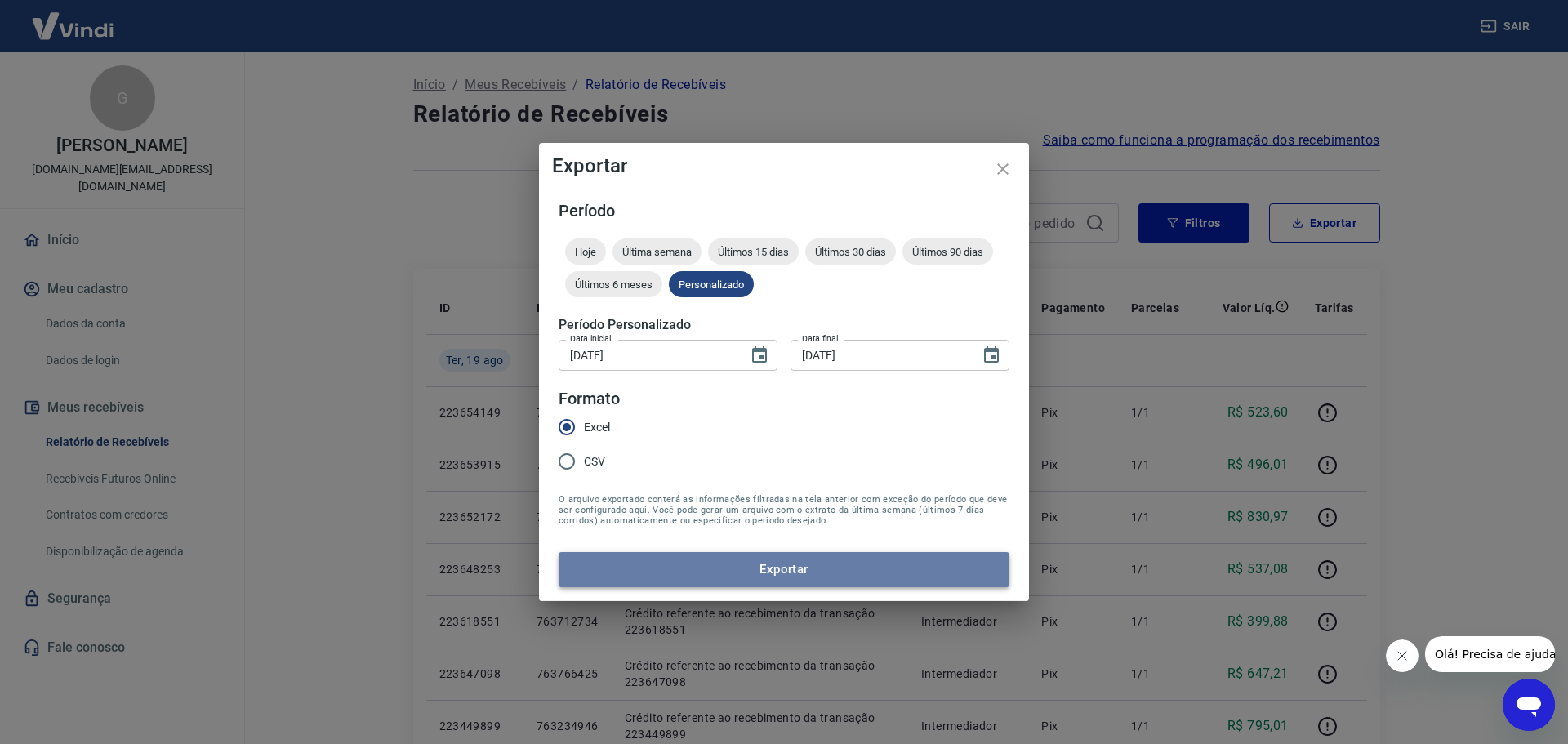
click at [803, 563] on button "Exportar" at bounding box center [784, 569] width 451 height 34
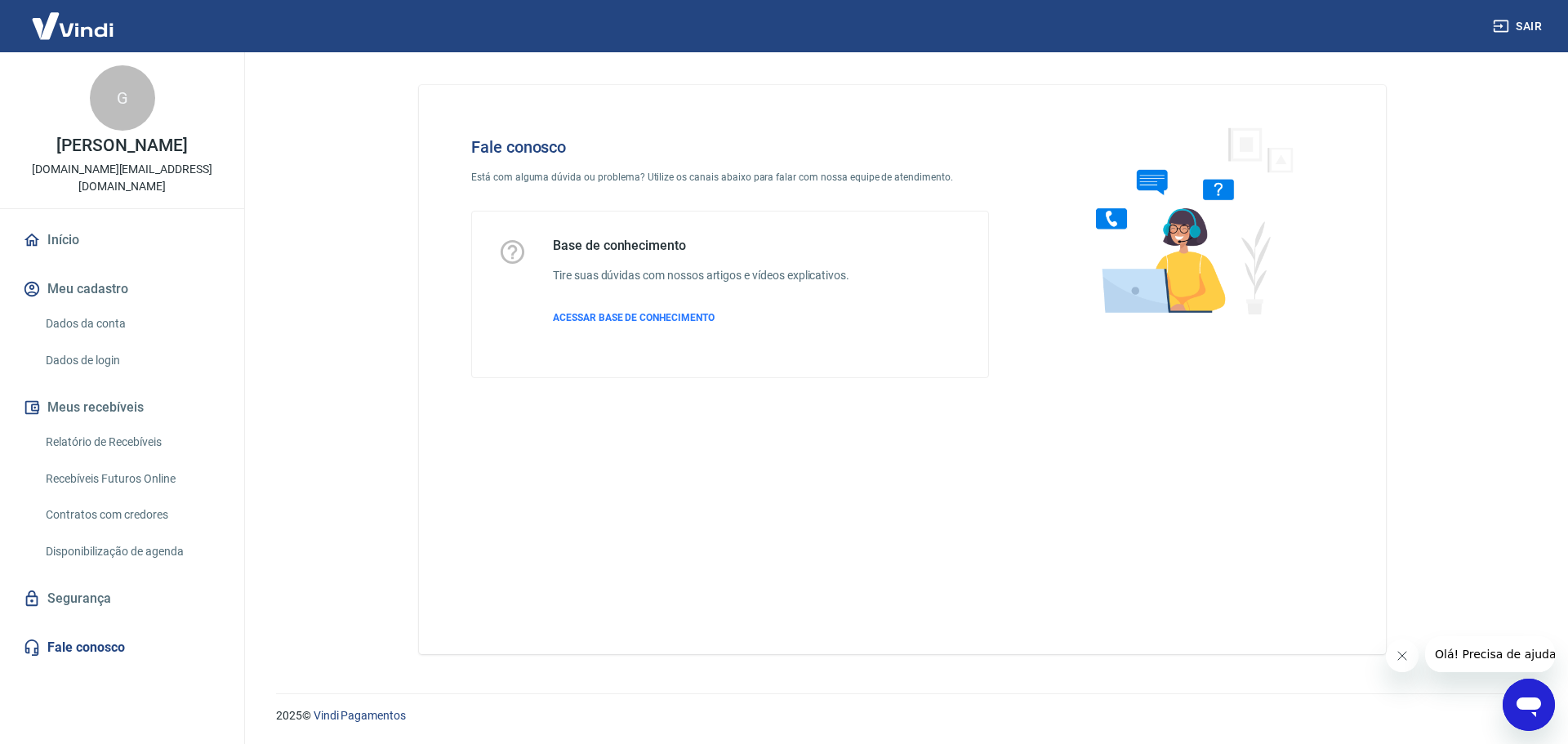
click at [603, 182] on p "Está com alguma dúvida ou problema? Utilize os canais abaixo para falar com nos…" at bounding box center [730, 178] width 518 height 14
click at [1533, 701] on icon "Abrir janela de mensagens" at bounding box center [1528, 708] width 24 height 20
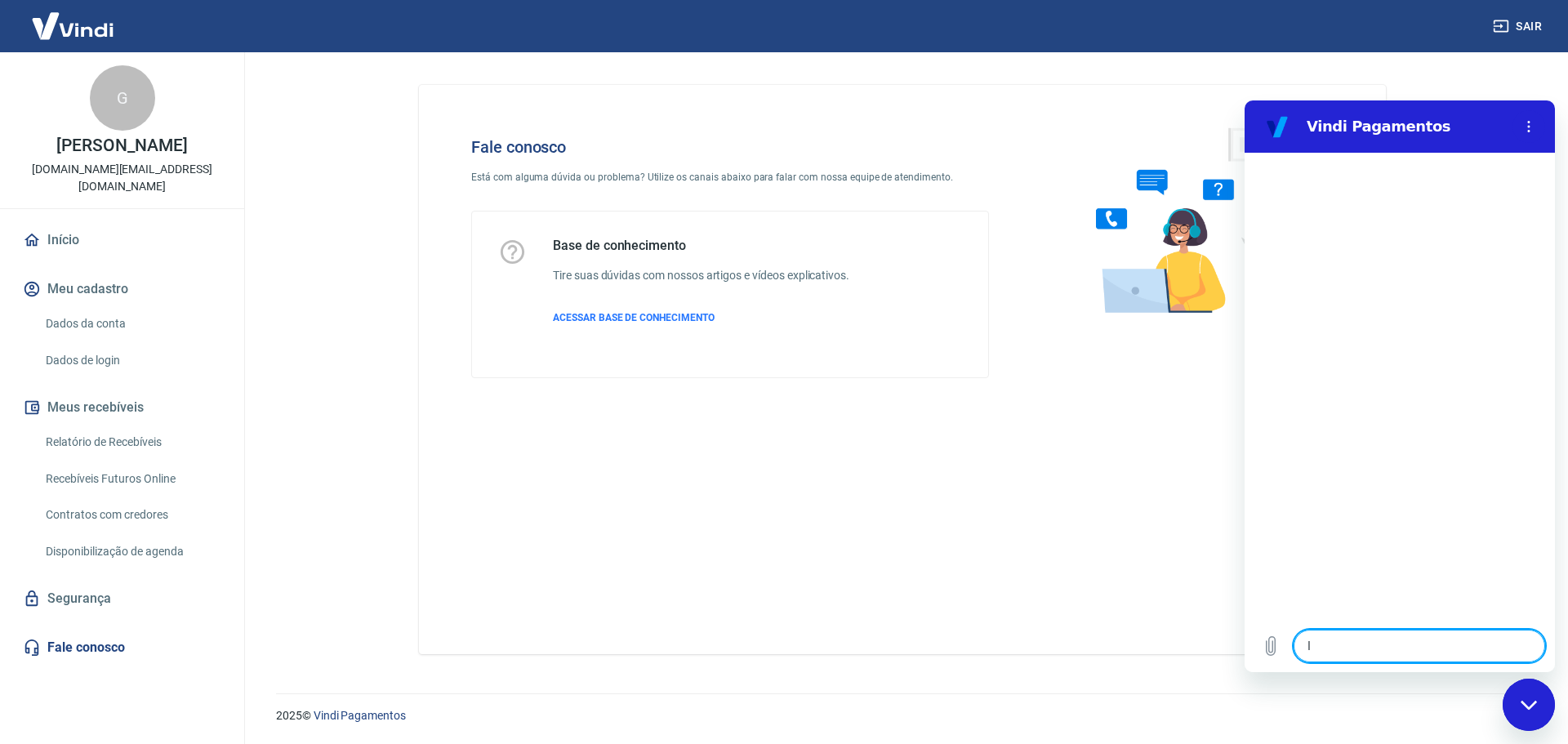
type textarea "lo"
type textarea "x"
type textarea "lol"
type textarea "x"
type textarea "[PERSON_NAME]"
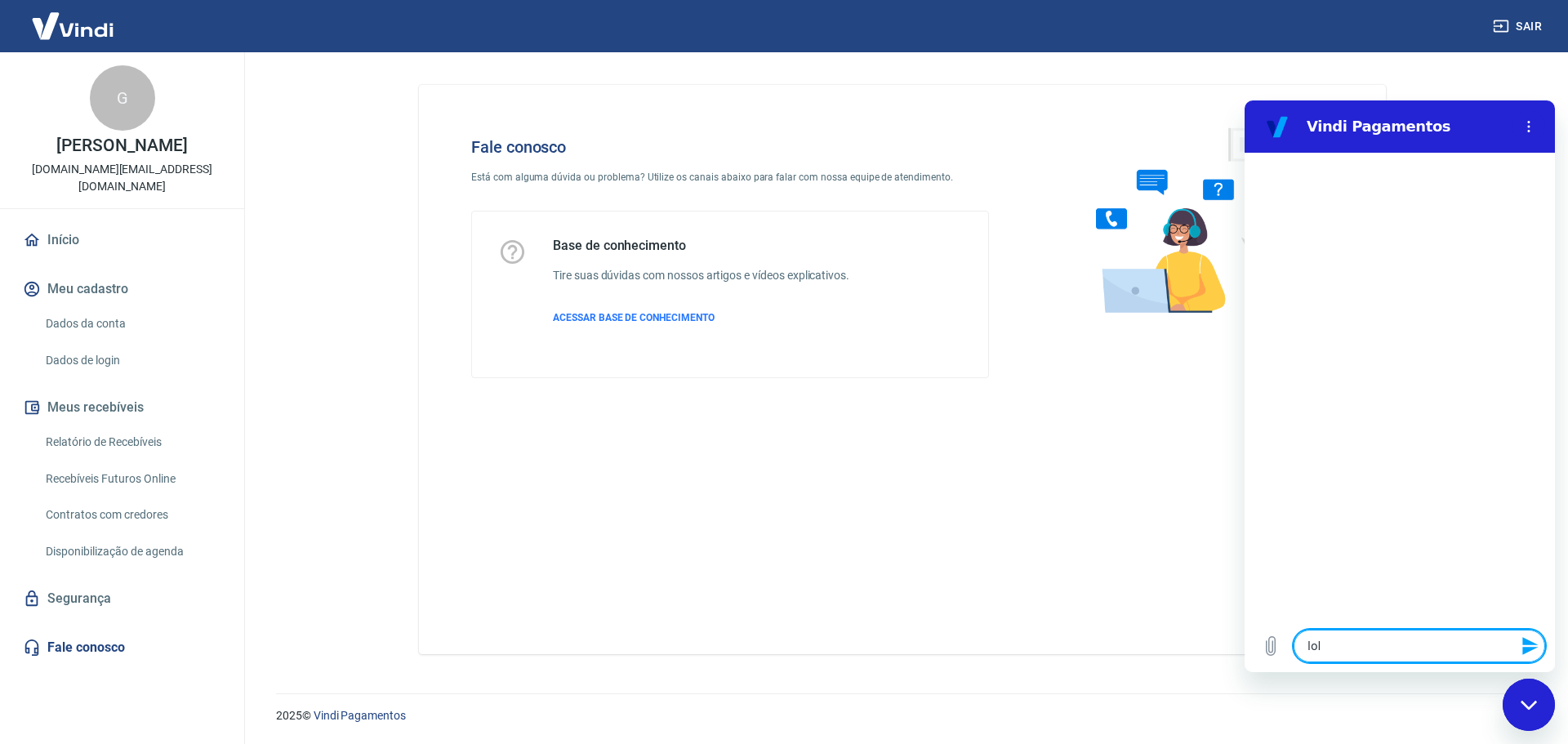
type textarea "x"
type textarea "lolaa"
type textarea "x"
type textarea "[PERSON_NAME]"
type textarea "x"
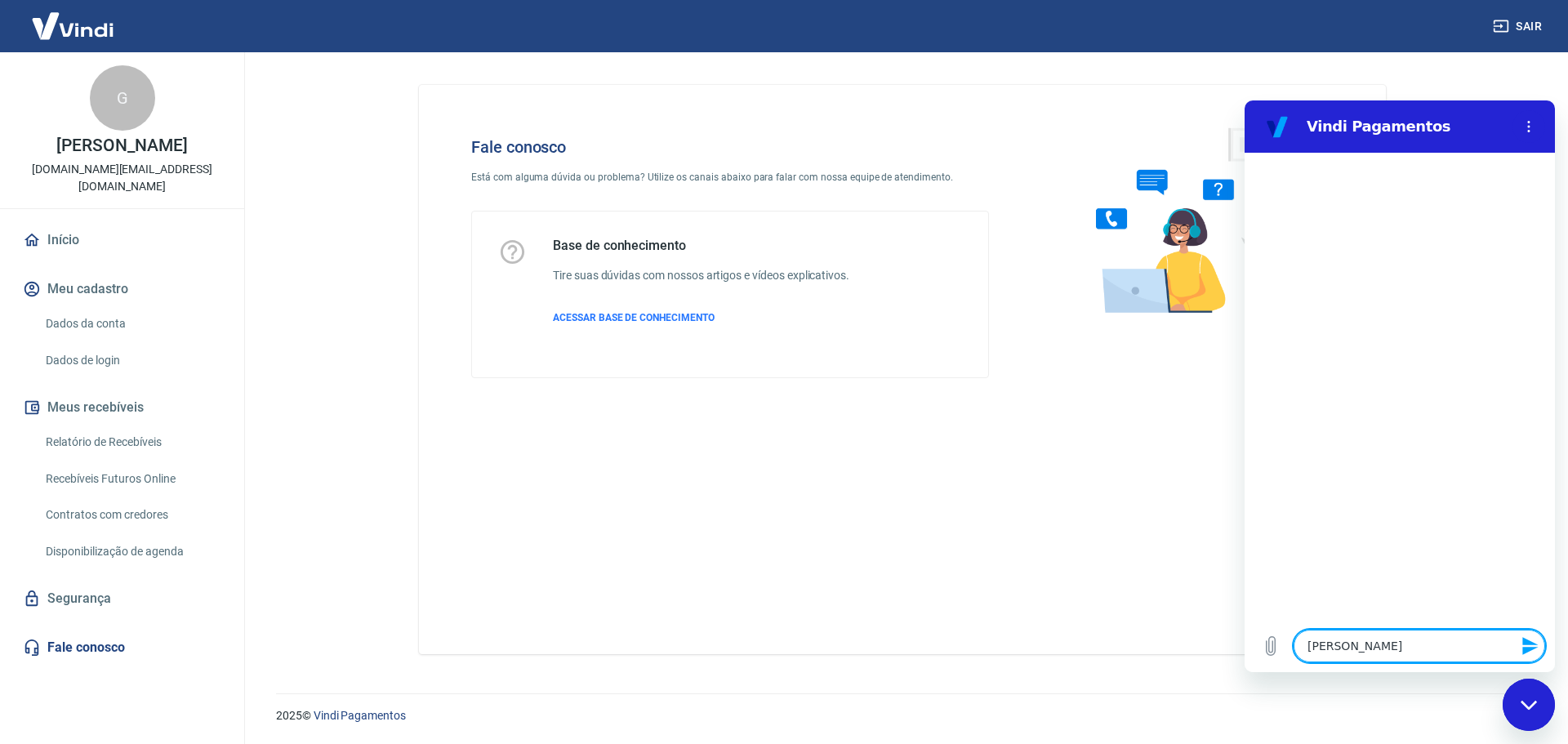
type textarea "lol"
type textarea "x"
type textarea "lo"
type textarea "x"
type textarea "l"
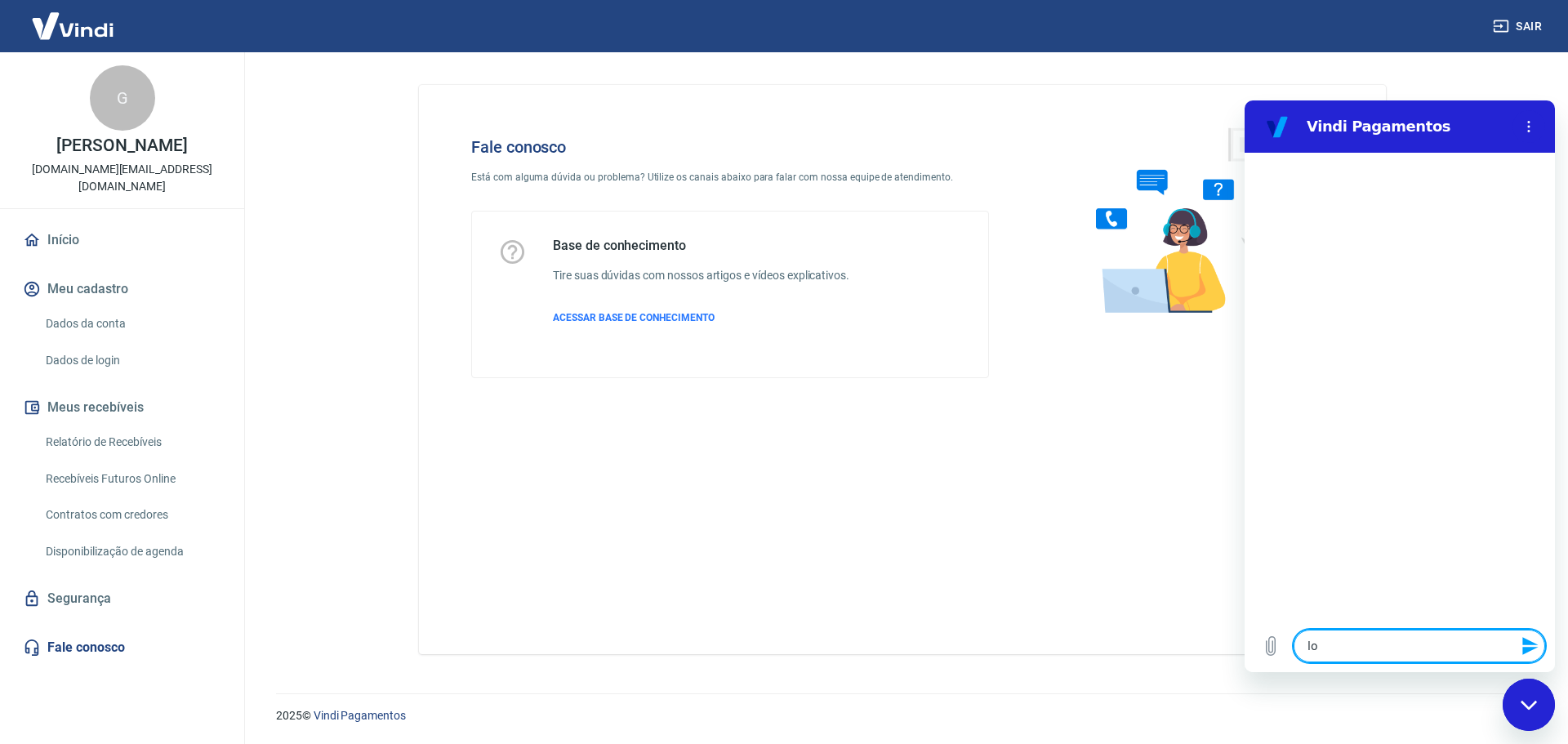
type textarea "x"
type textarea "o"
type textarea "x"
type textarea "ol"
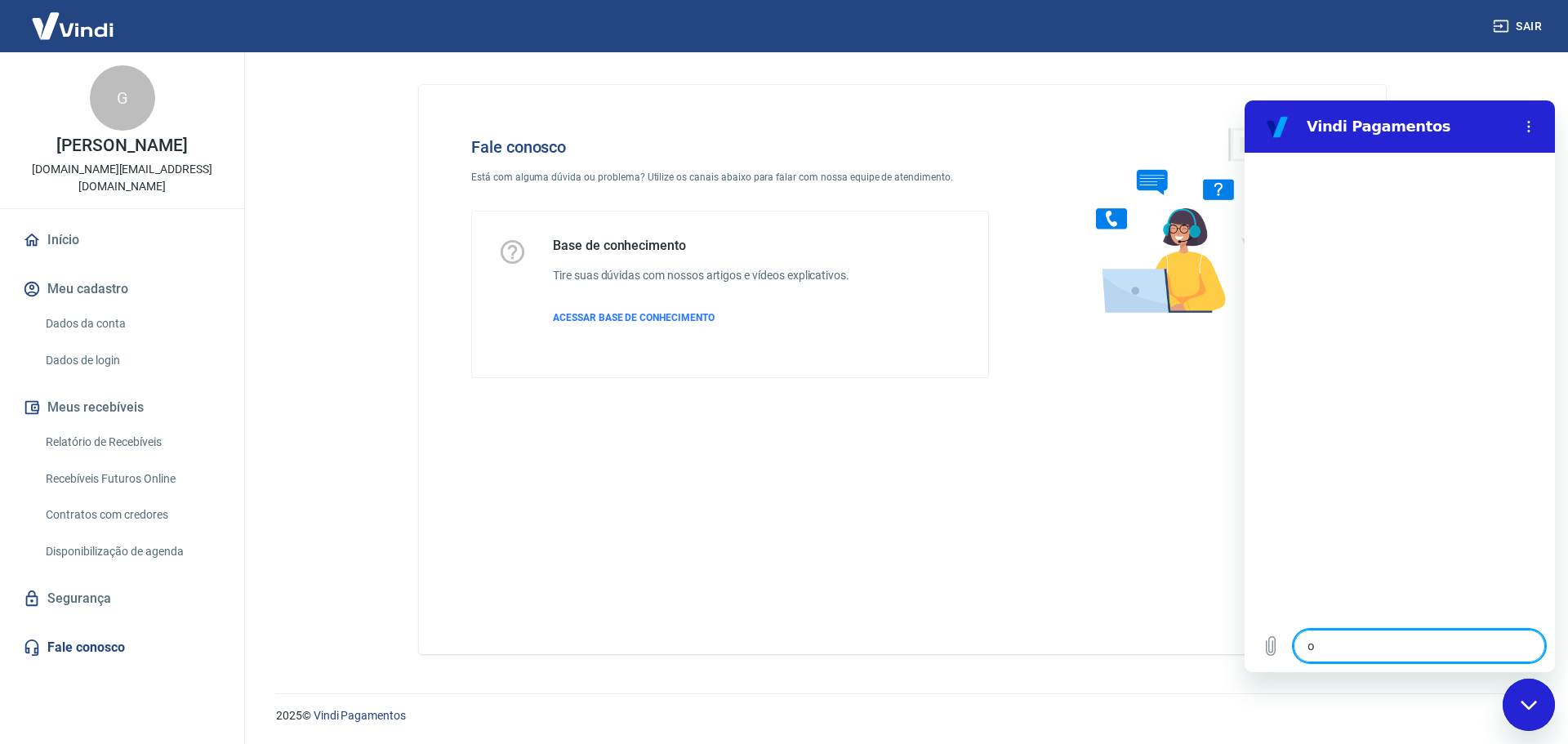
type textarea "x"
type textarea "ola"
type textarea "x"
type textarea "e"
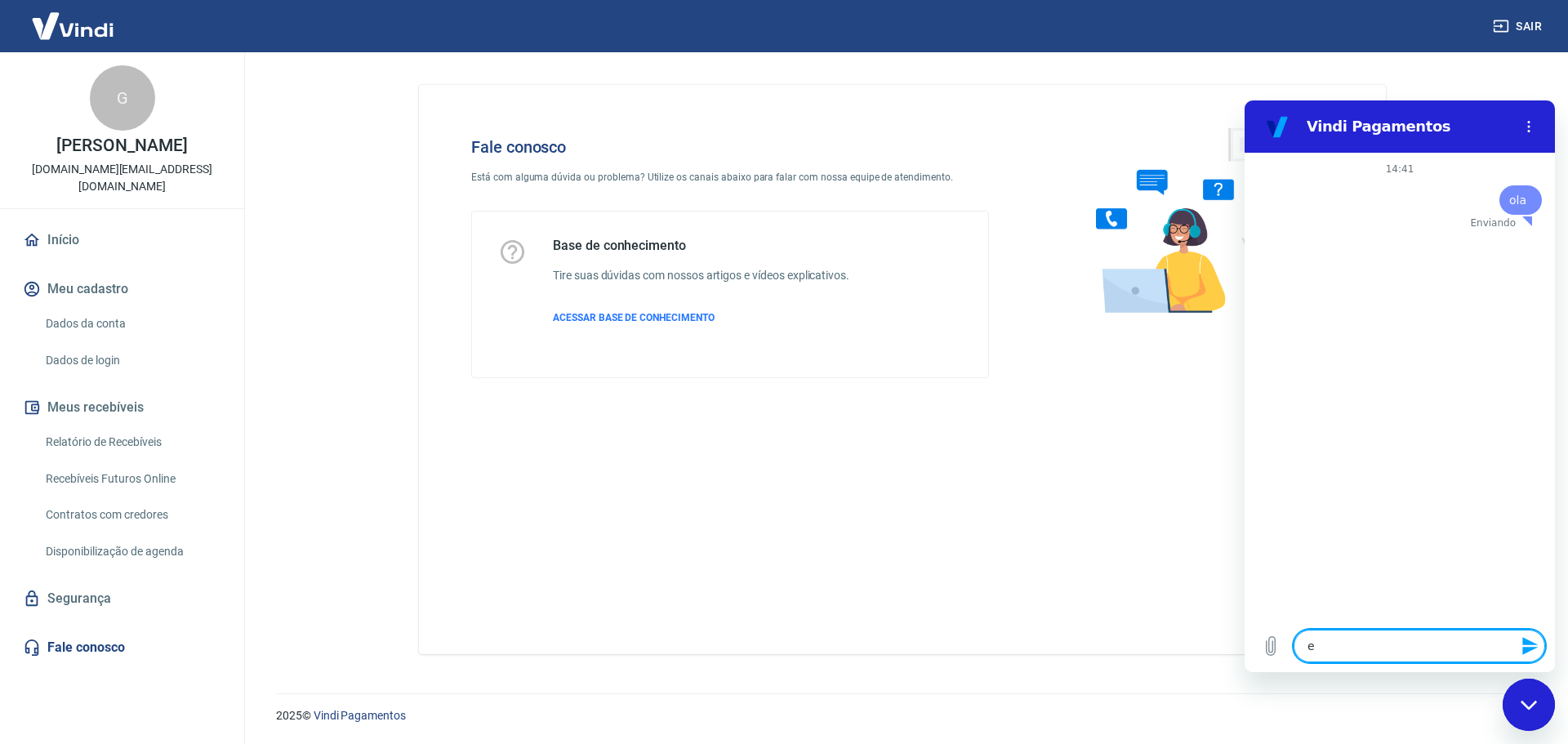
type textarea "x"
type textarea "es"
type textarea "x"
type textarea "est"
type textarea "x"
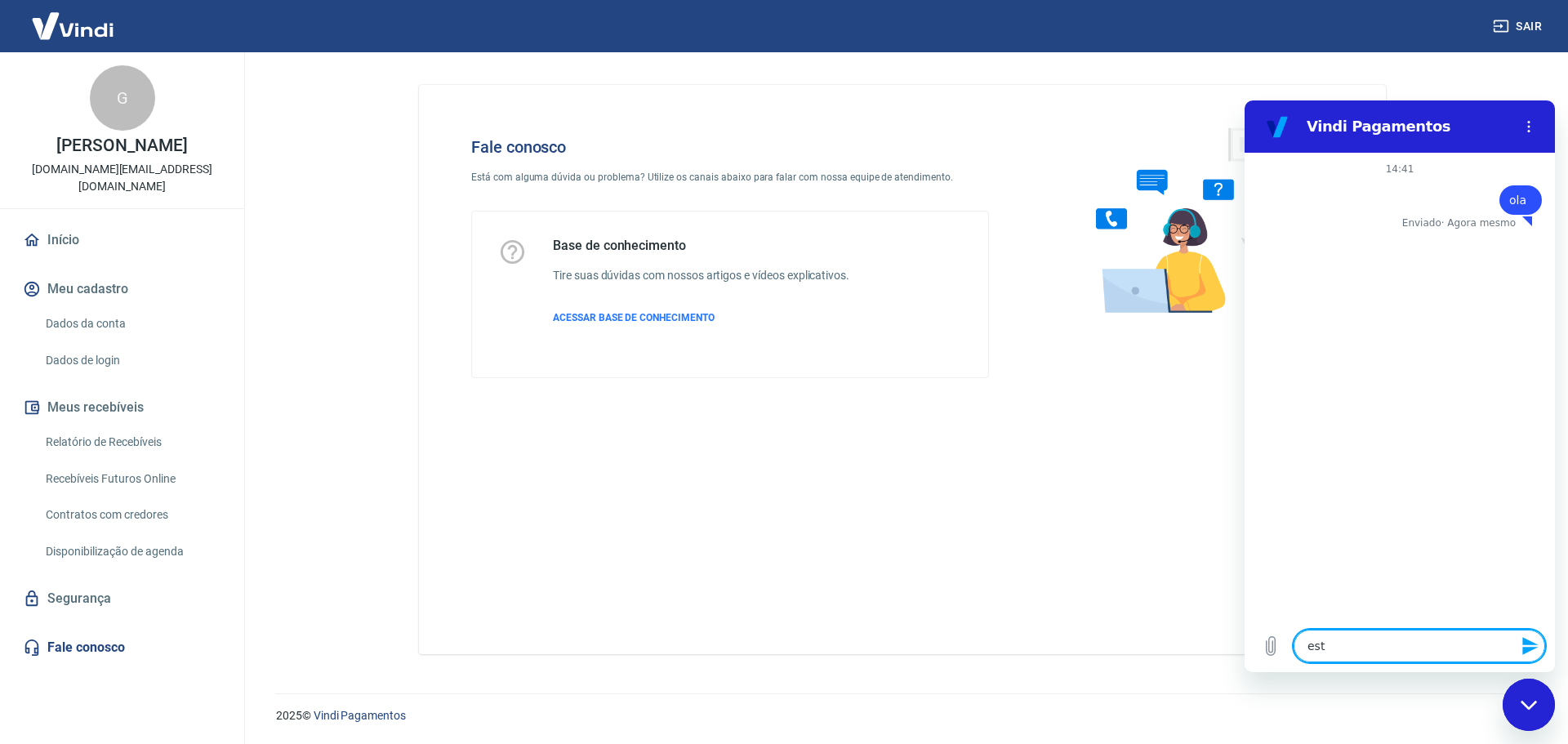
type textarea "esto"
type textarea "x"
type textarea "estou"
type textarea "x"
type textarea "estou"
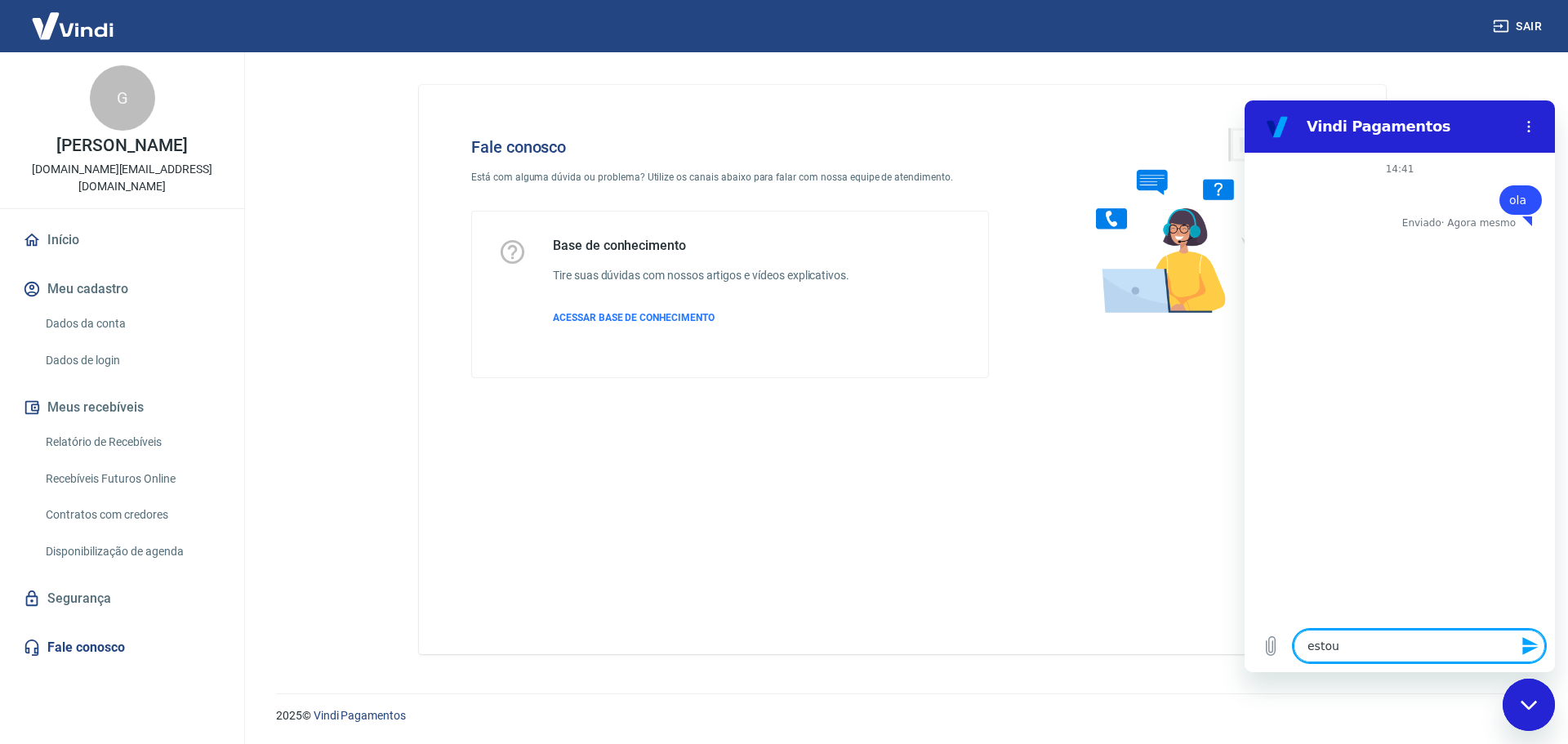
type textarea "x"
type textarea "estou p"
type textarea "x"
type textarea "estou pr"
type textarea "x"
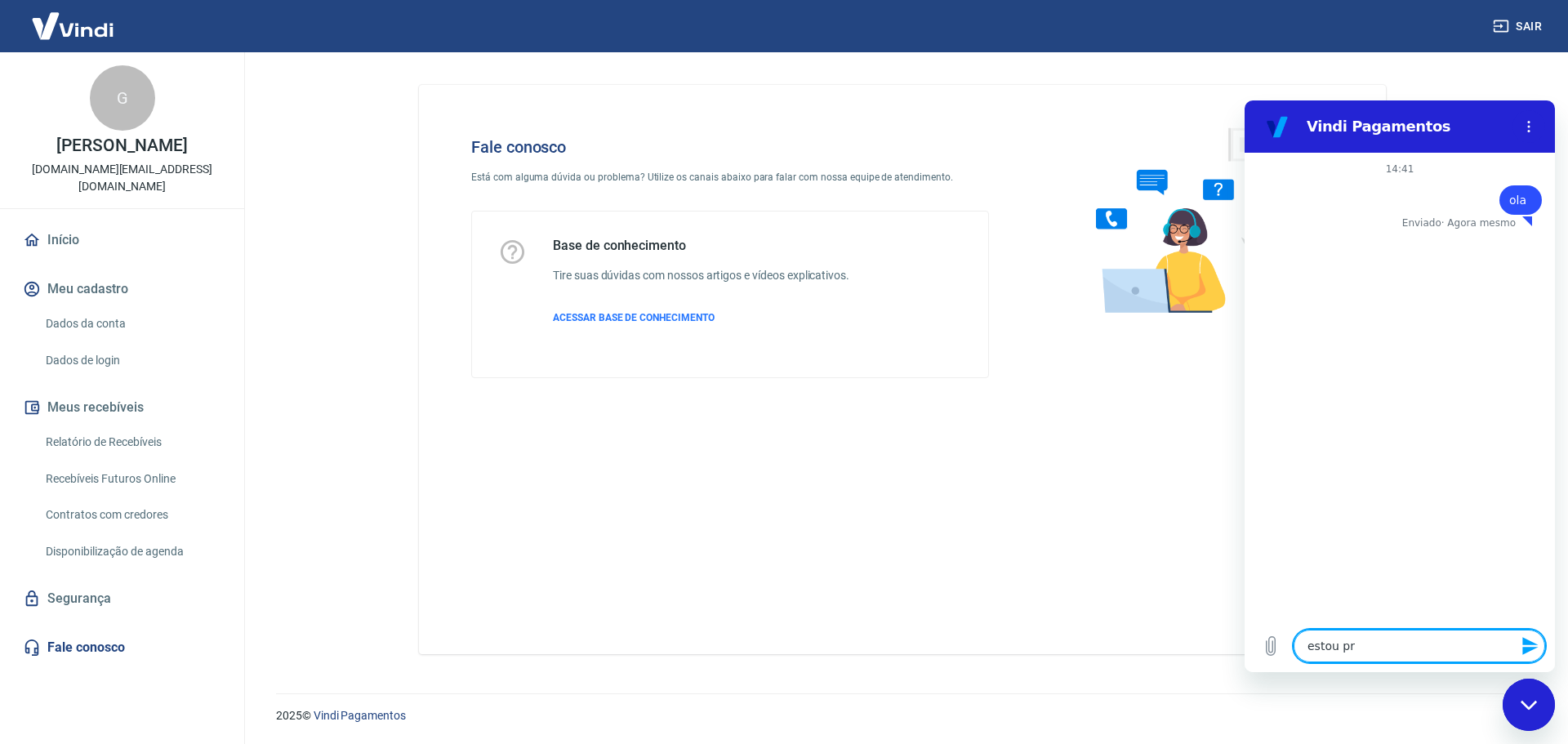
type textarea "estou pre"
type textarea "x"
type textarea "estou prec"
type textarea "x"
type textarea "estou preci"
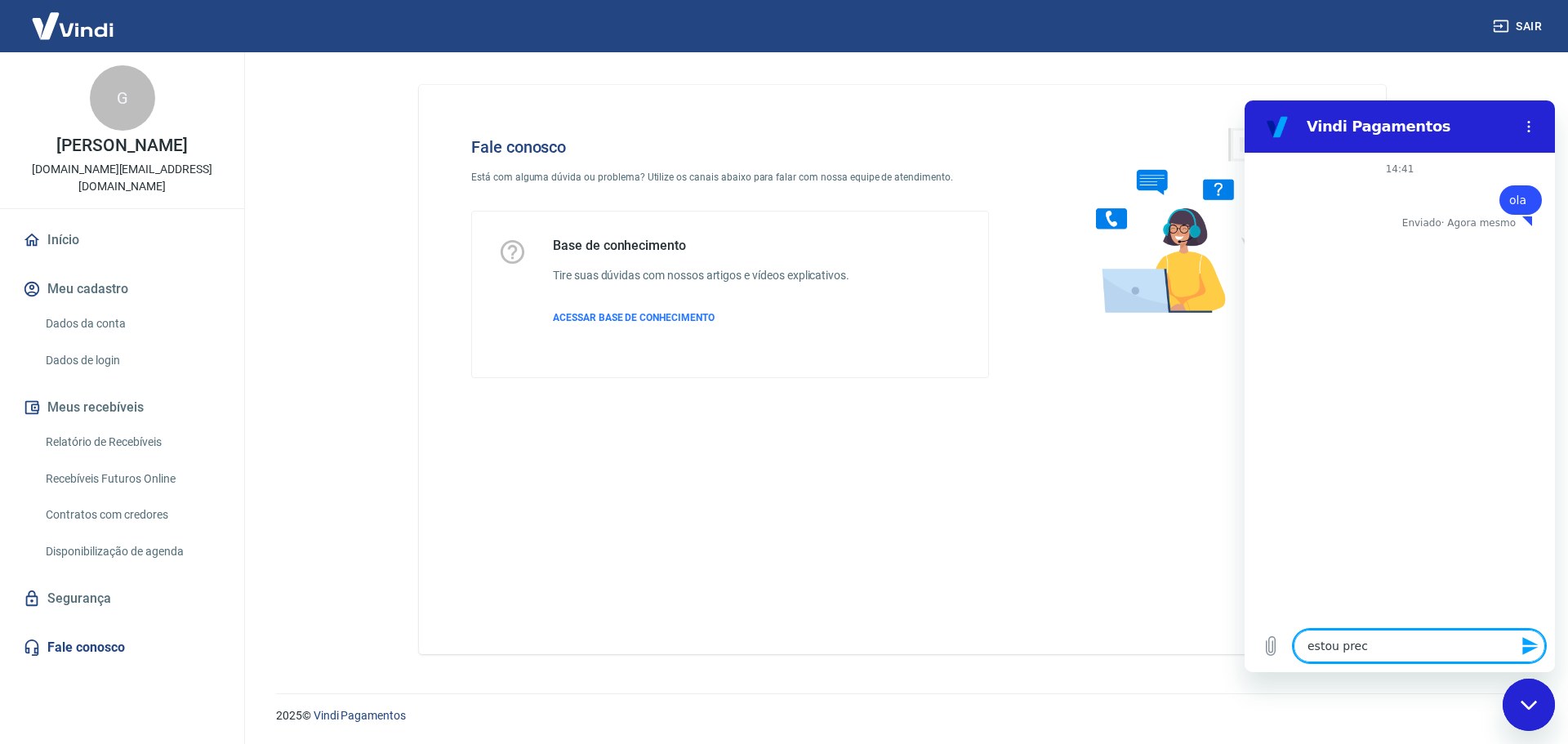
type textarea "x"
type textarea "estou precis"
type textarea "x"
type textarea "estou precisa"
type textarea "x"
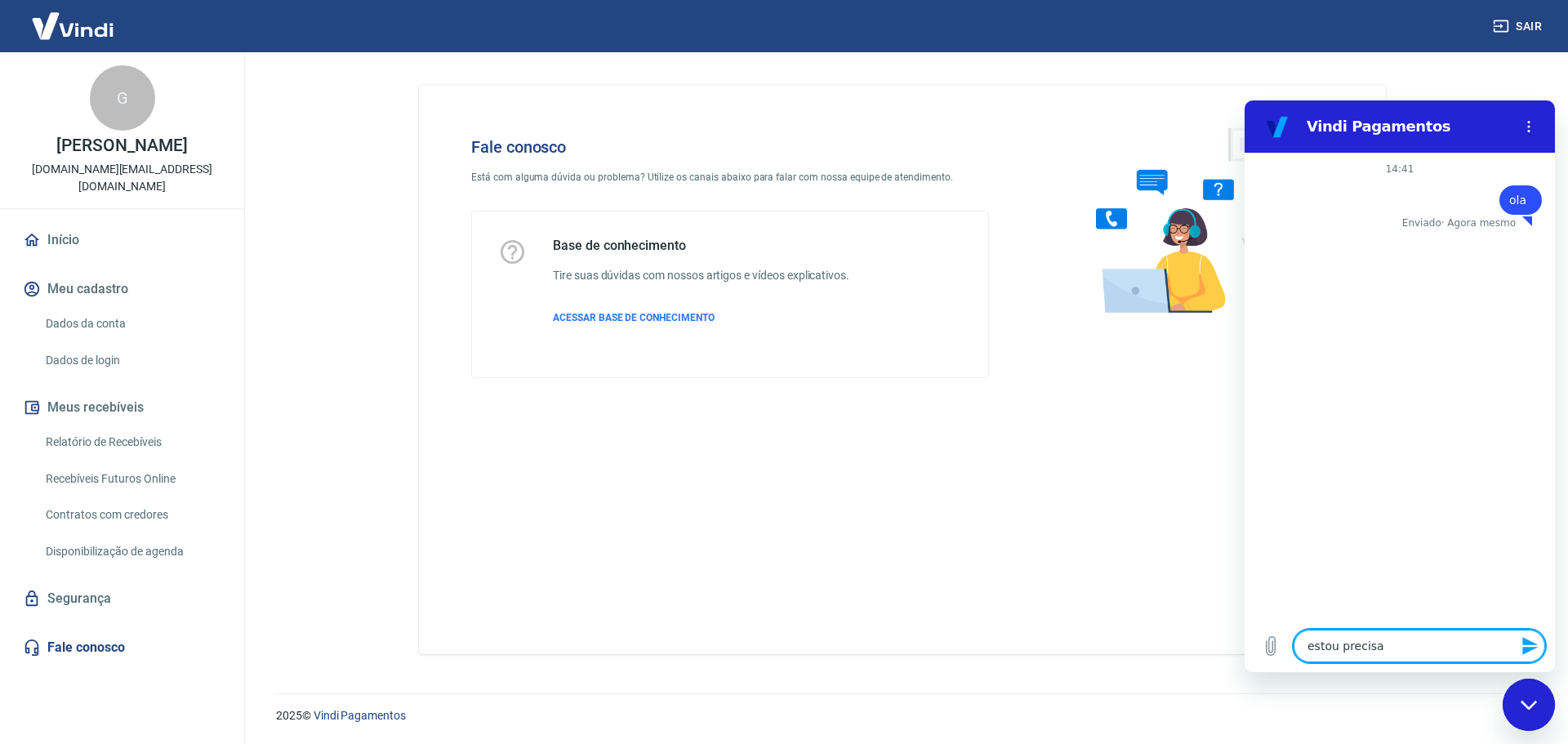
type textarea "estou precisan"
type textarea "x"
type textarea "estou precisana"
type textarea "x"
type textarea "estou precisanad"
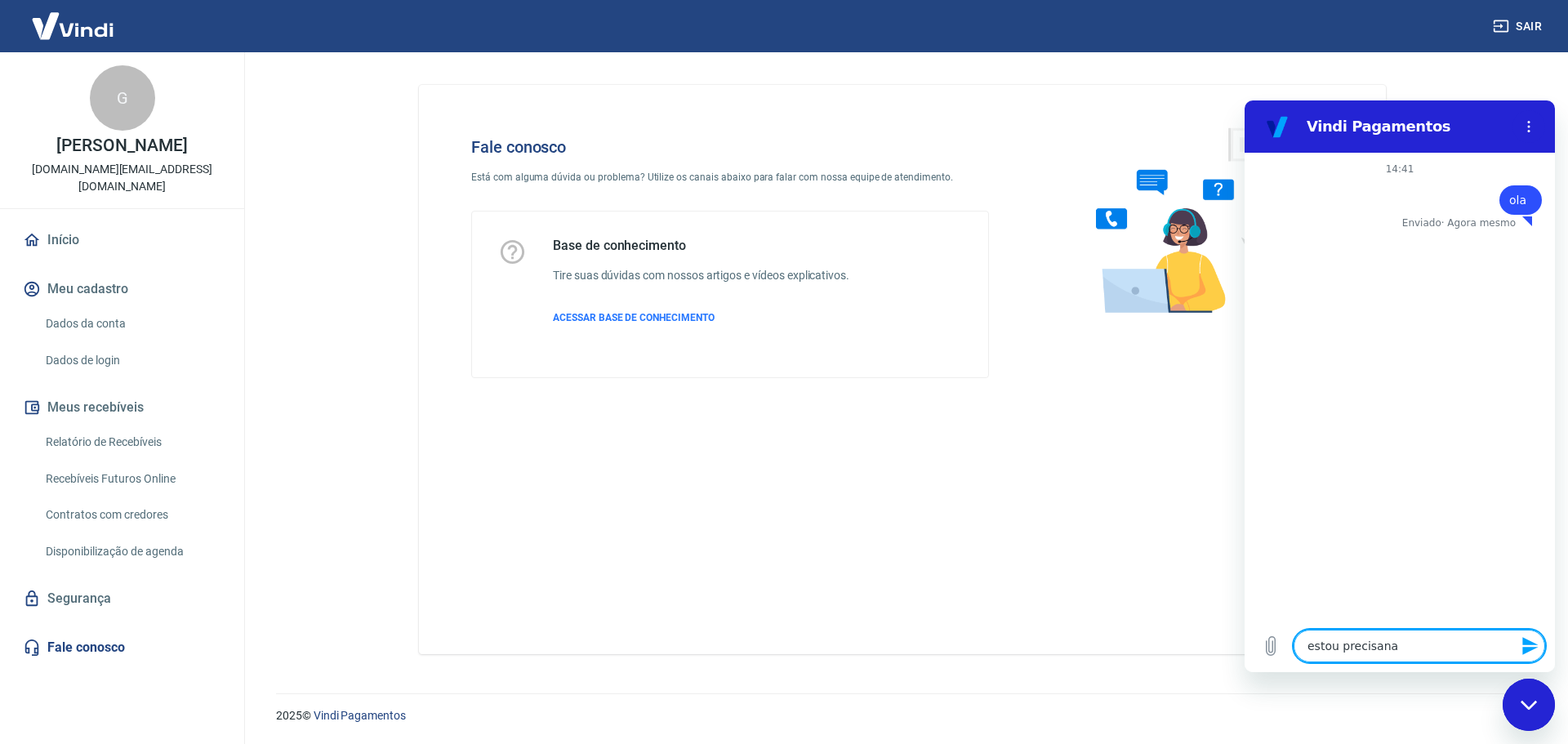
type textarea "x"
type textarea "estou precisanado"
type textarea "x"
type textarea "estou precisanado"
type textarea "x"
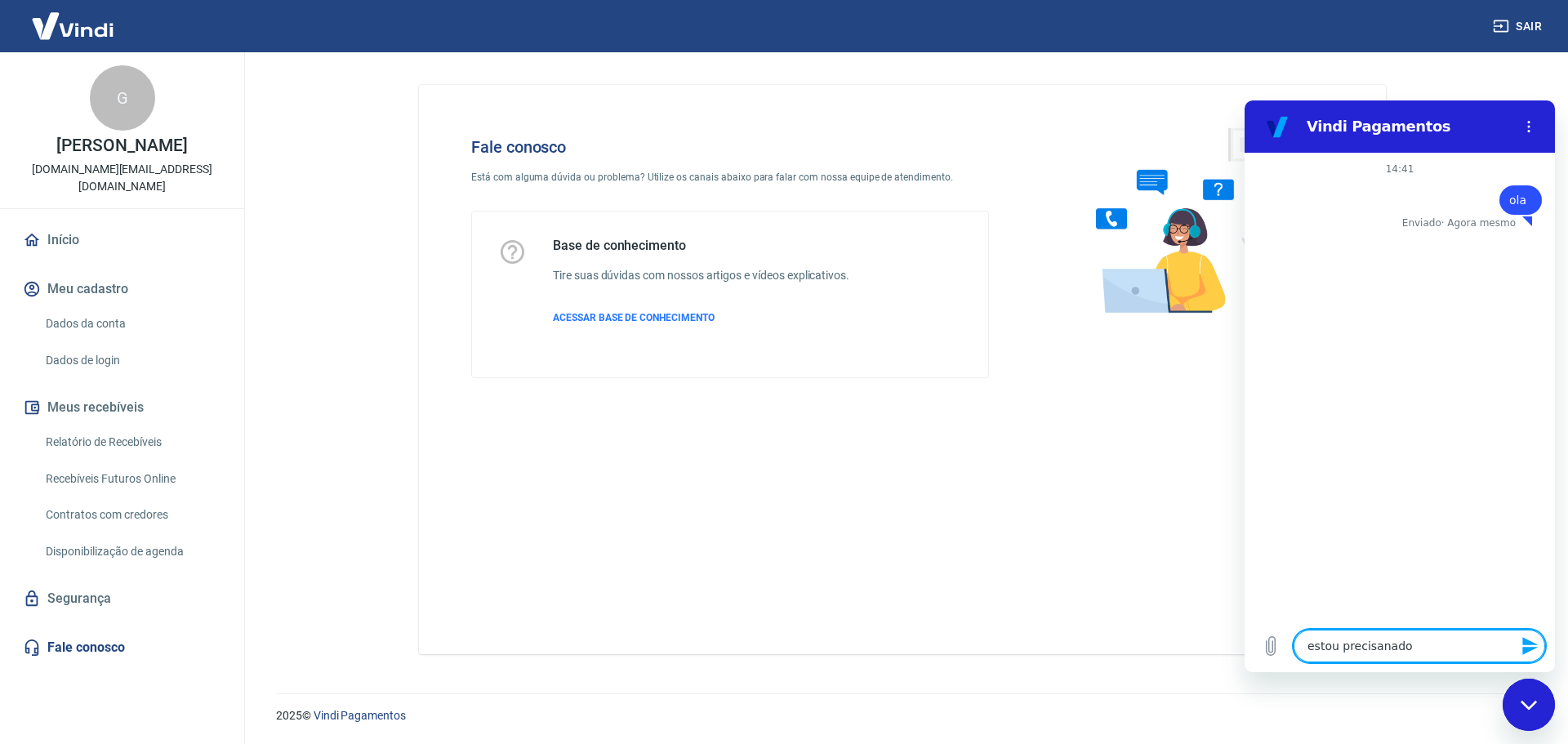
type textarea "estou precisanado d"
type textarea "x"
type textarea "estou precisanado de"
type textarea "x"
type textarea "estou precisanado d"
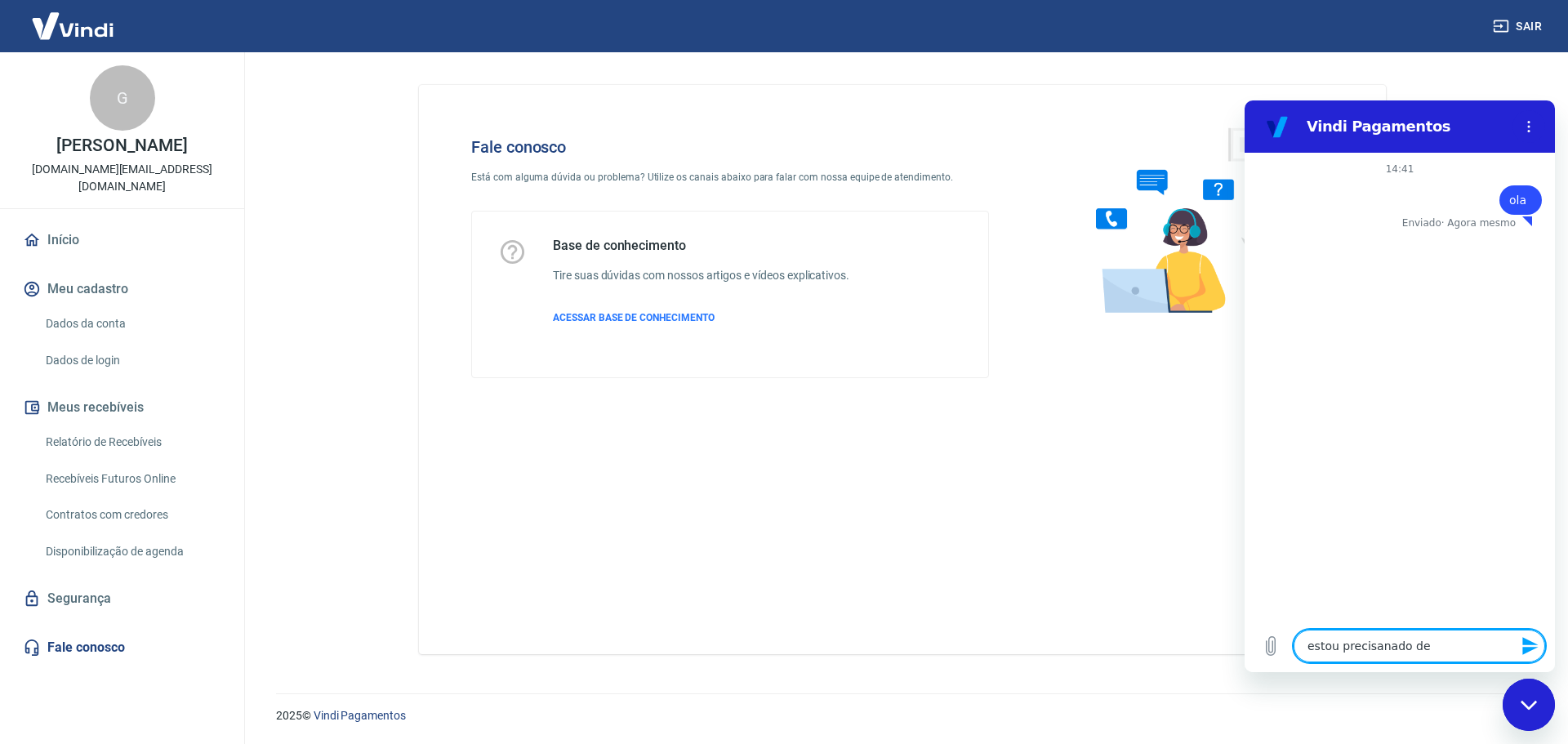
type textarea "x"
type textarea "estou precisanado"
type textarea "x"
type textarea "estou precisanado"
type textarea "x"
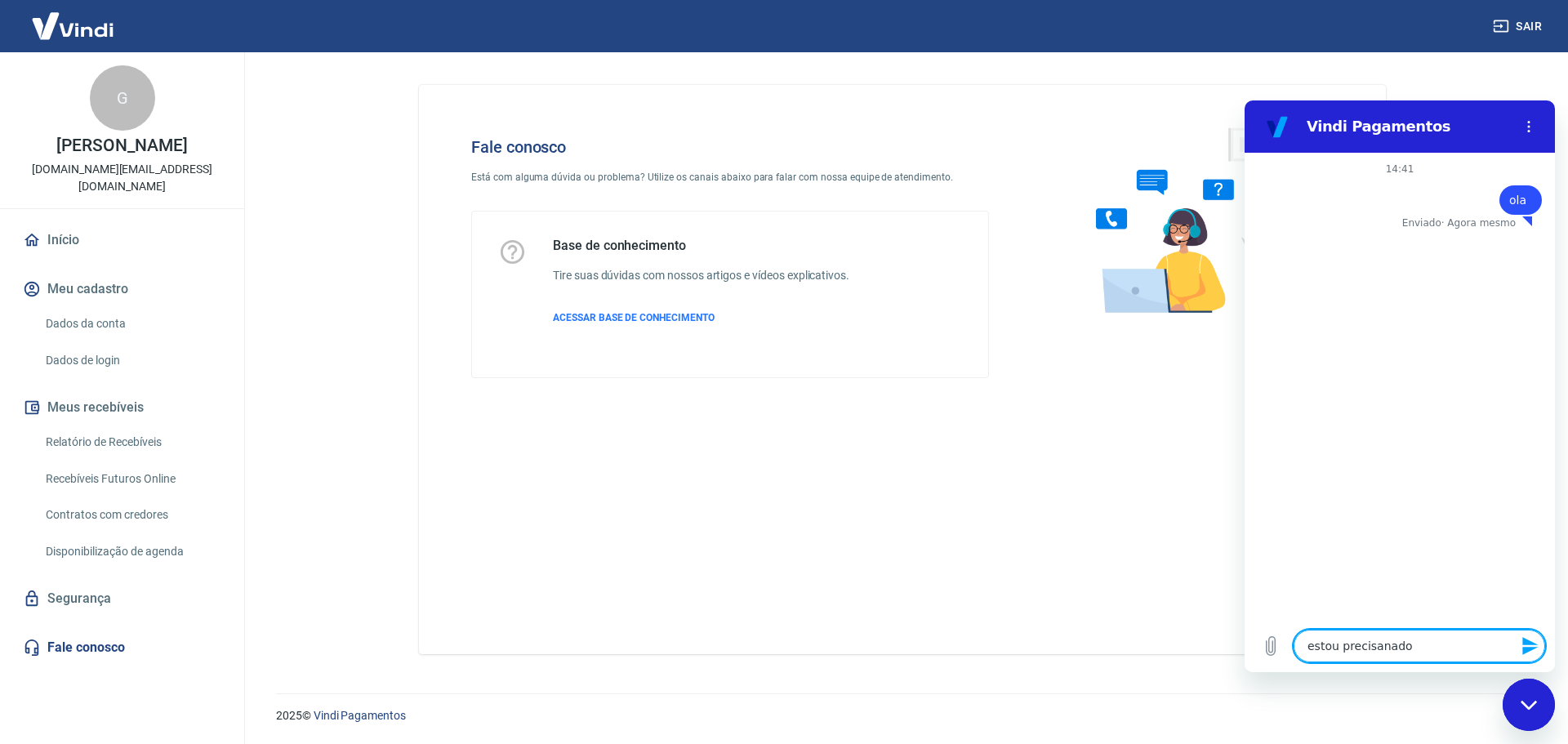
type textarea "estou precisanad"
type textarea "x"
type textarea "estou precisana"
type textarea "x"
type textarea "estou precisan"
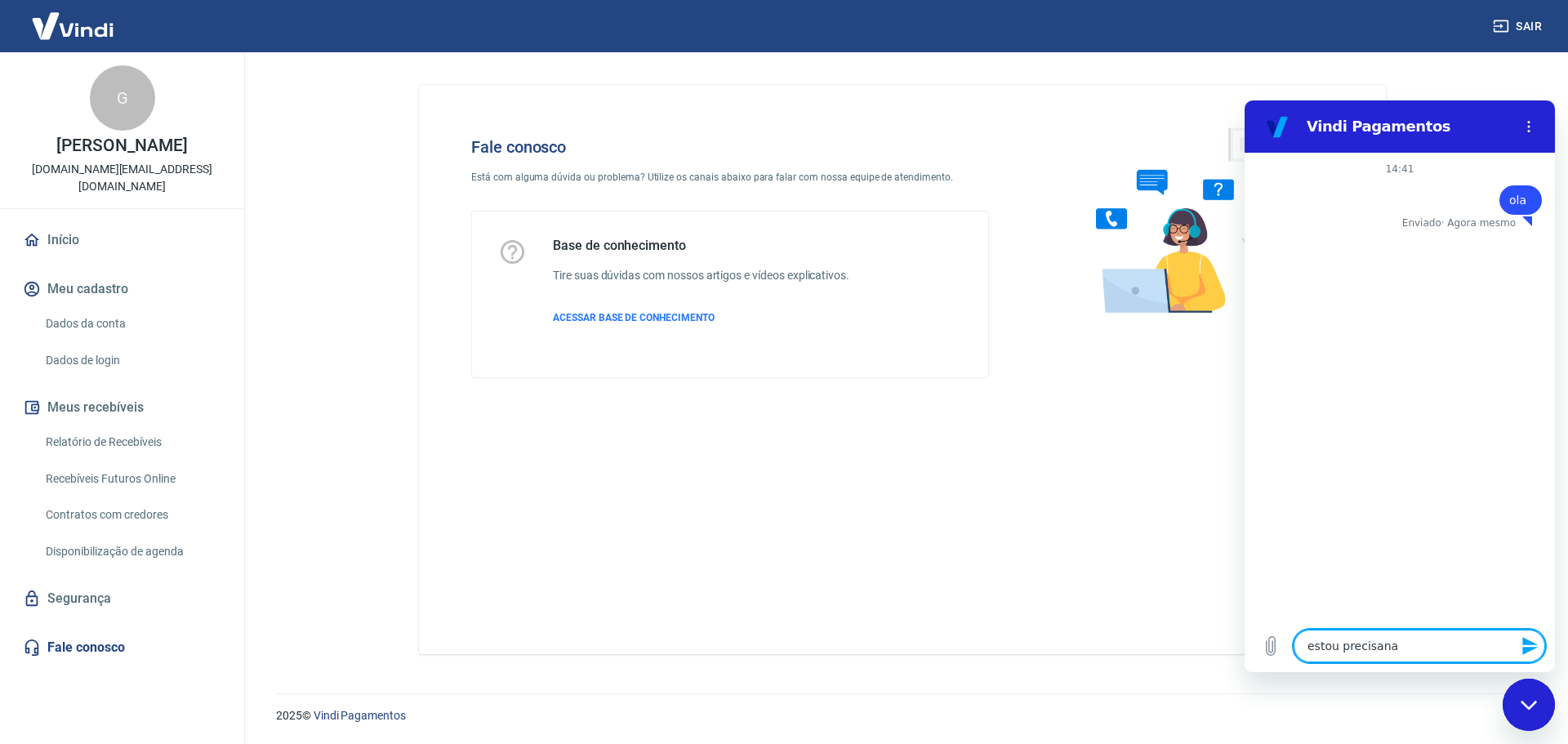
type textarea "x"
type textarea "estou precisa"
type textarea "x"
type textarea "estou precisan"
type textarea "x"
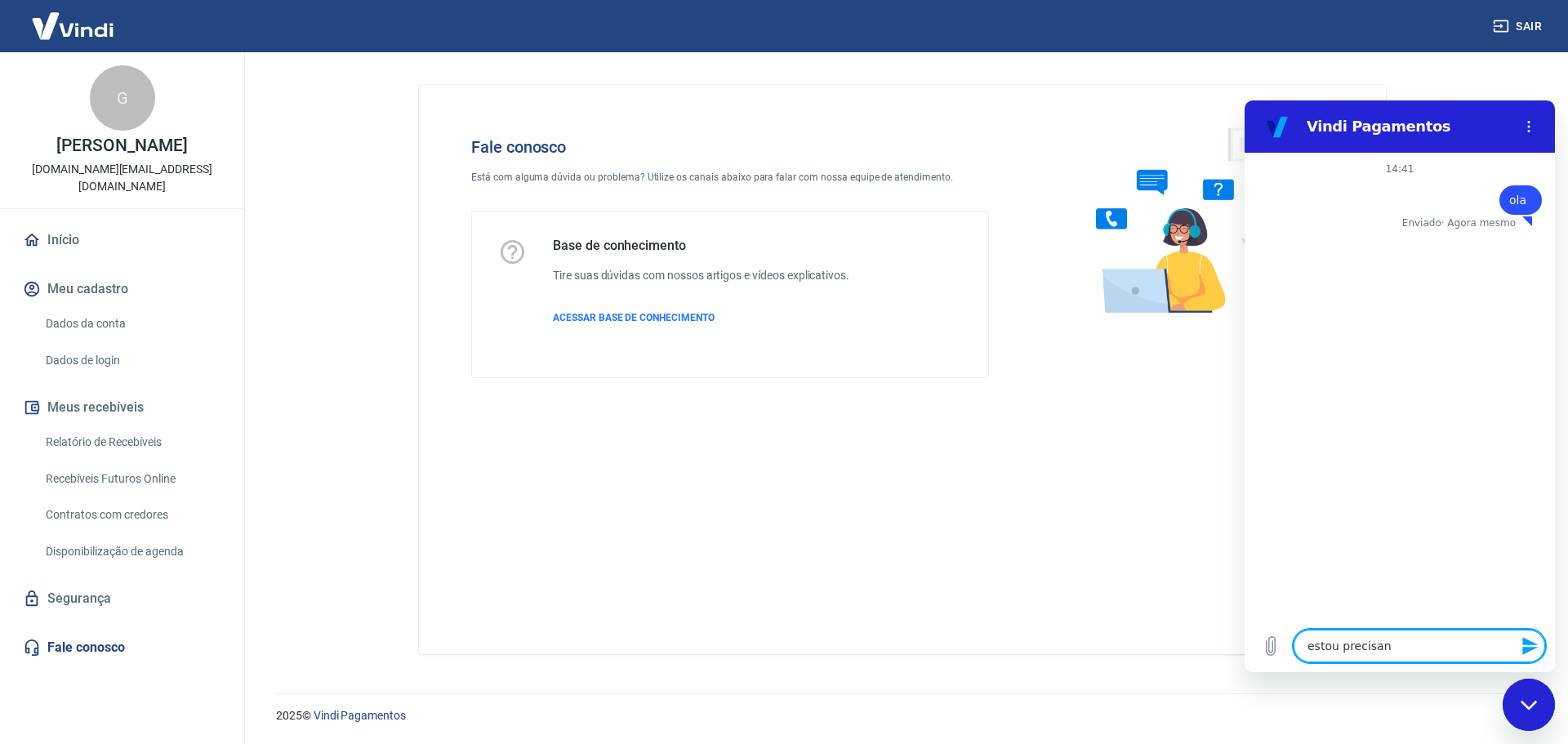
type textarea "estou precisand"
type textarea "x"
type textarea "estou precisando"
type textarea "x"
type textarea "estou precisando"
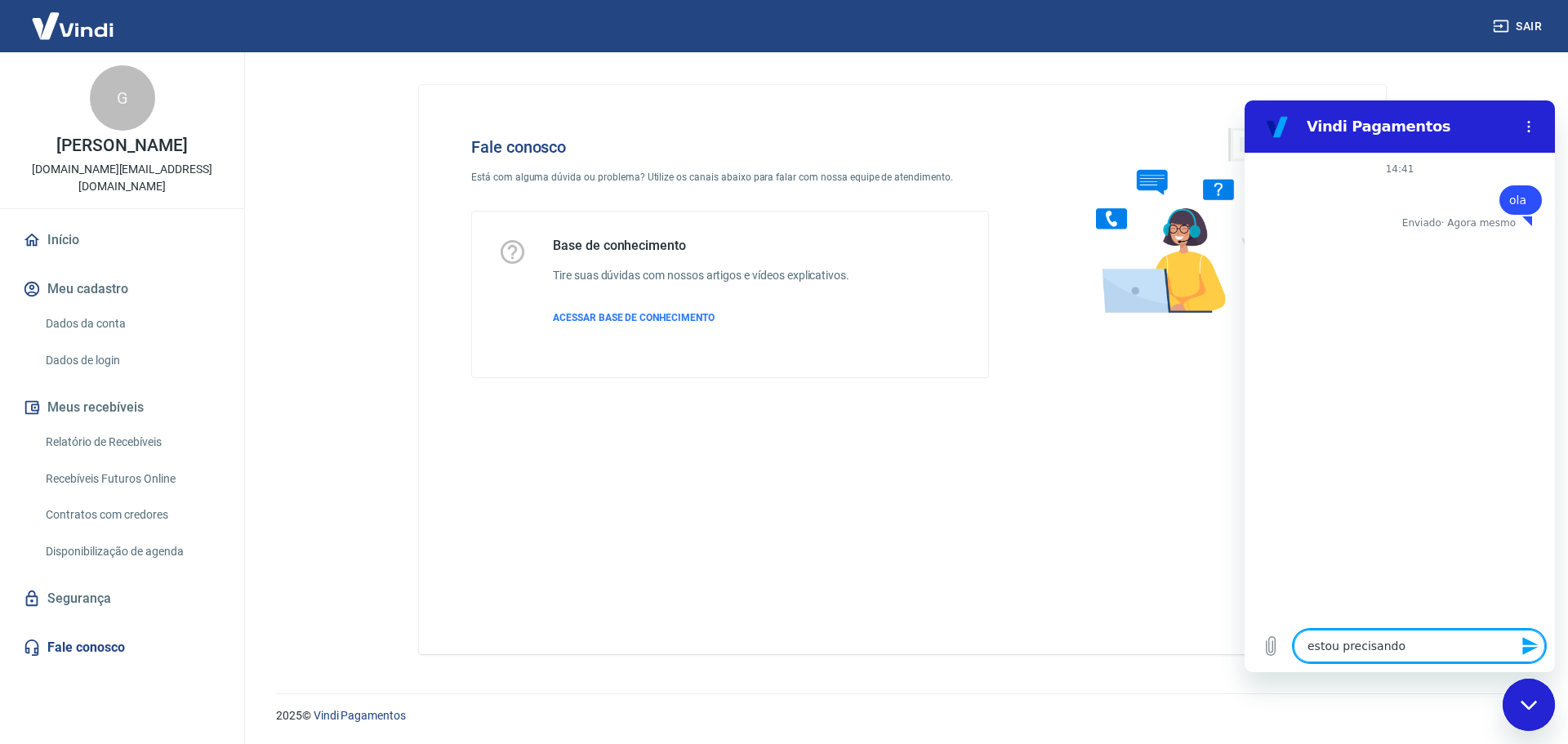
type textarea "x"
type textarea "estou precisando d"
type textarea "x"
type textarea "estou precisando de"
type textarea "x"
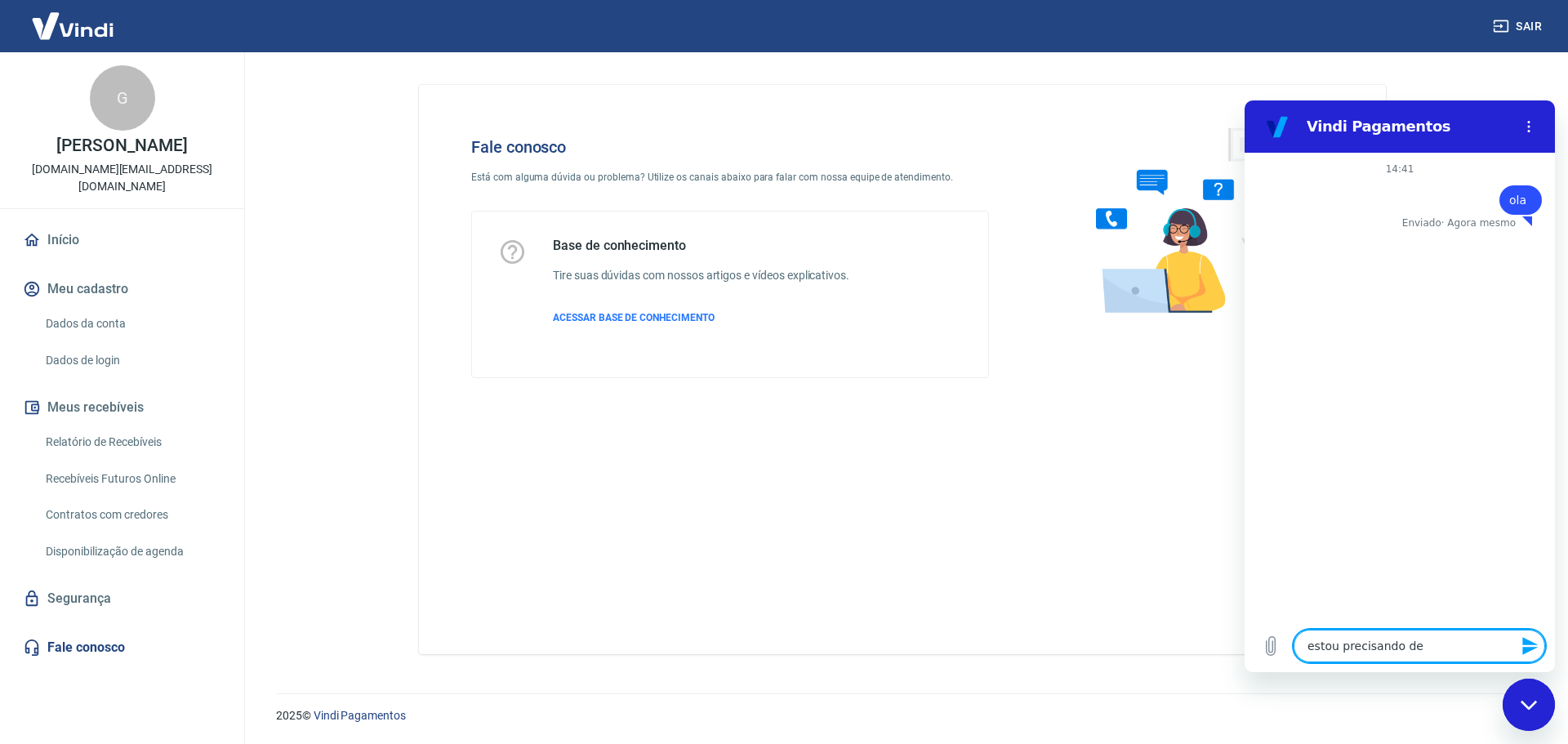
type textarea "estou precisando de"
type textarea "x"
type textarea "estou precisando de u"
type textarea "x"
type textarea "estou precisando de um"
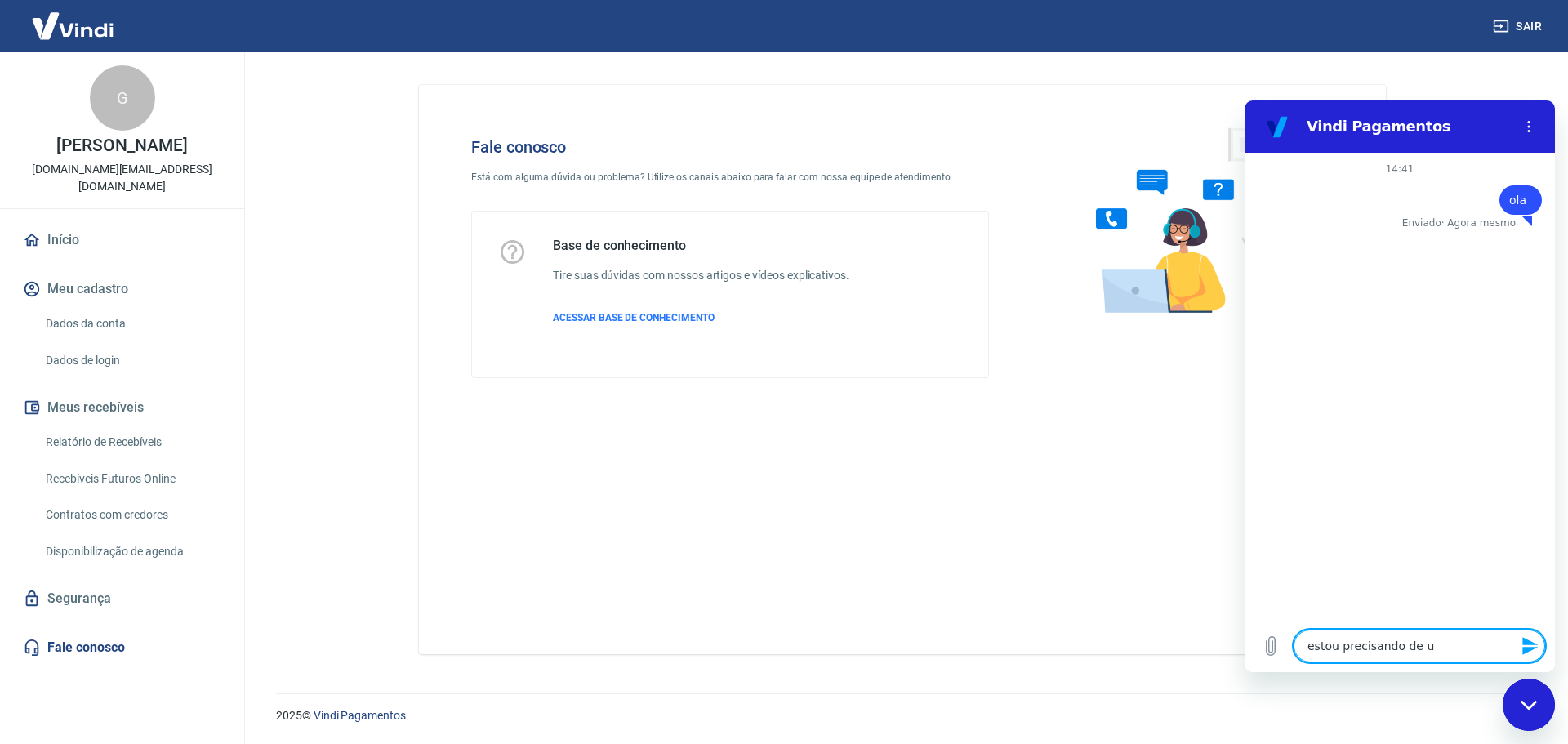
type textarea "x"
type textarea "estou precisando de uma"
type textarea "x"
type textarea "estou precisando de uma"
type textarea "x"
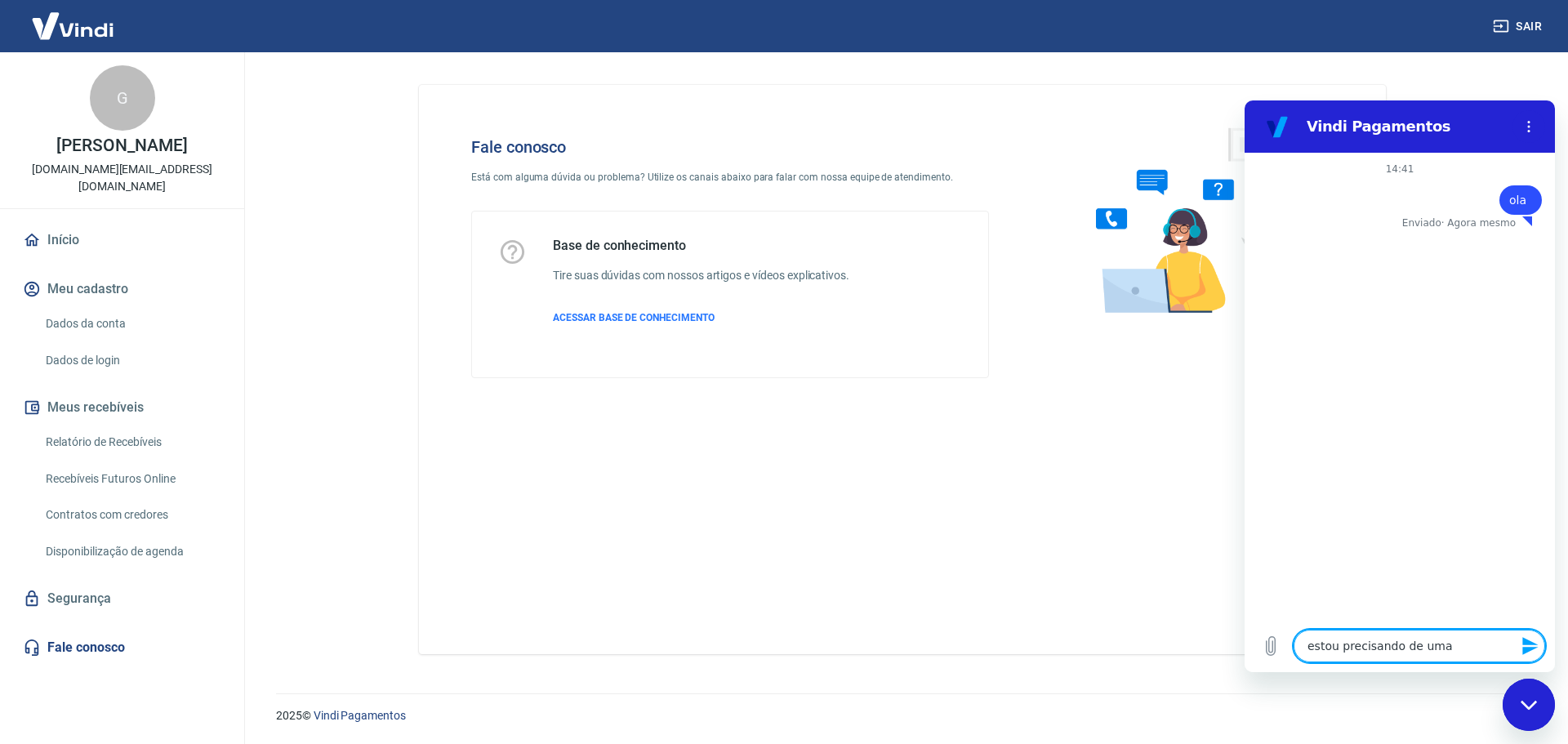
type textarea "estou precisando de uma a"
type textarea "x"
type textarea "estou precisando de uma aj"
type textarea "x"
type textarea "estou precisando de uma aju"
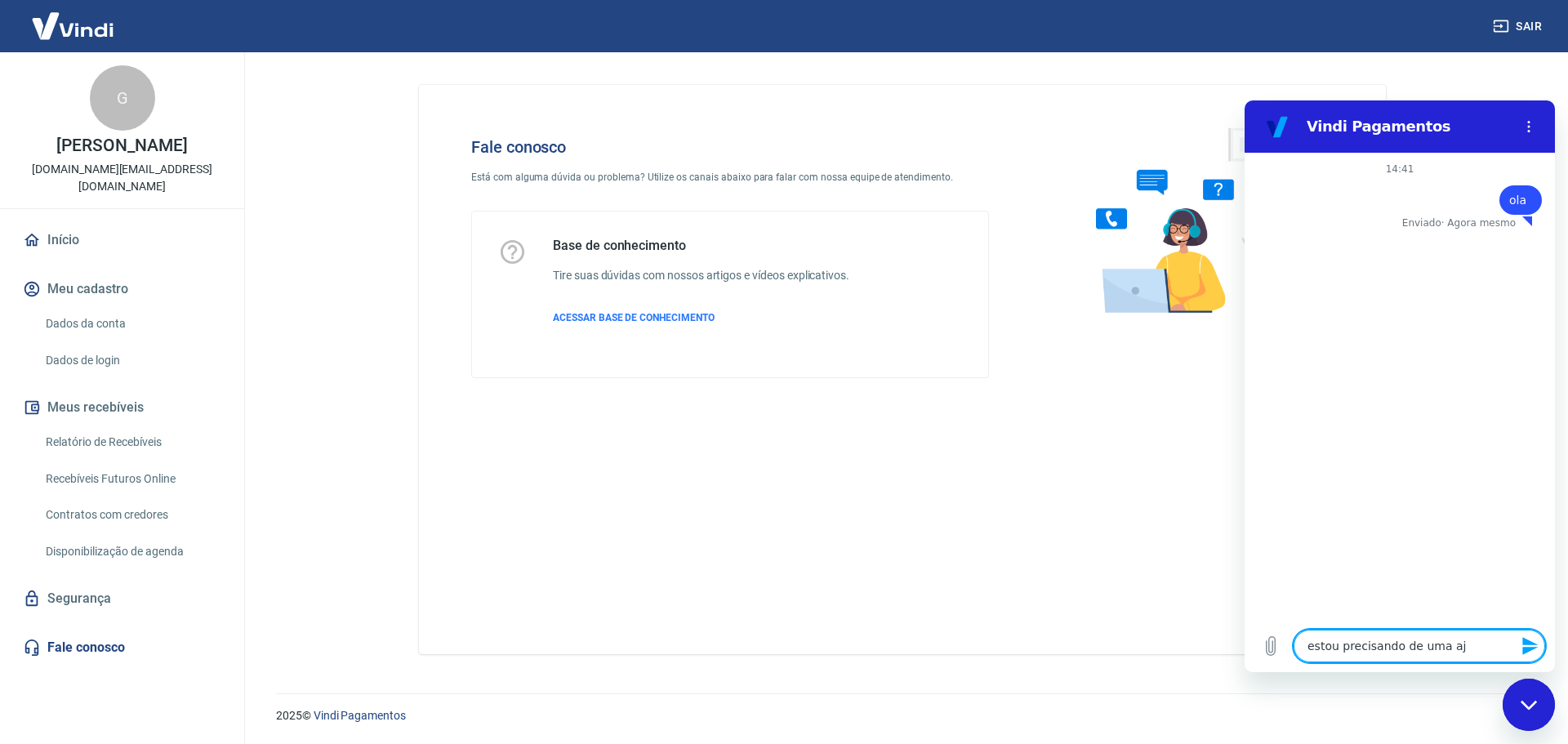
type textarea "x"
type textarea "estou precisando de uma ajud"
type textarea "x"
type textarea "estou precisando de uma ajuda"
type textarea "x"
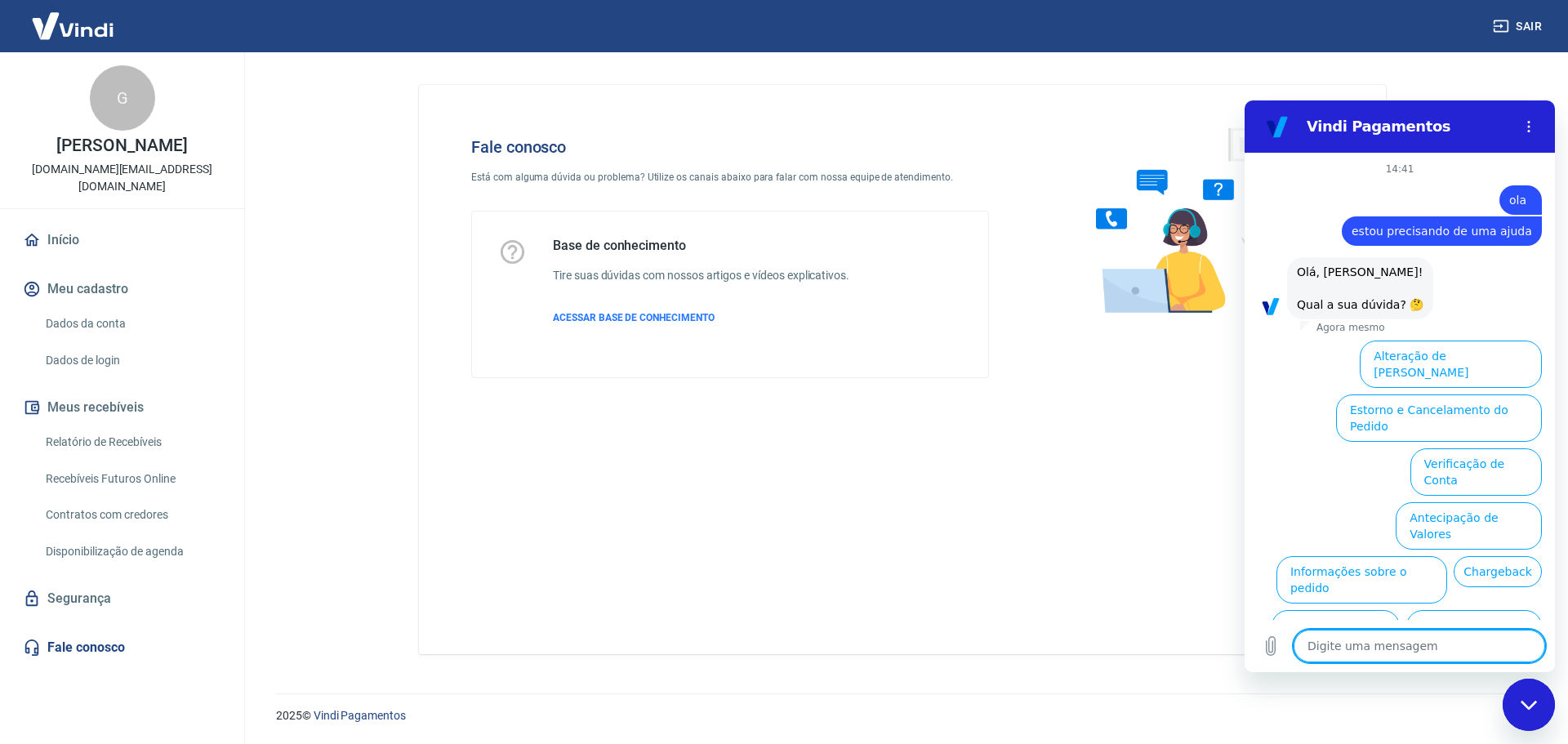
scroll to position [72, 0]
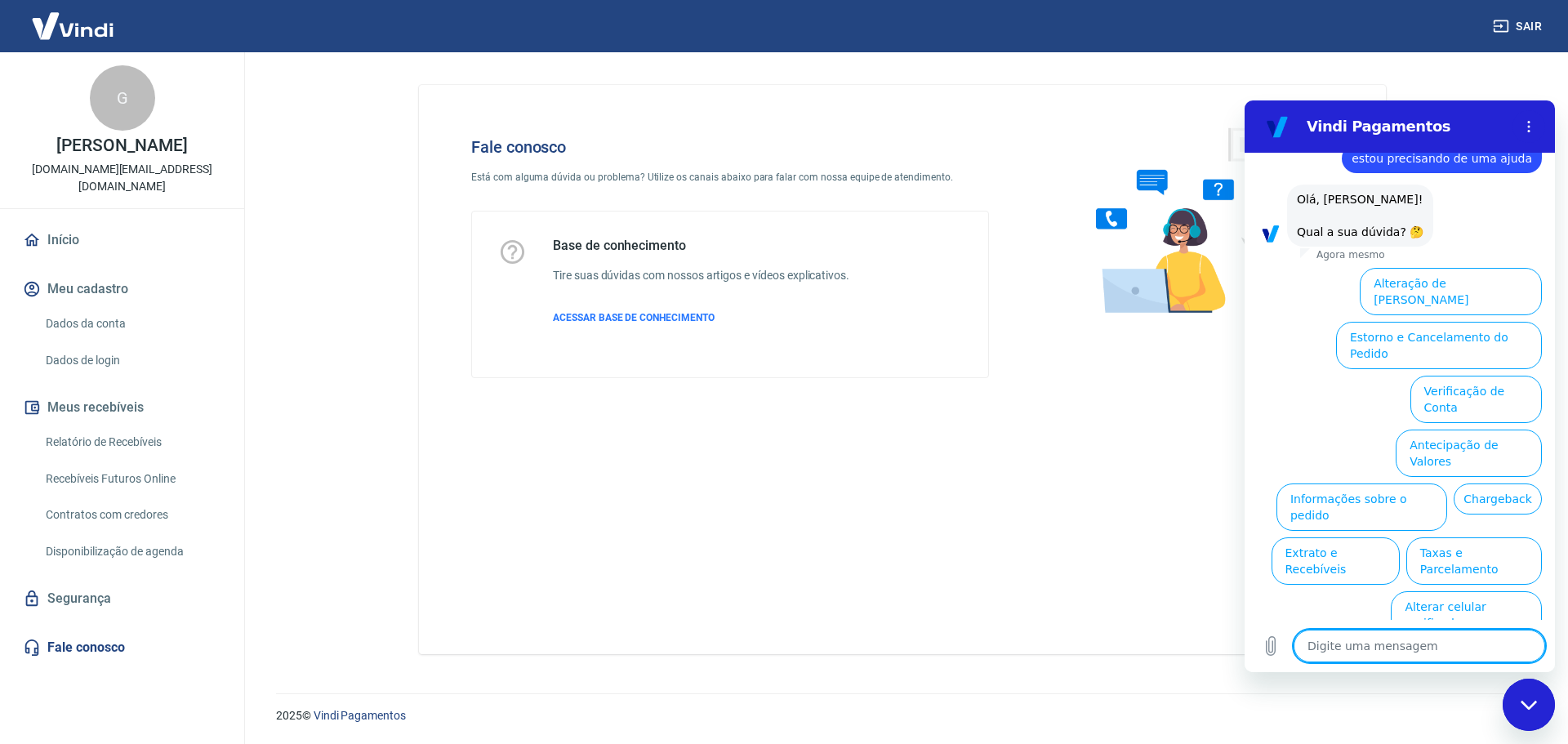
type textarea "x"
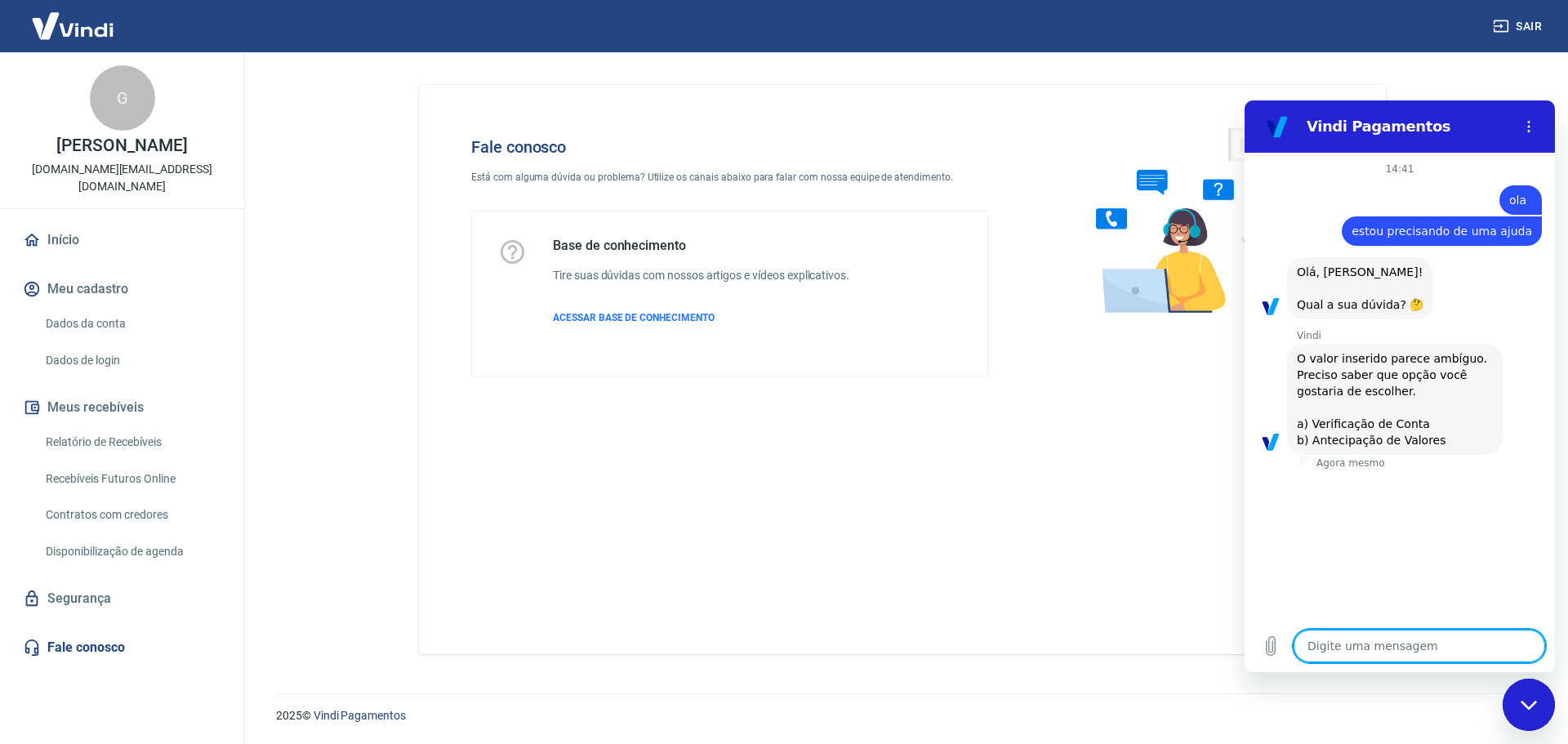
type textarea "n"
type textarea "x"
type textarea "ne"
type textarea "x"
type textarea "neh"
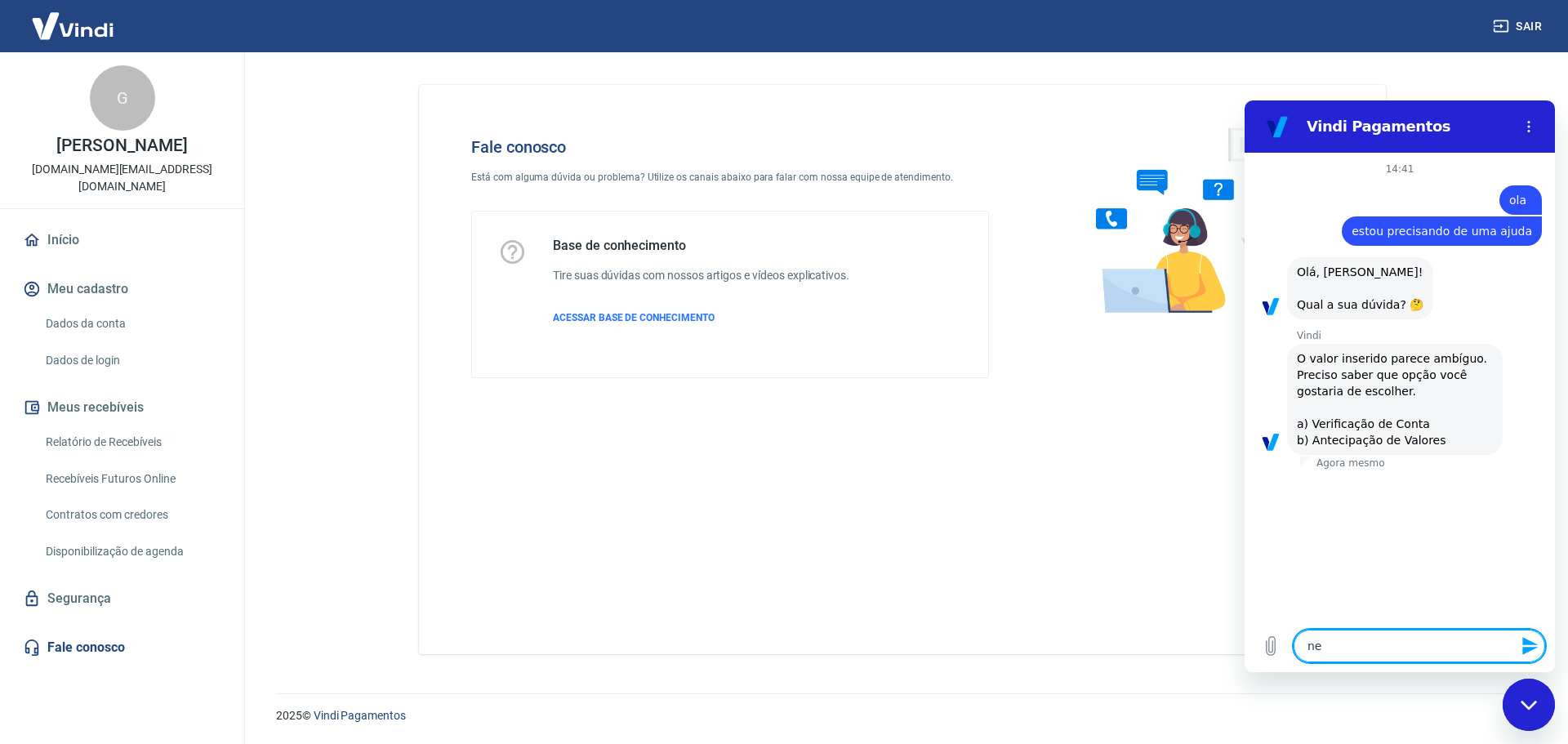
type textarea "x"
type textarea "nehu"
type textarea "x"
type textarea "nehum"
type textarea "x"
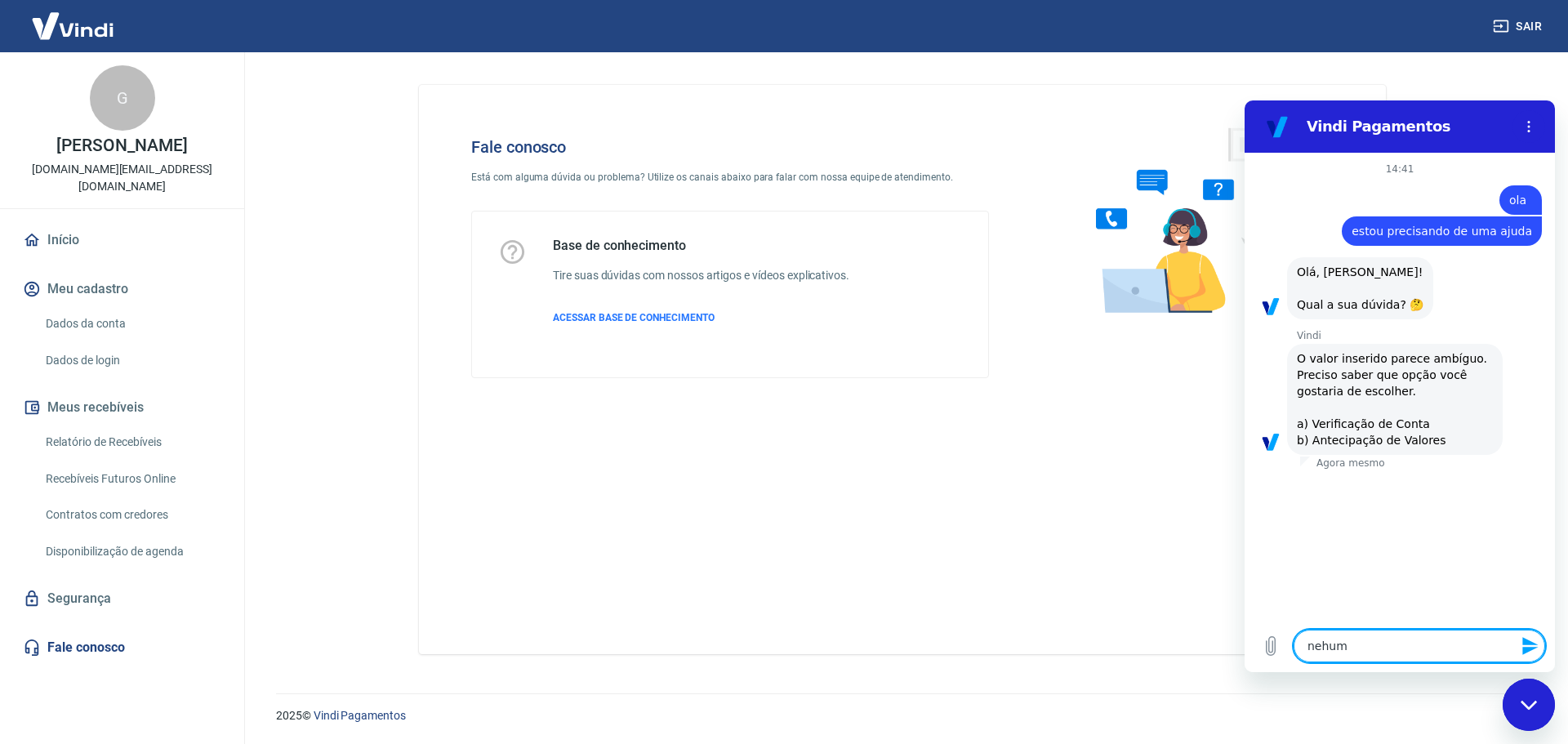
type textarea "nehum"
type textarea "x"
type textarea "nehum"
type textarea "x"
type textarea "nehu"
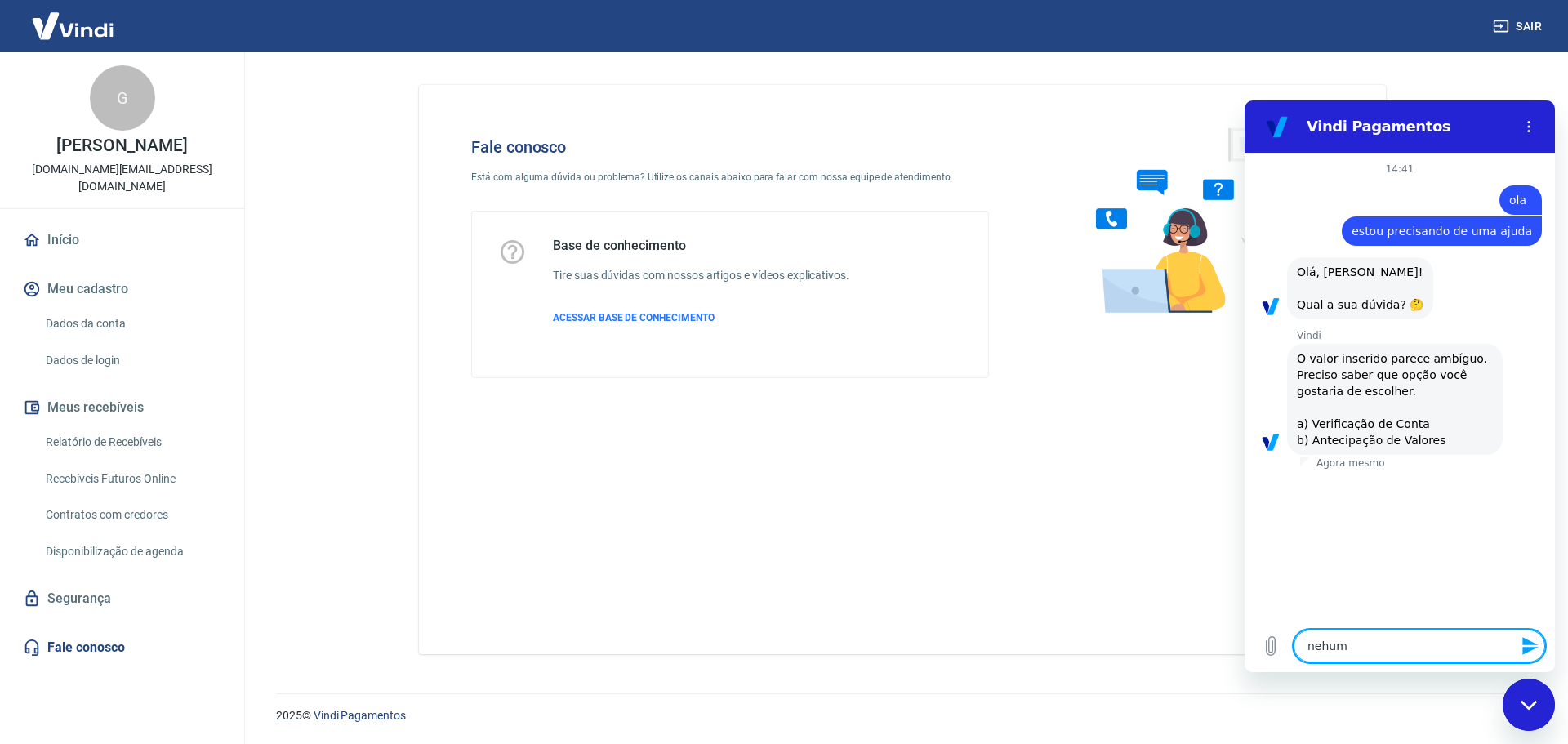
type textarea "x"
type textarea "neh"
type textarea "x"
type textarea "ne"
type textarea "x"
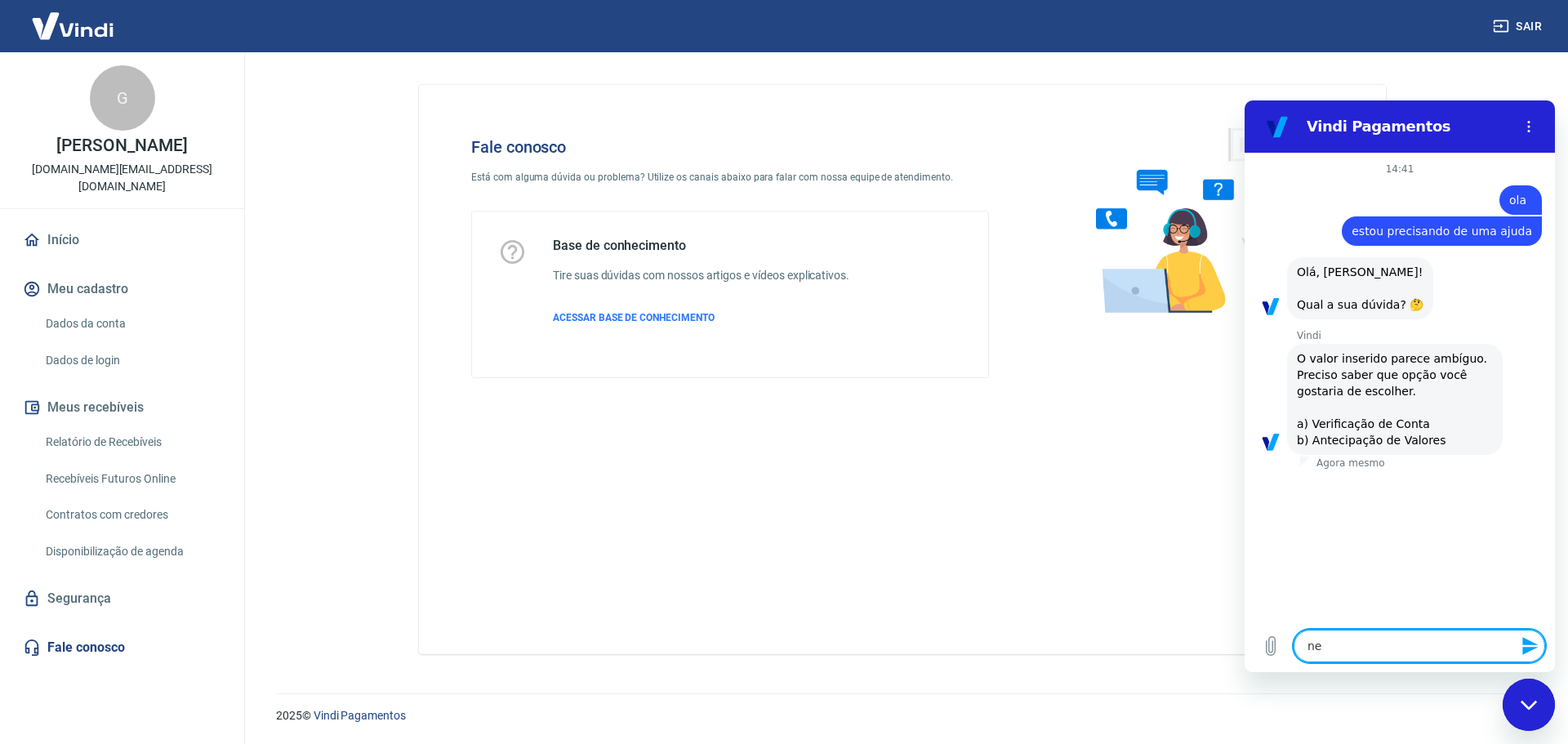
type textarea "nen"
type textarea "x"
type textarea "nenh"
type textarea "x"
type textarea "nenhu"
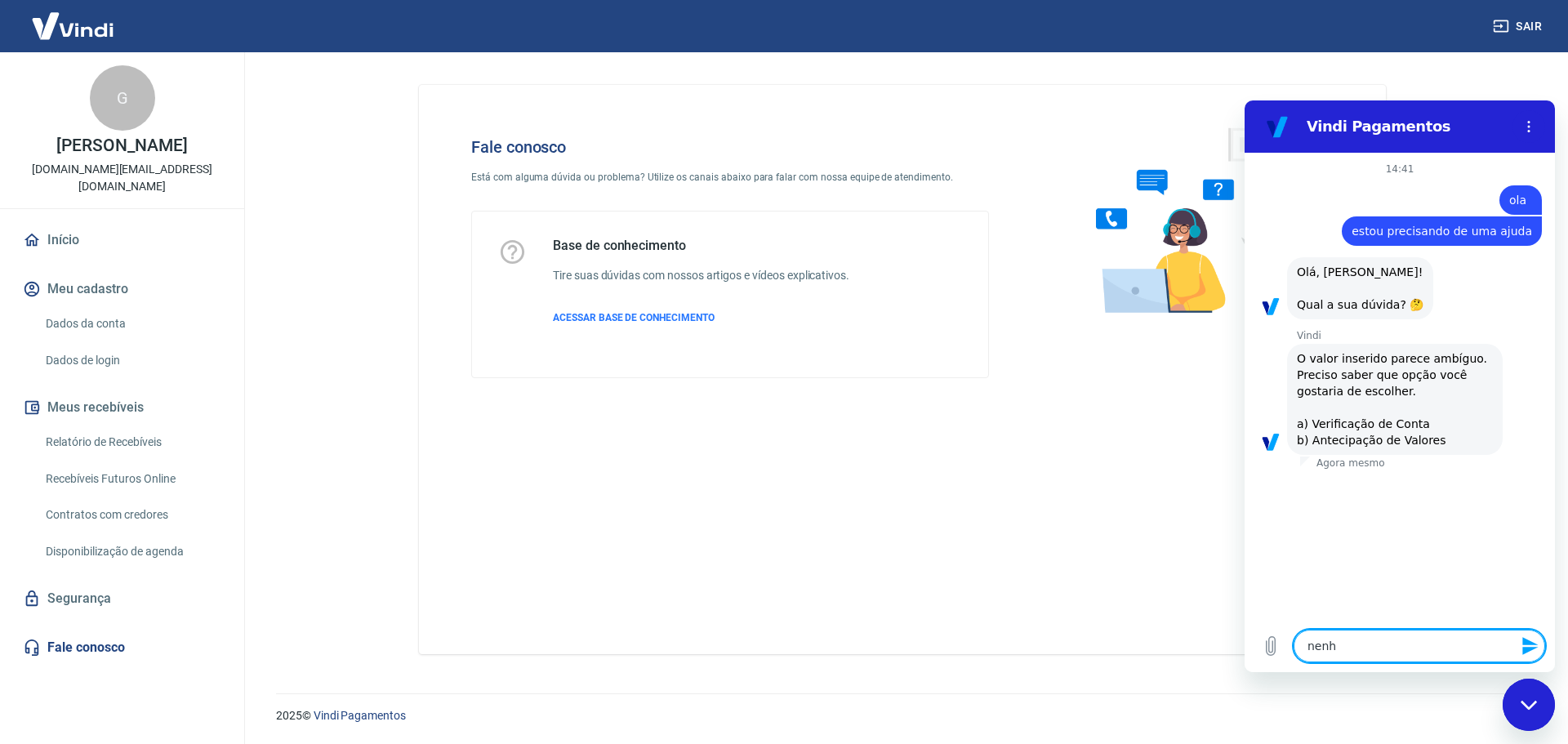
type textarea "x"
type textarea "nenhum"
type textarea "x"
type textarea "nenhum d"
type textarea "x"
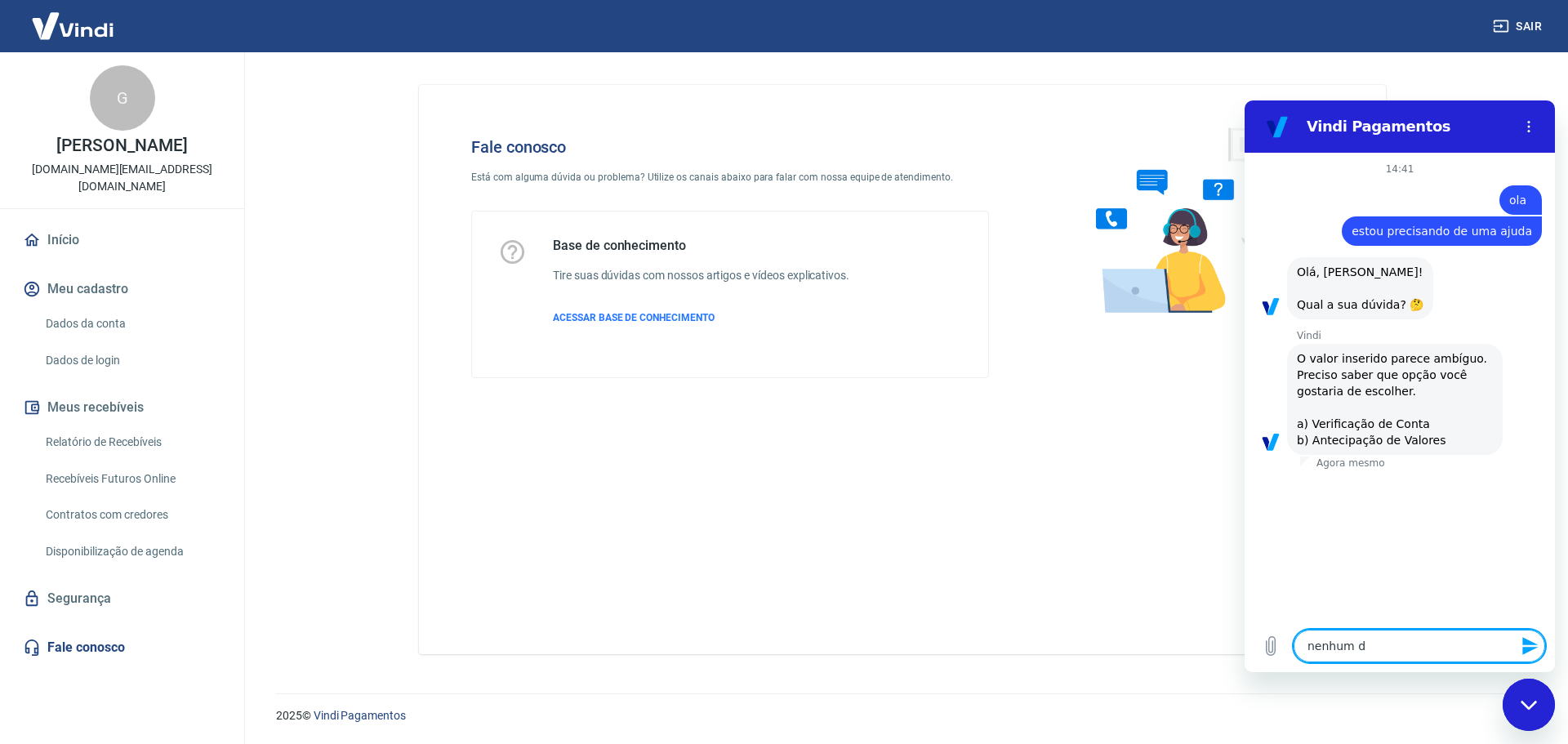
type textarea "nenhum do"
type textarea "x"
type textarea "nenhum dos"
type textarea "x"
type textarea "nenhum dos"
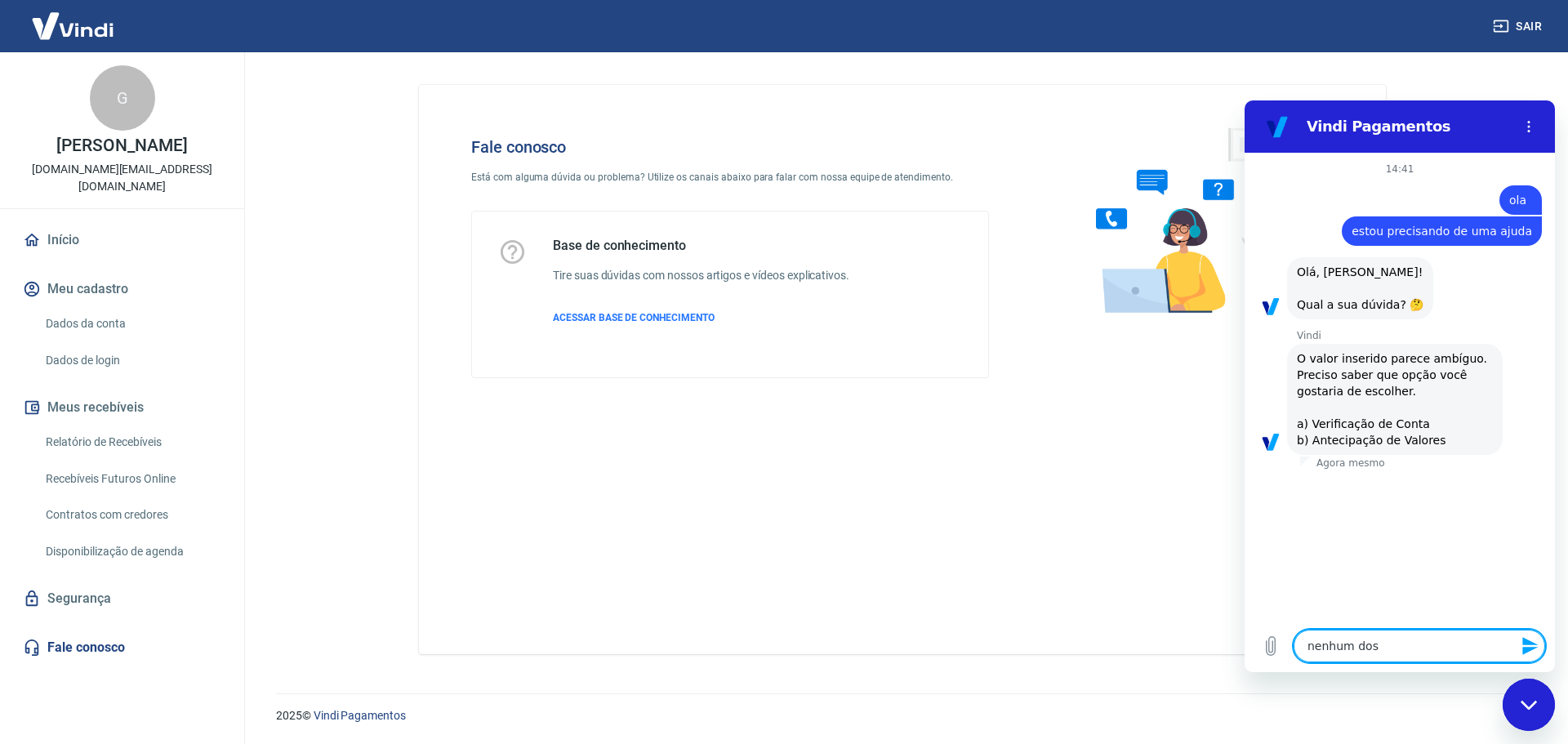
type textarea "x"
type textarea "nenhum dos d"
type textarea "x"
type textarea "nenhum dos do"
type textarea "x"
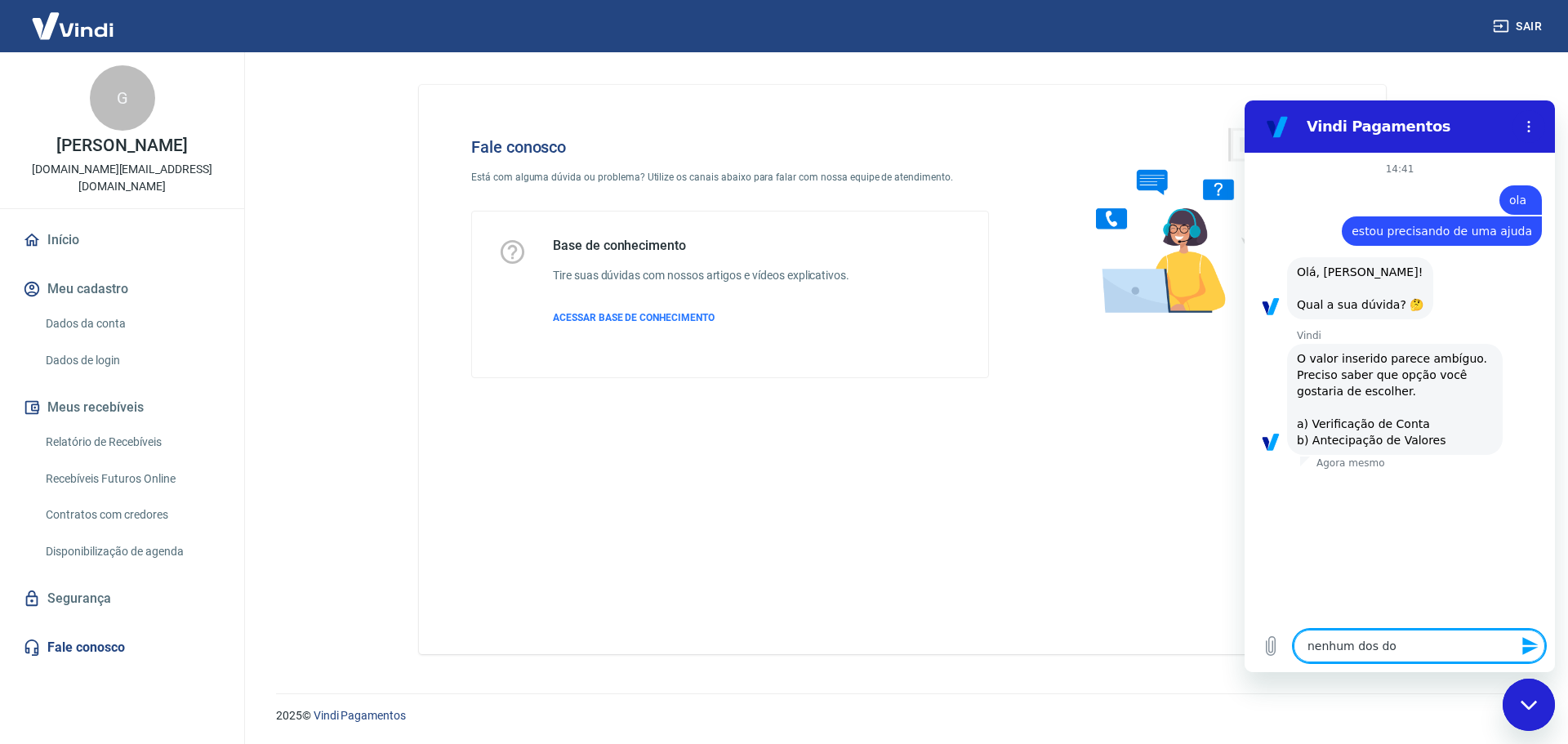
type textarea "nenhum dos doi"
type textarea "x"
type textarea "nenhum dos dois"
type textarea "x"
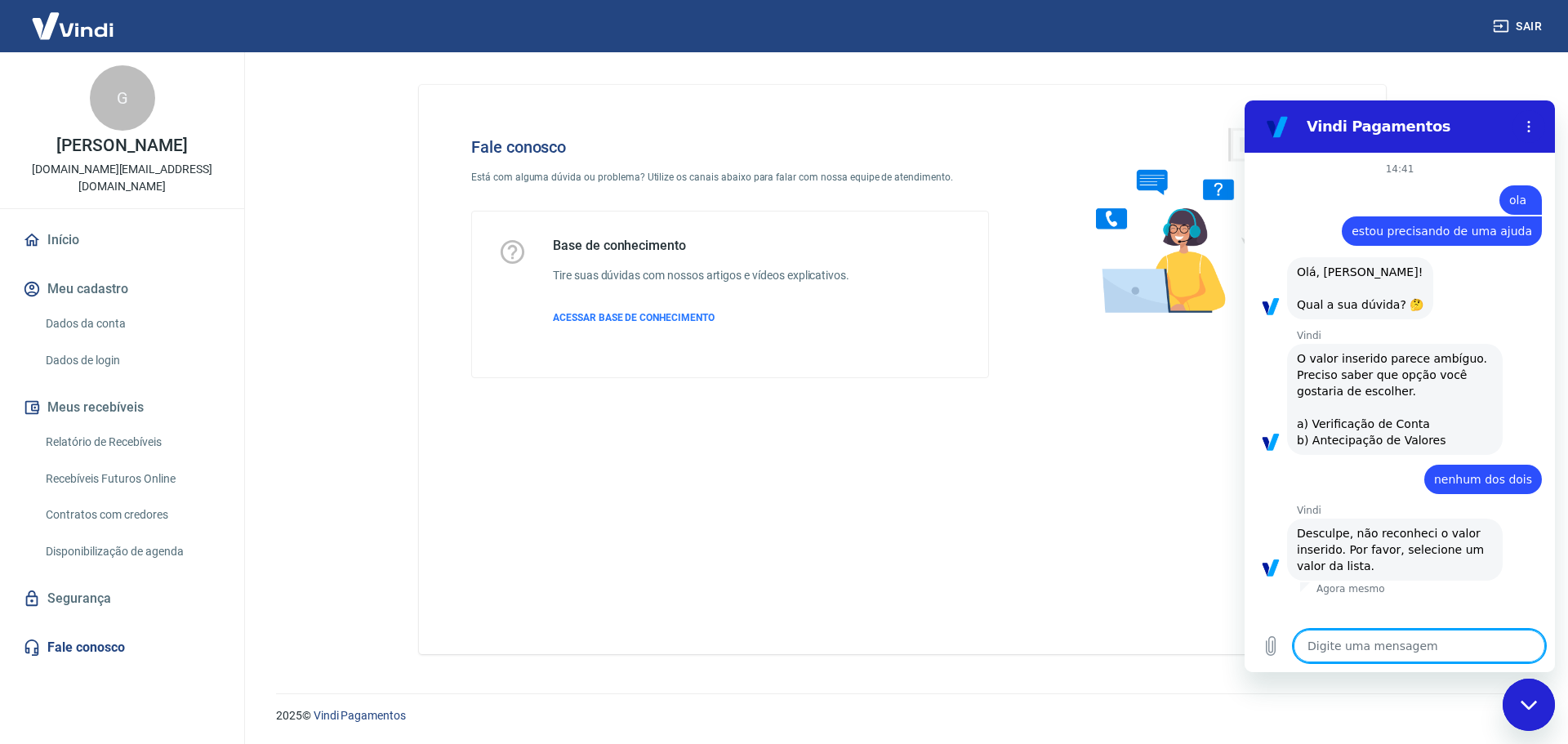
type textarea "v"
type textarea "x"
type textarea "ve"
type textarea "x"
type textarea "ver"
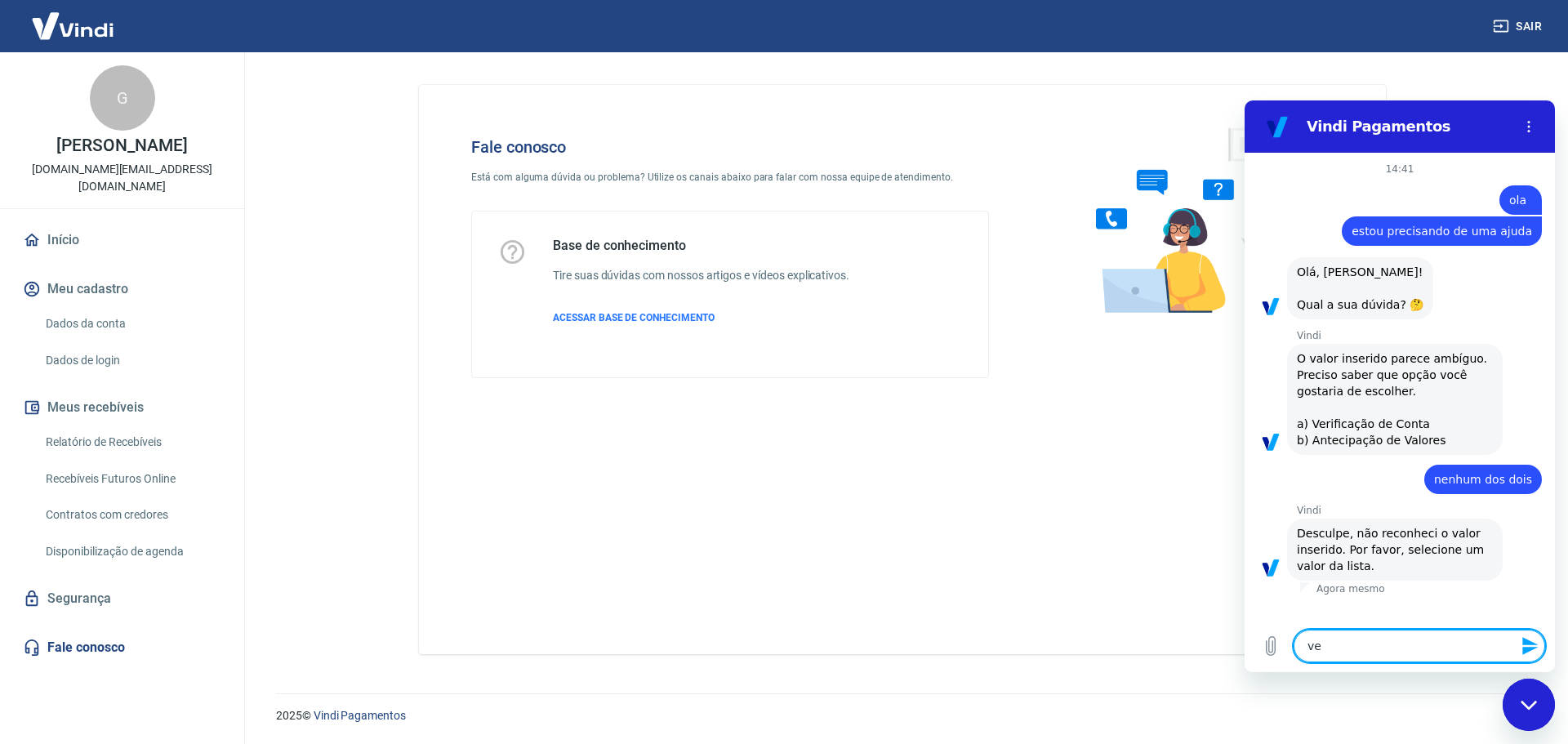
type textarea "x"
type textarea "veru"
type textarea "x"
type textarea "ver"
type textarea "x"
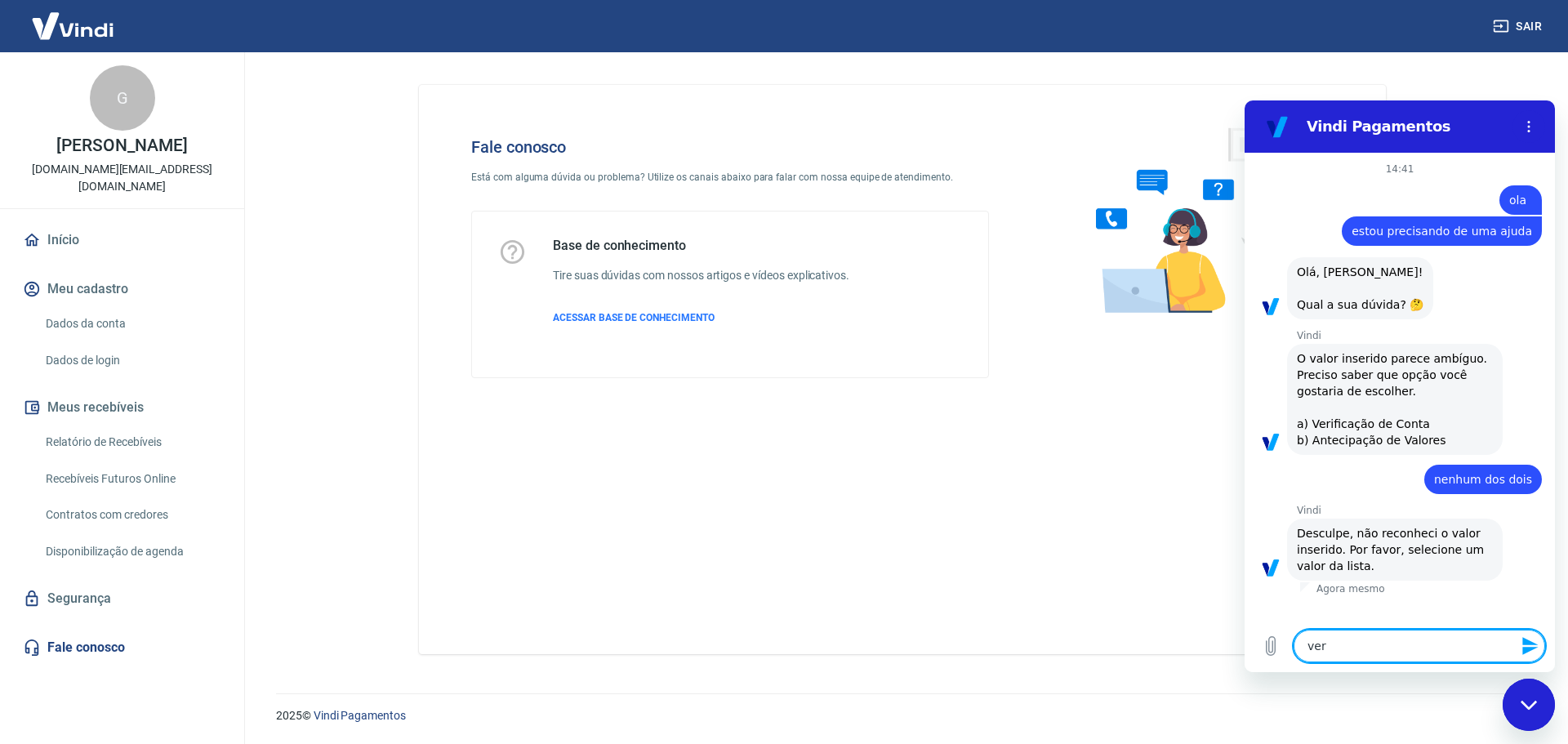
type textarea "ve"
type textarea "x"
type textarea "v"
type textarea "x"
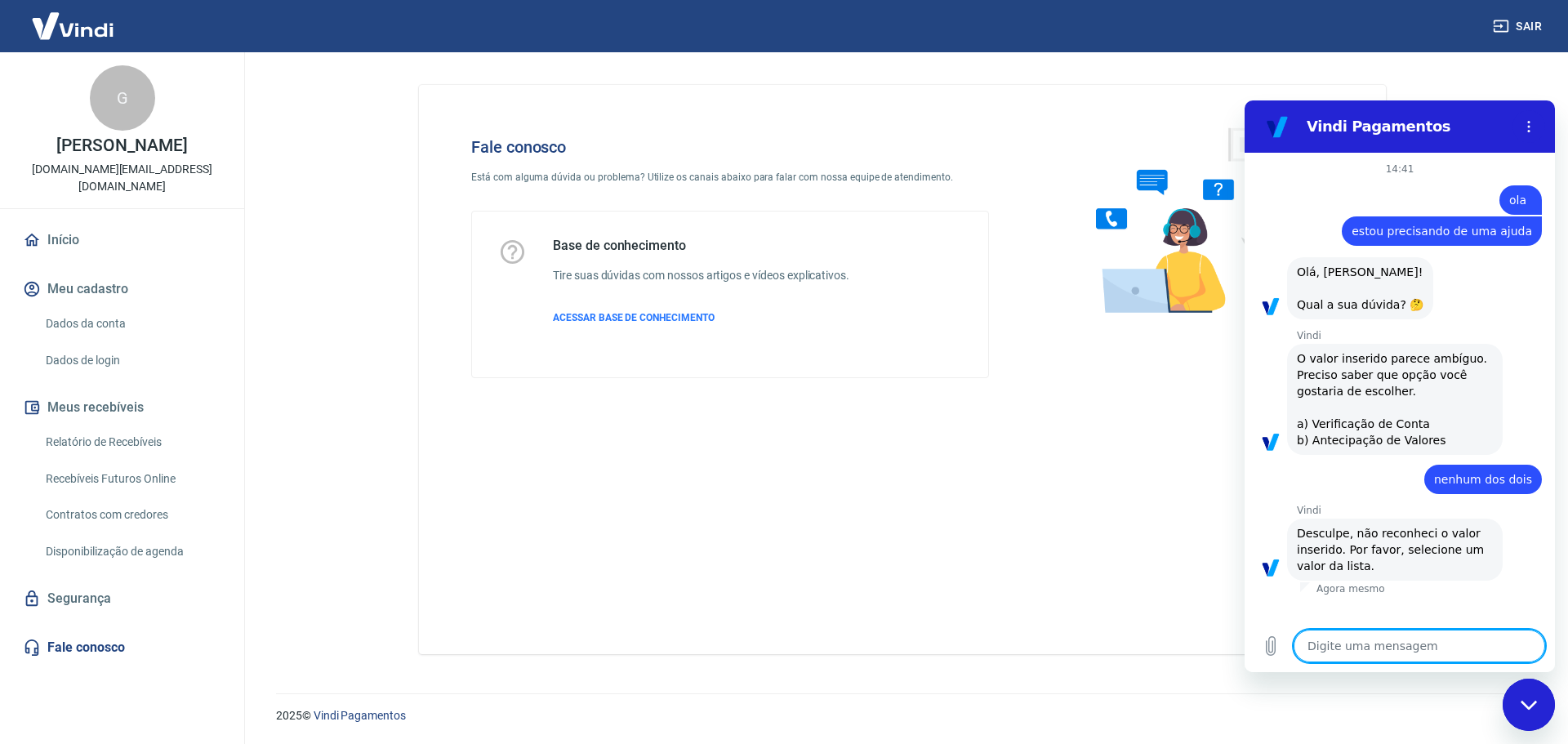
type textarea "a"
type textarea "x"
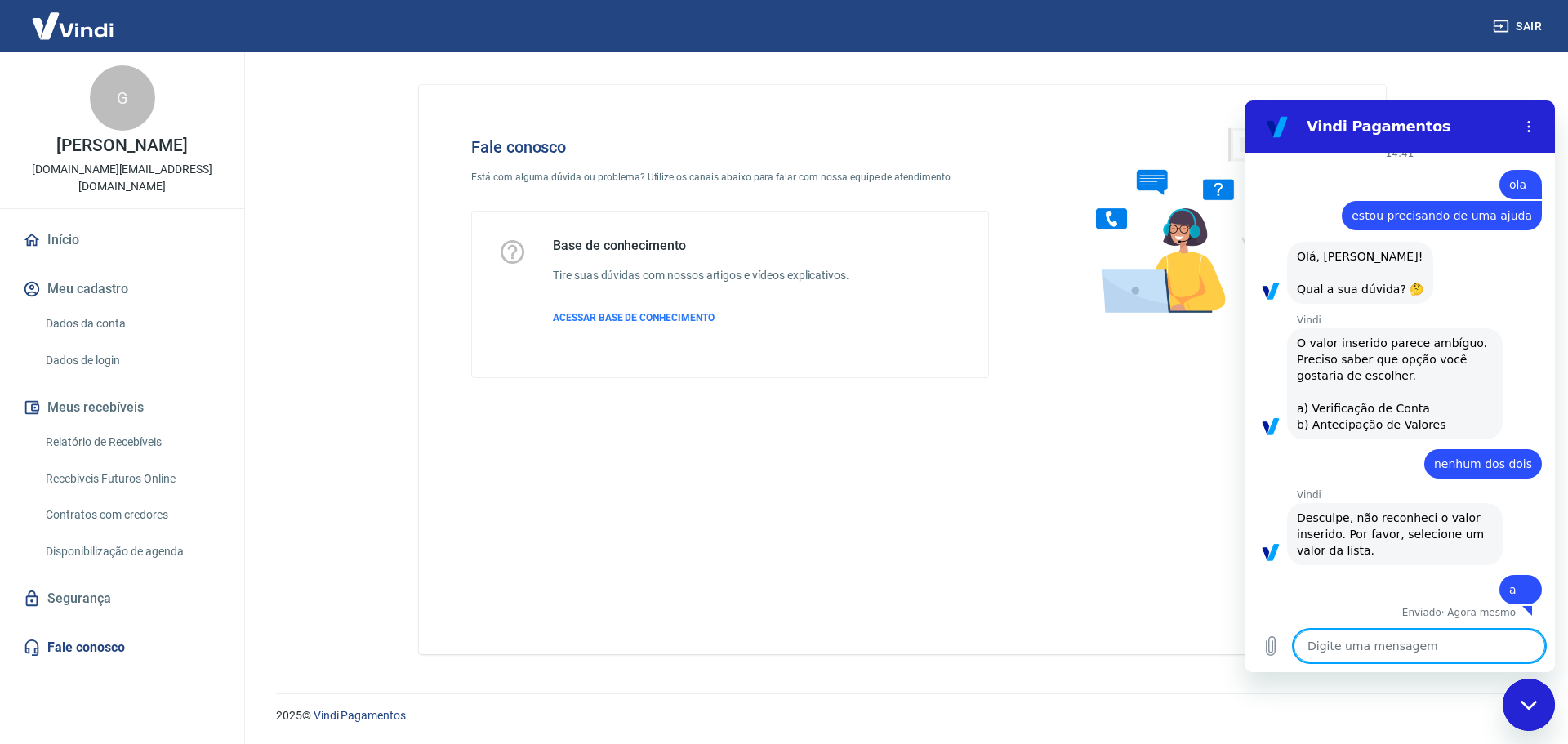
scroll to position [35, 0]
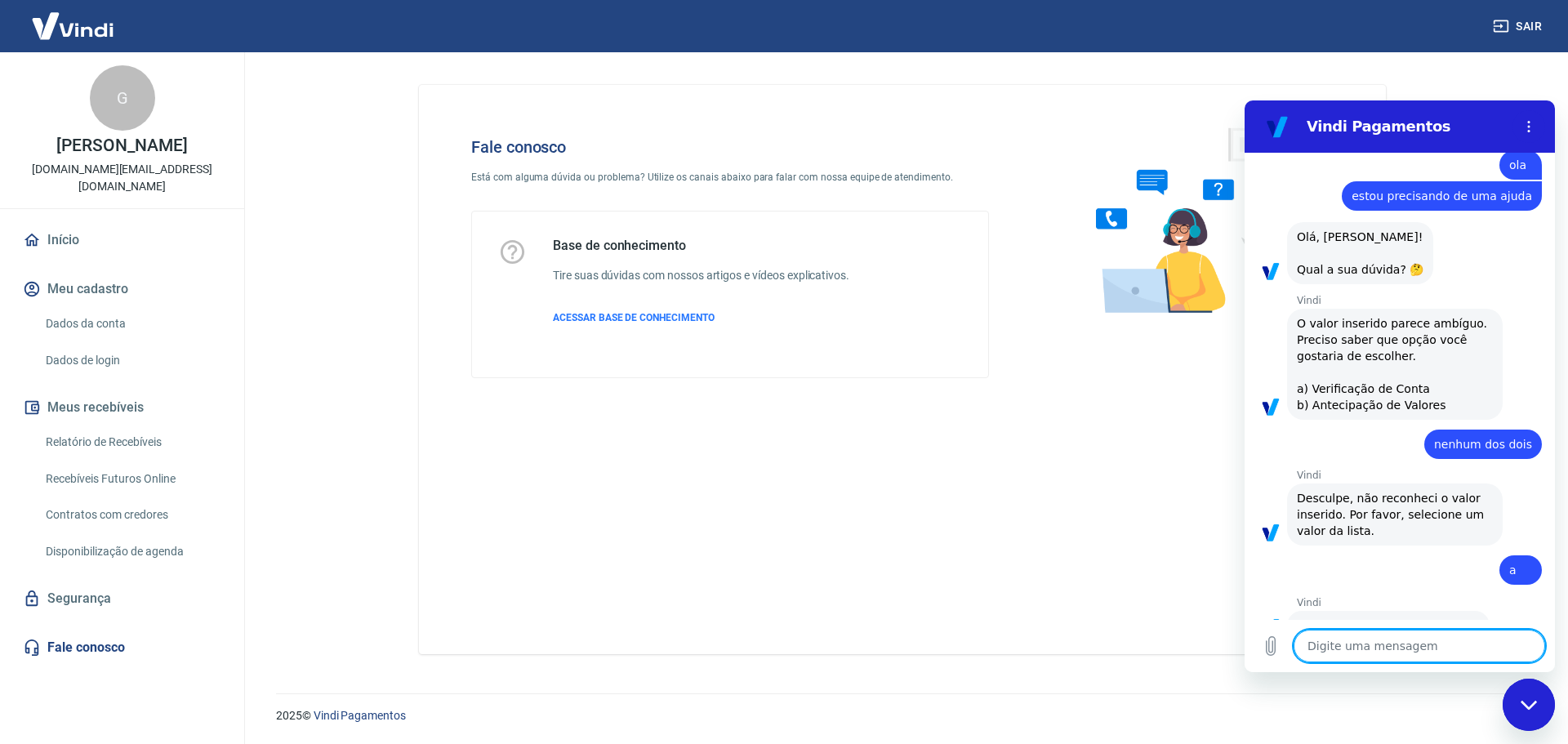
type textarea "x"
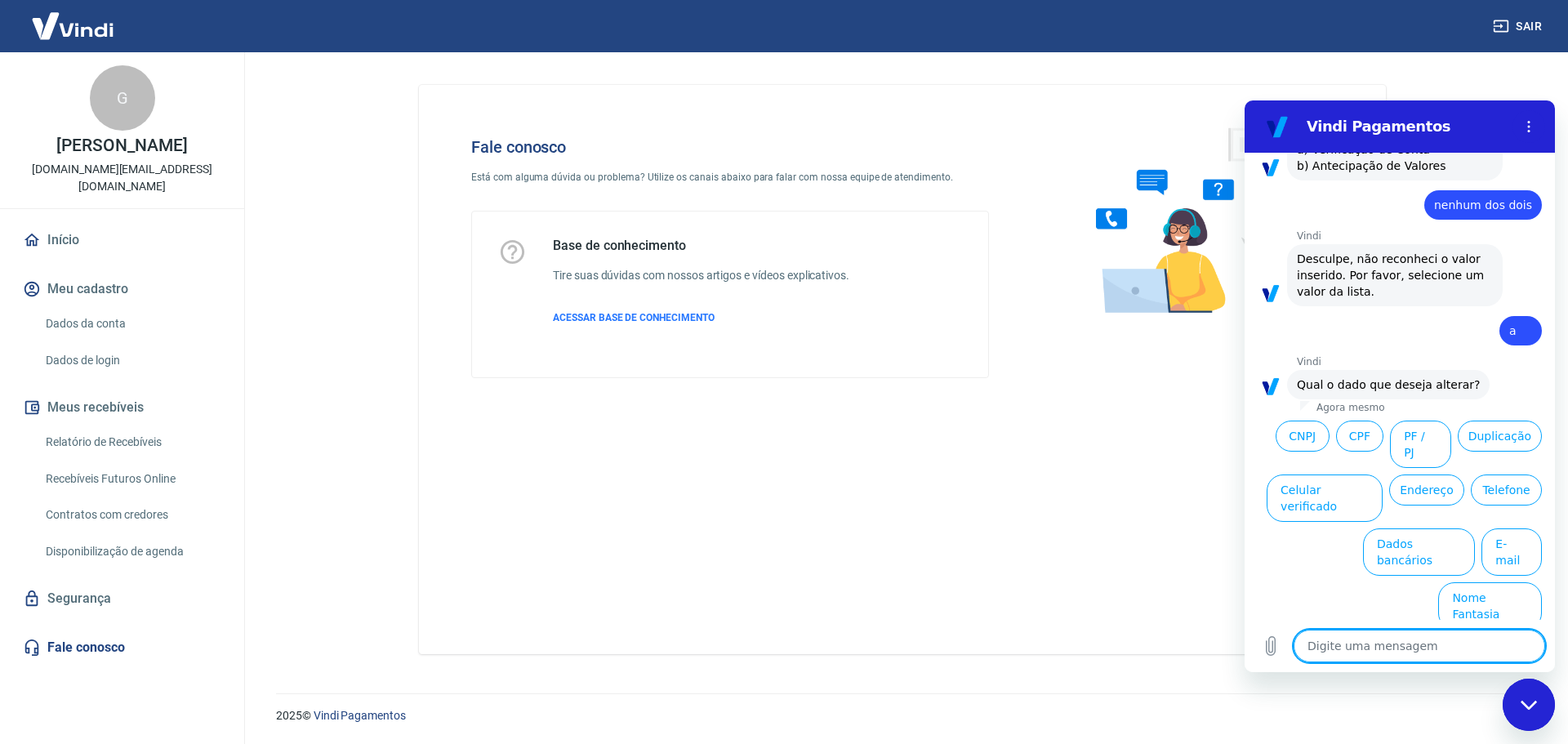
scroll to position [277, 0]
type textarea "f"
type textarea "x"
type textarea "fa"
type textarea "x"
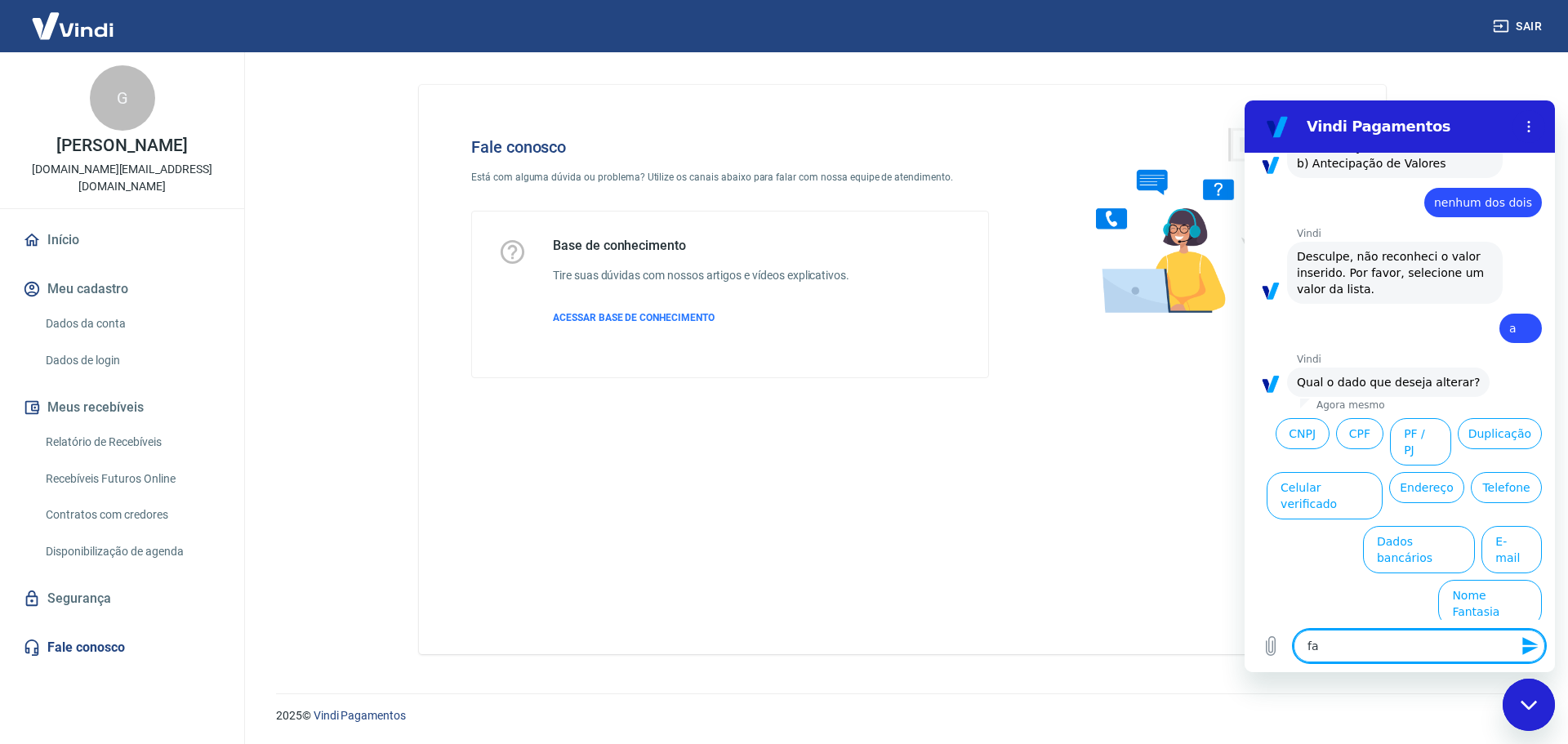
type textarea "fal"
type textarea "x"
type textarea "falr"
type textarea "x"
type textarea "falr"
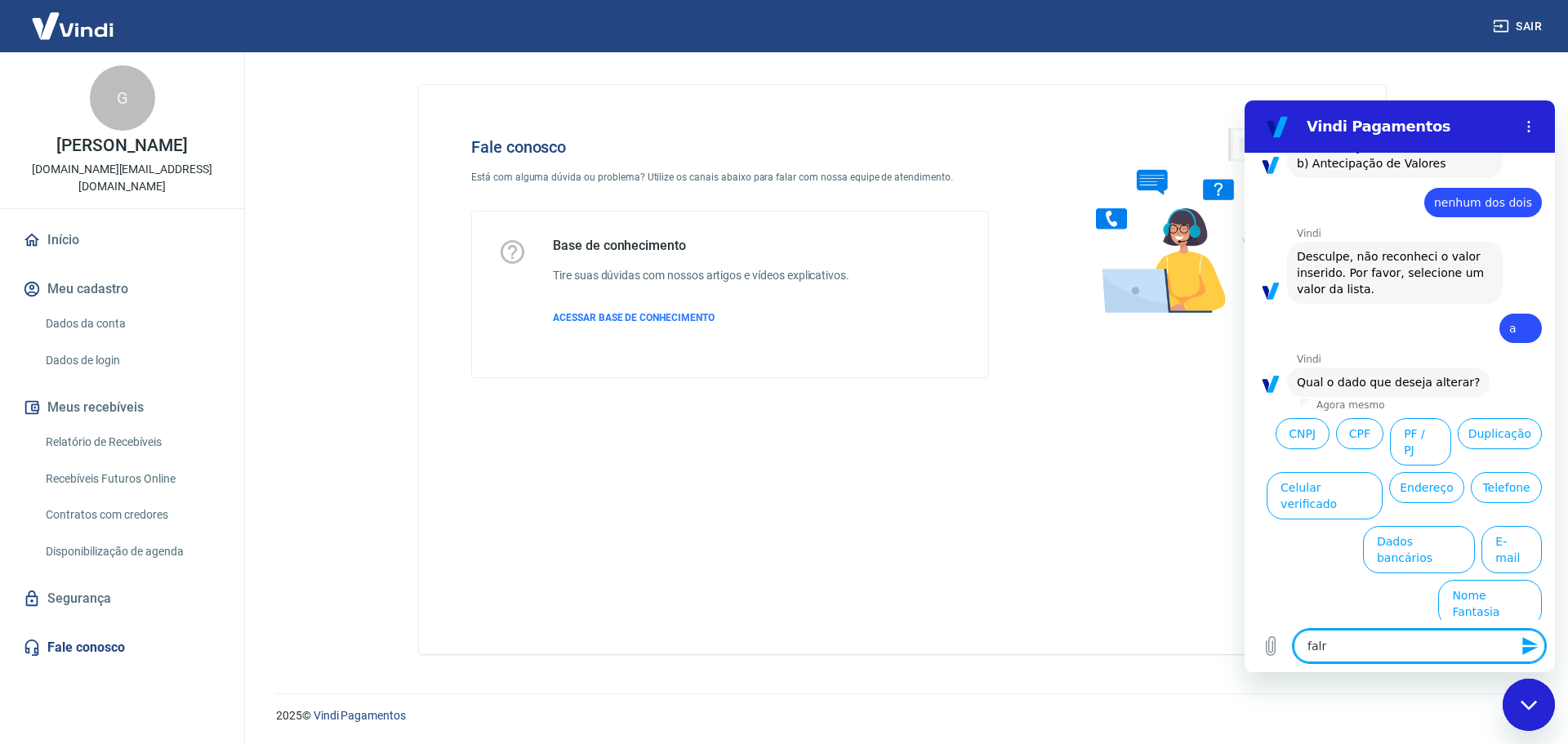
type textarea "x"
type textarea "falr c"
type textarea "x"
type textarea "falr co"
type textarea "x"
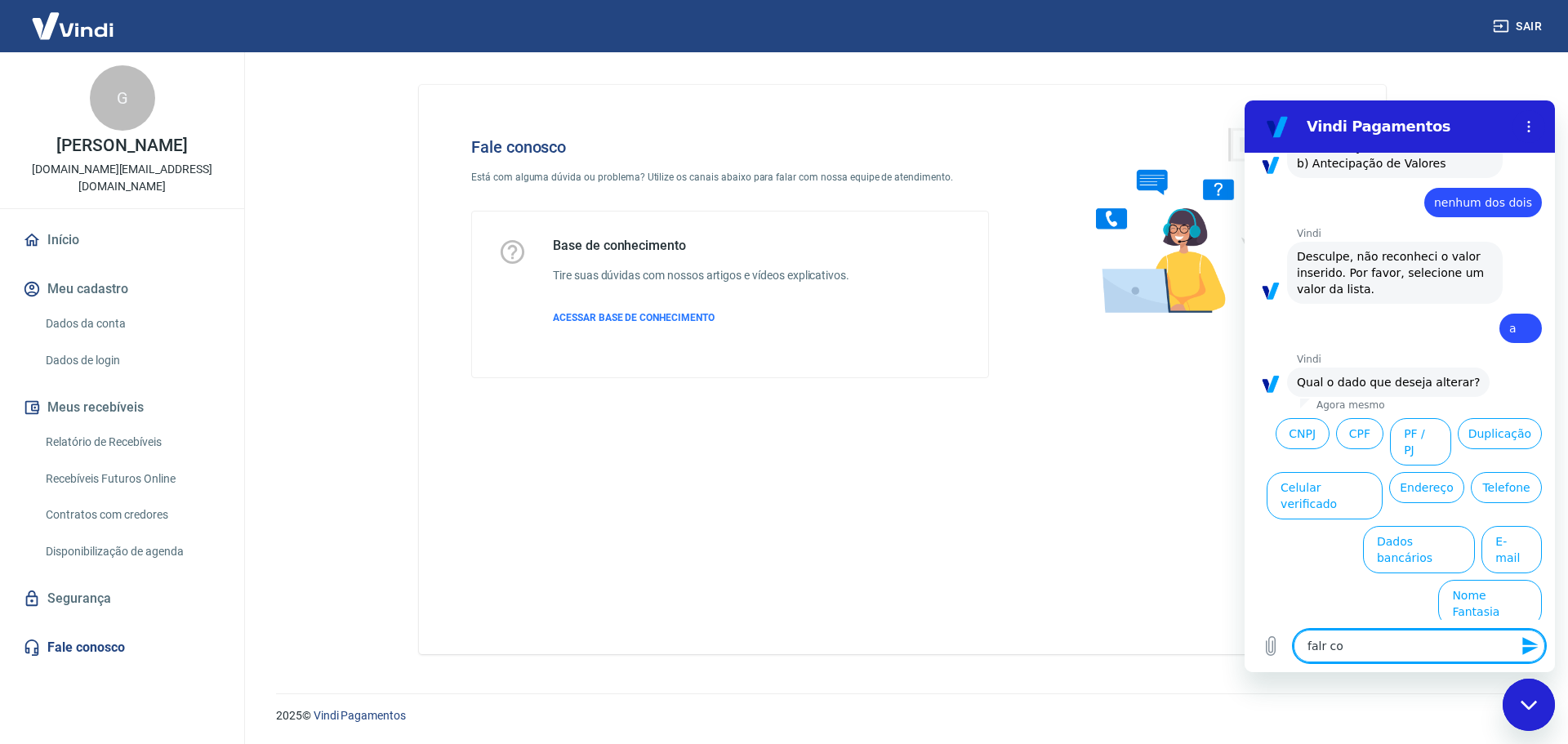
type textarea "falr com"
type textarea "x"
type textarea "falr co"
type textarea "x"
type textarea "falr c"
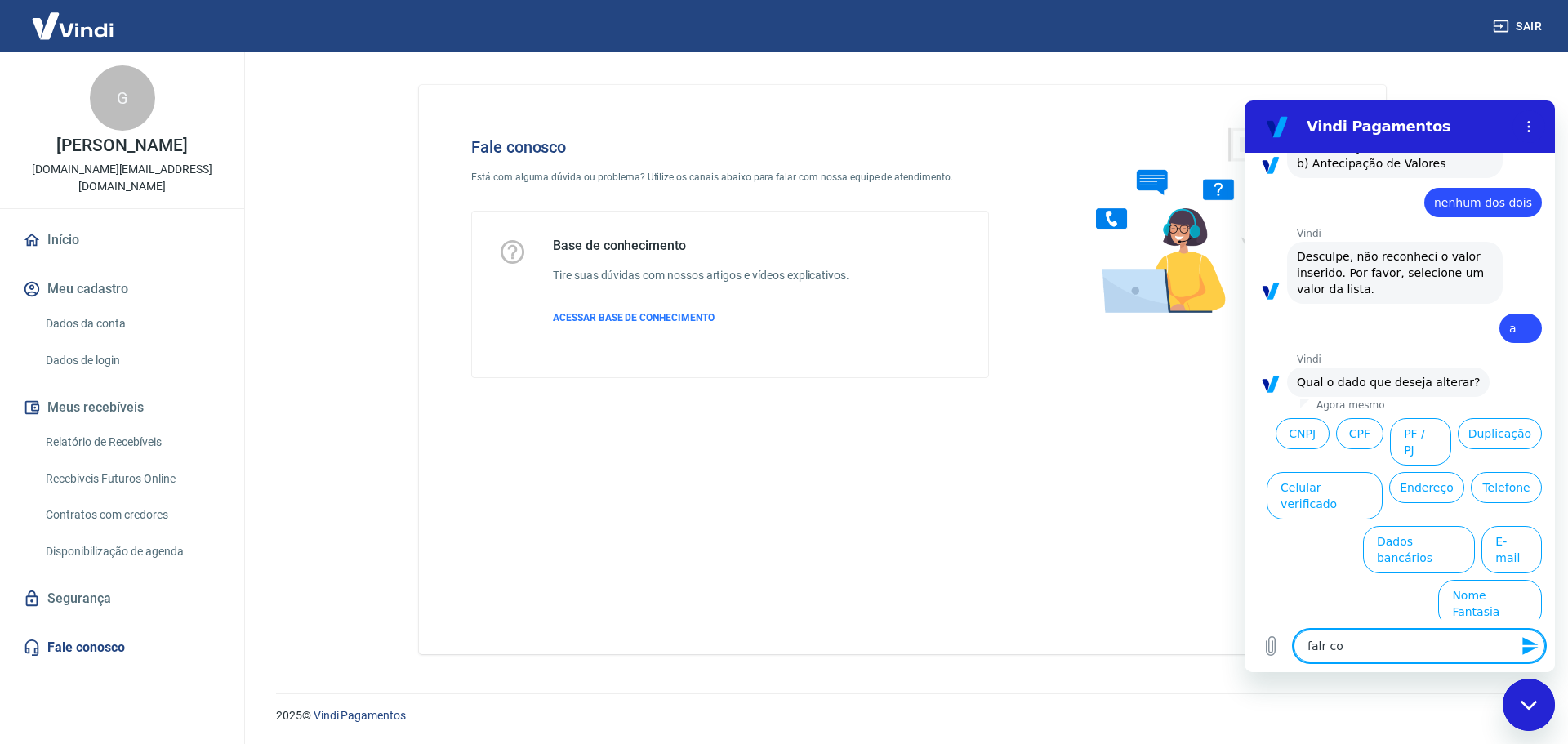
type textarea "x"
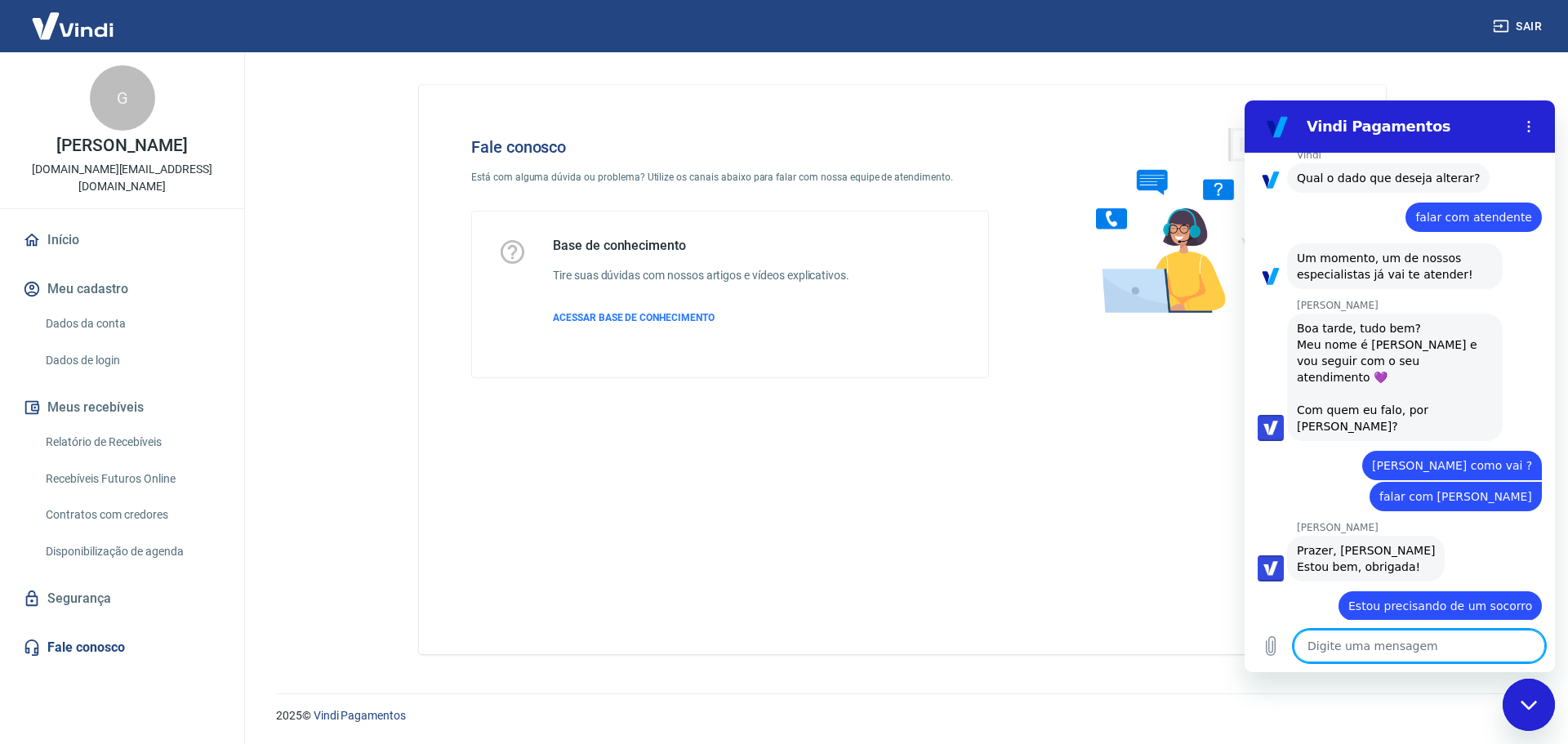
scroll to position [485, 0]
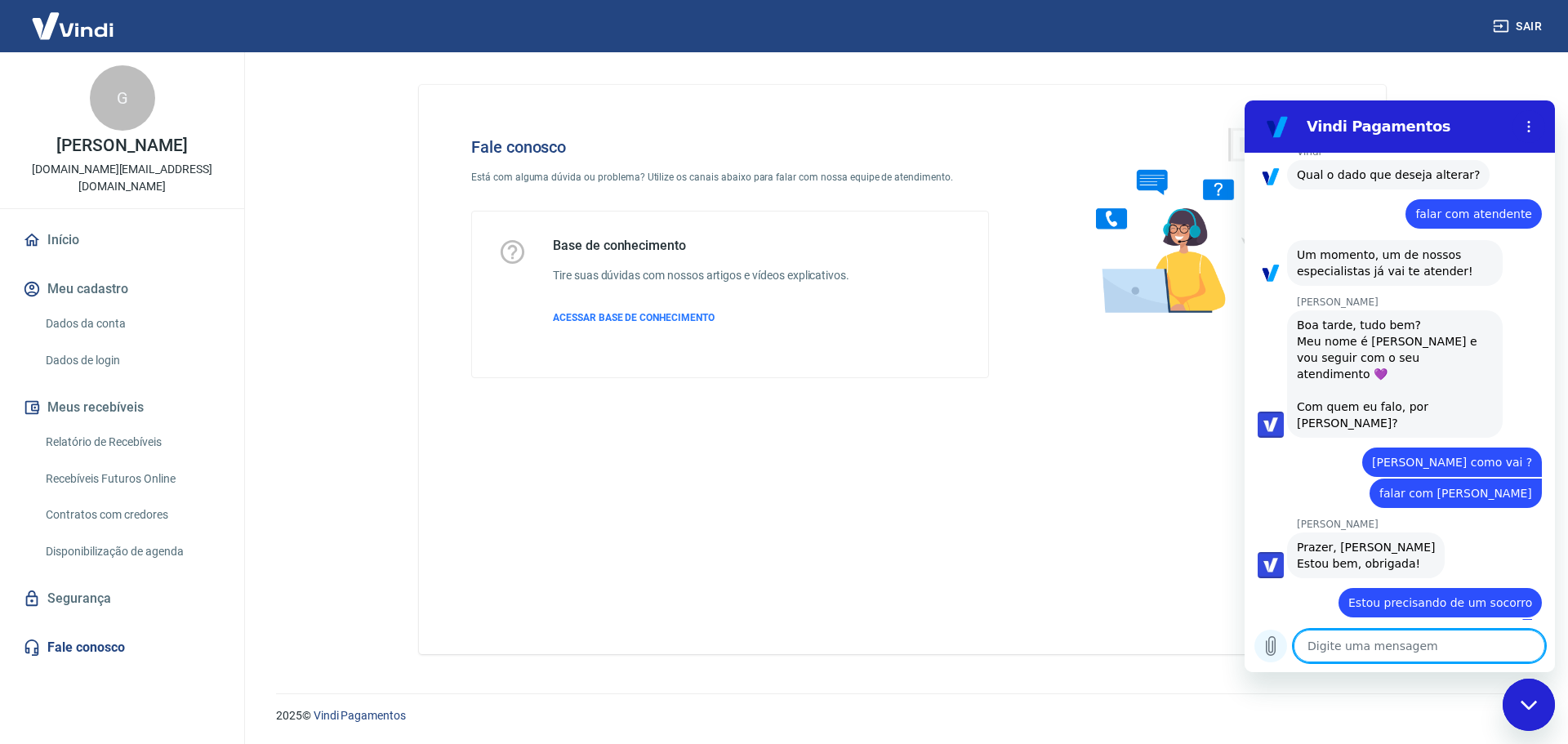
click at [1279, 651] on icon "Carregar arquivo" at bounding box center [1271, 646] width 20 height 20
click at [1267, 645] on icon "Carregar arquivo" at bounding box center [1271, 646] width 20 height 20
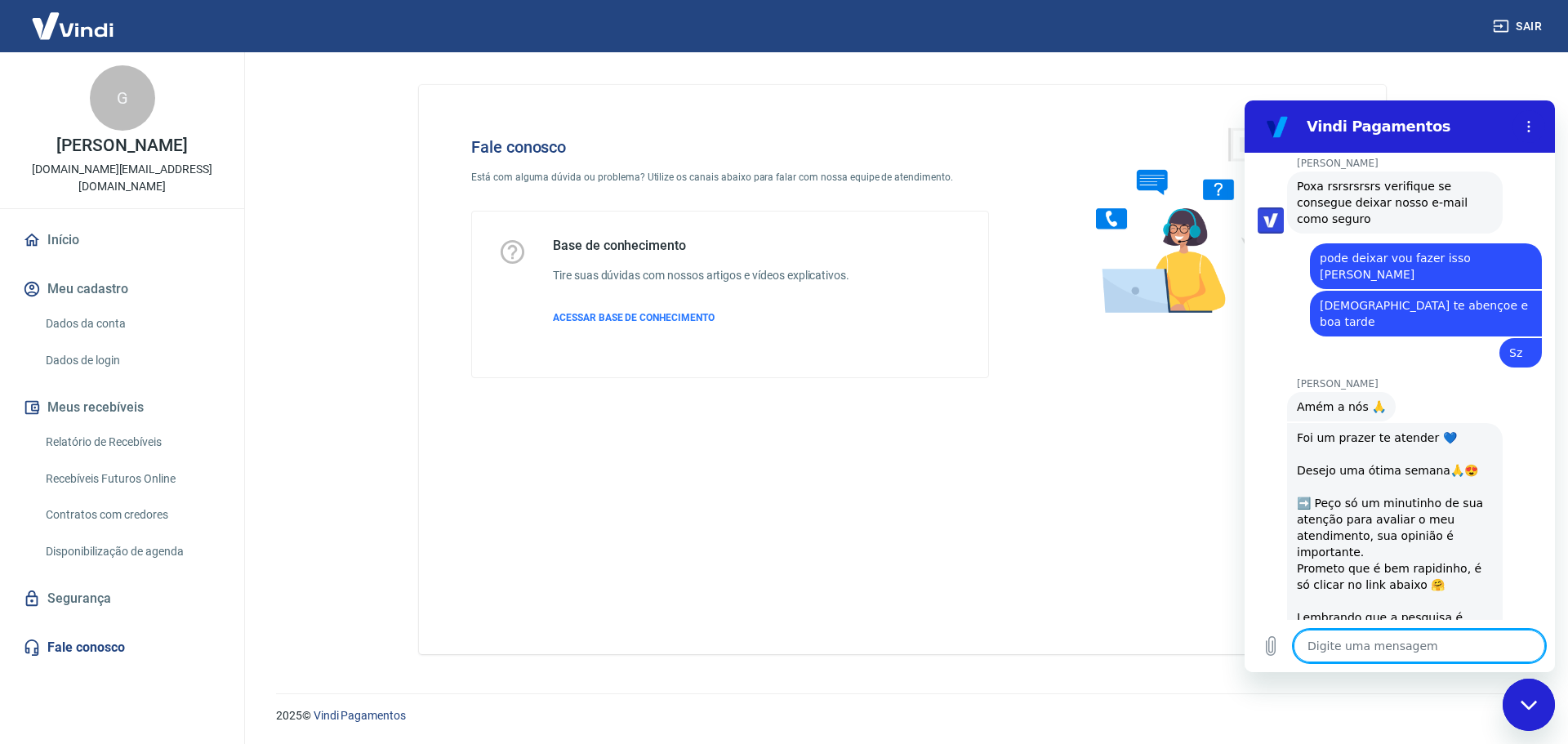
scroll to position [1653, 0]
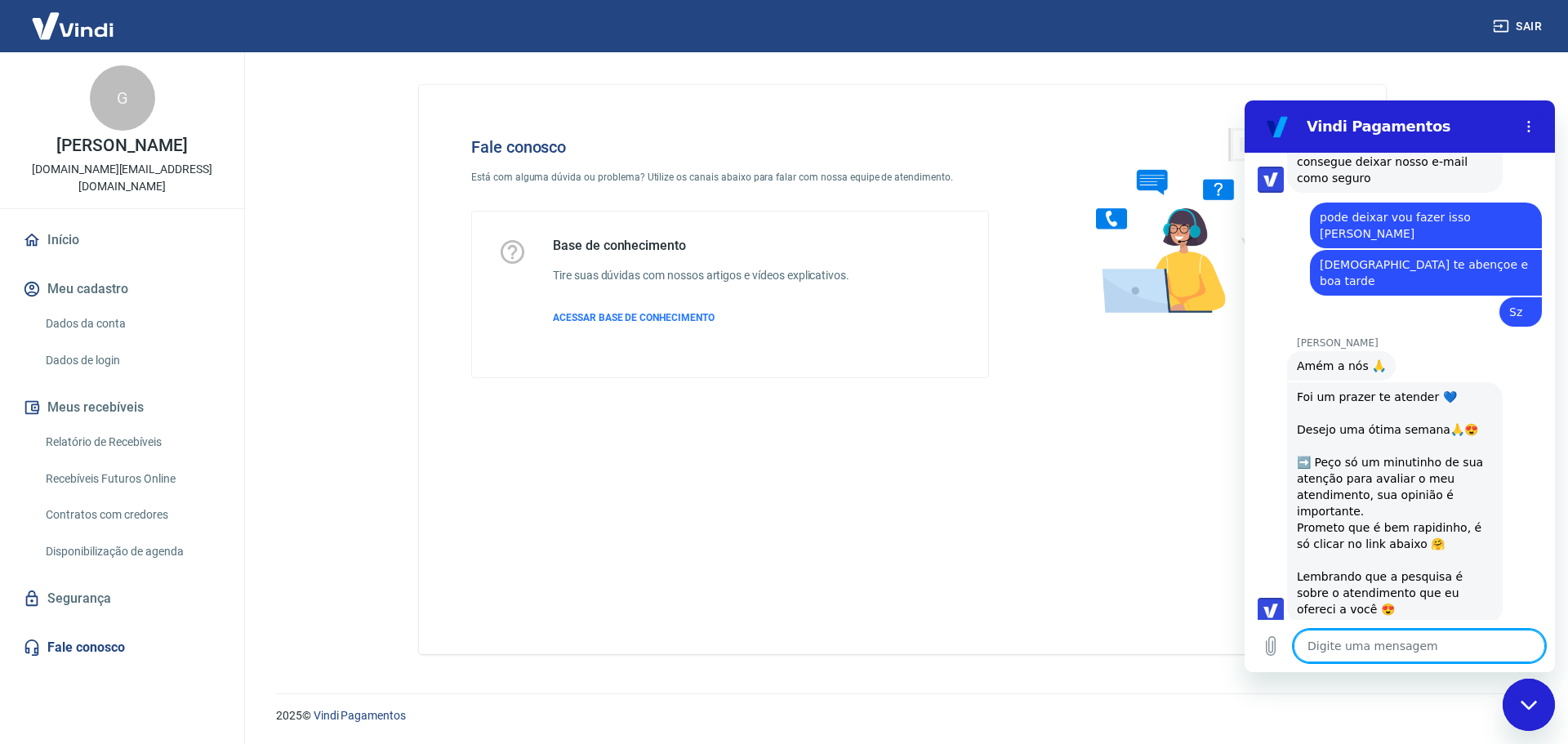
click at [1422, 716] on button "Boa 👍" at bounding box center [1429, 739] width 66 height 47
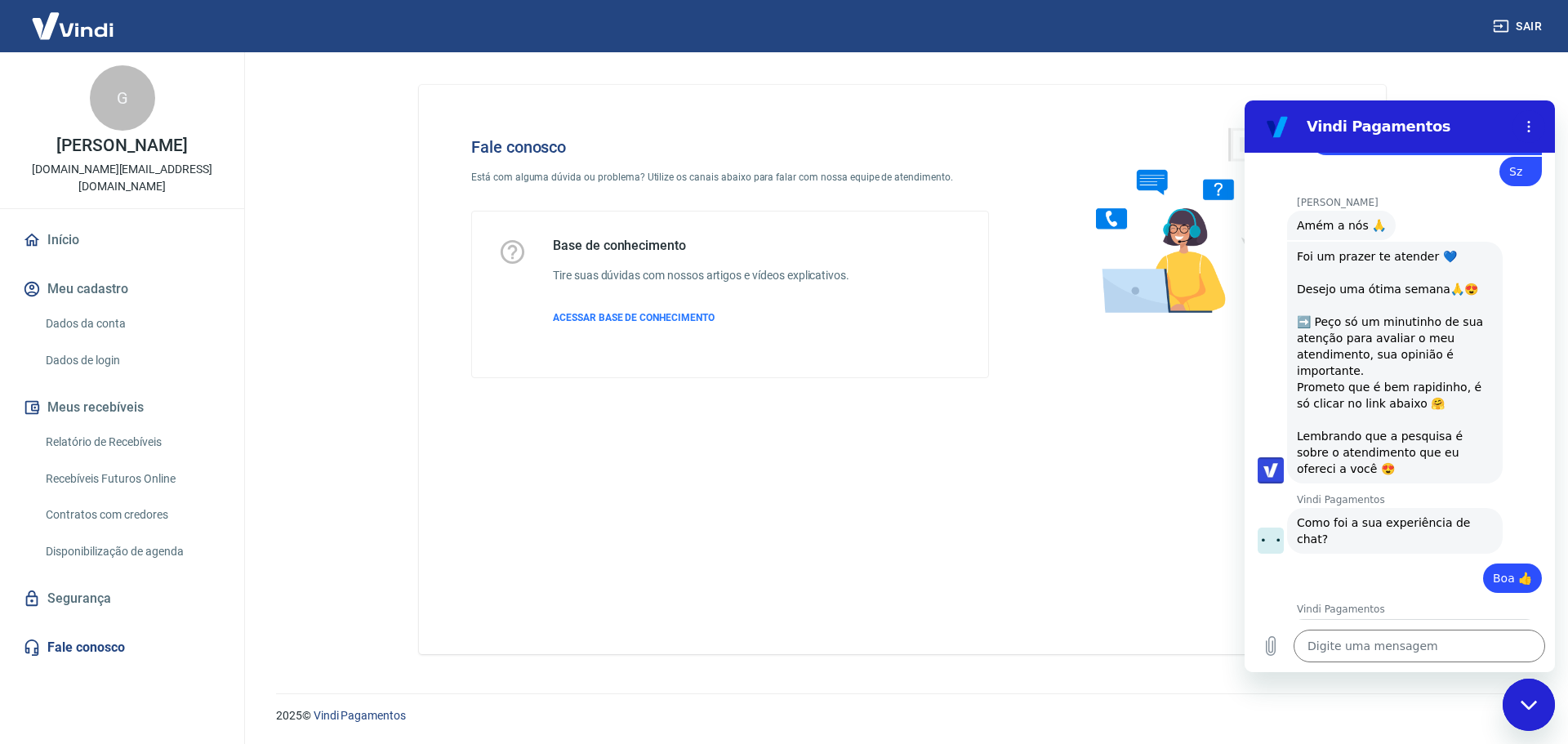
scroll to position [0, 0]
click at [1464, 703] on button "Enviar" at bounding box center [1496, 720] width 63 height 33
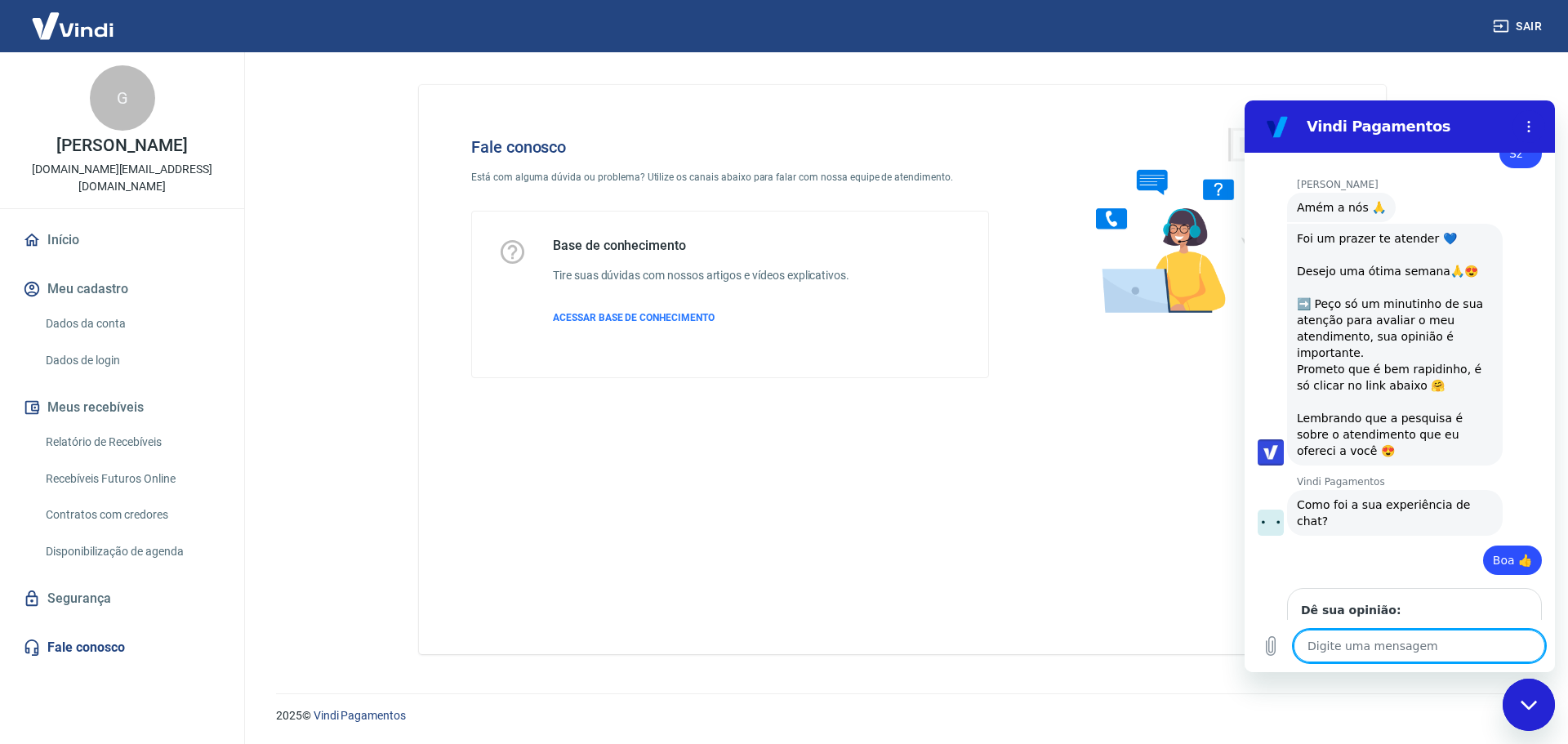
scroll to position [1814, 0]
